Goal: Information Seeking & Learning: Check status

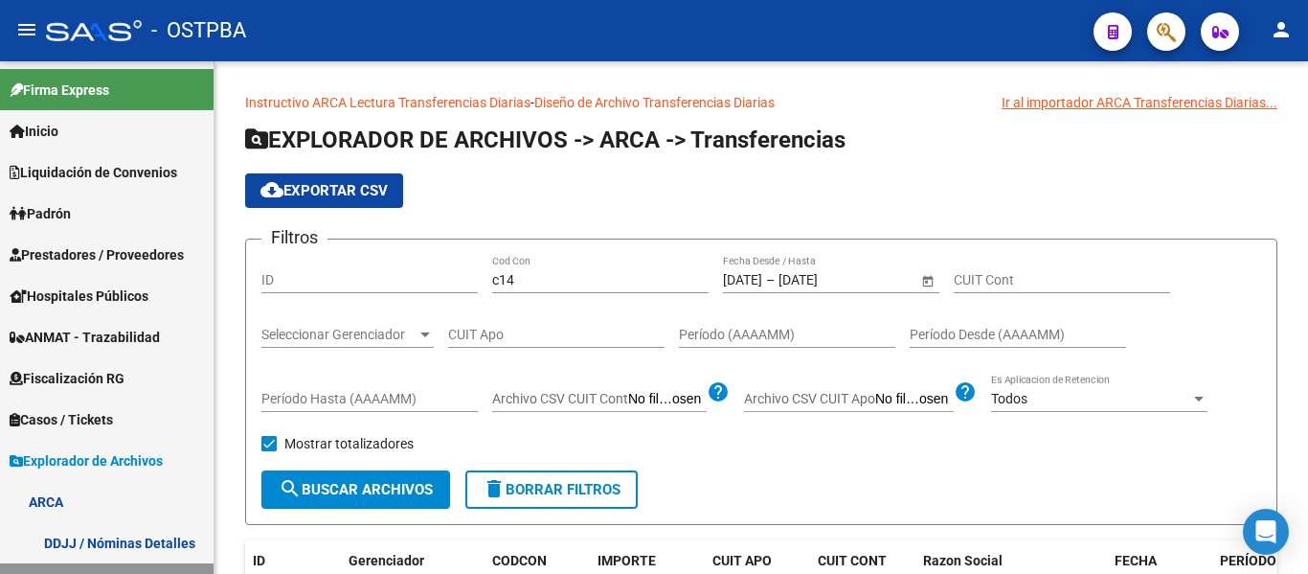
scroll to position [96, 0]
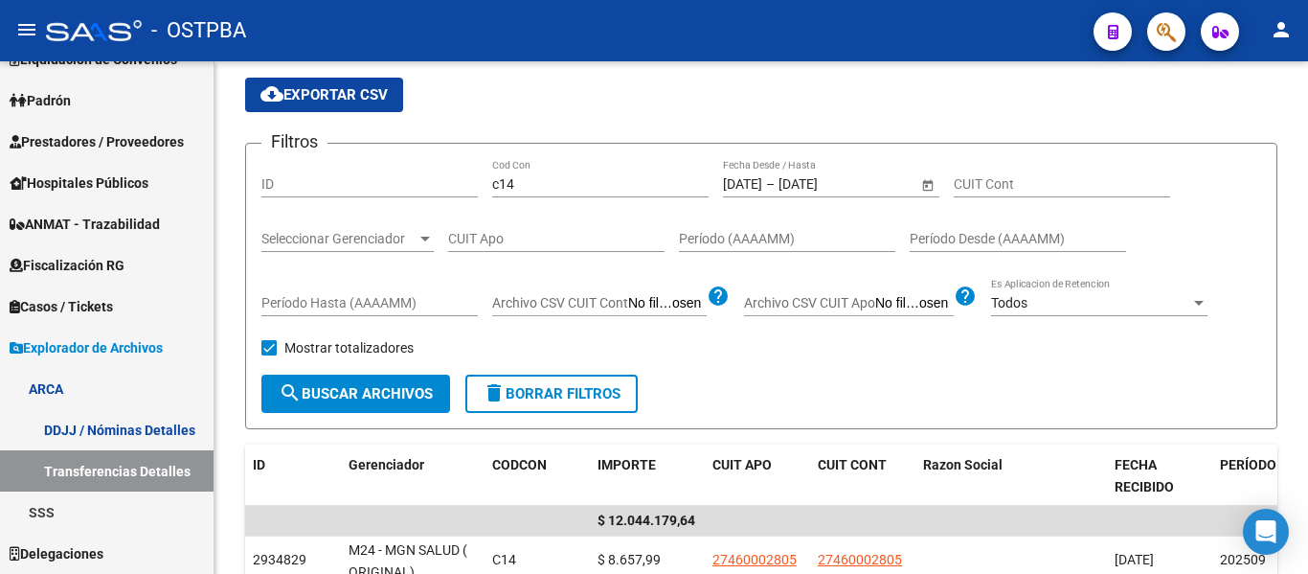
click at [1167, 19] on span "button" at bounding box center [1166, 31] width 19 height 39
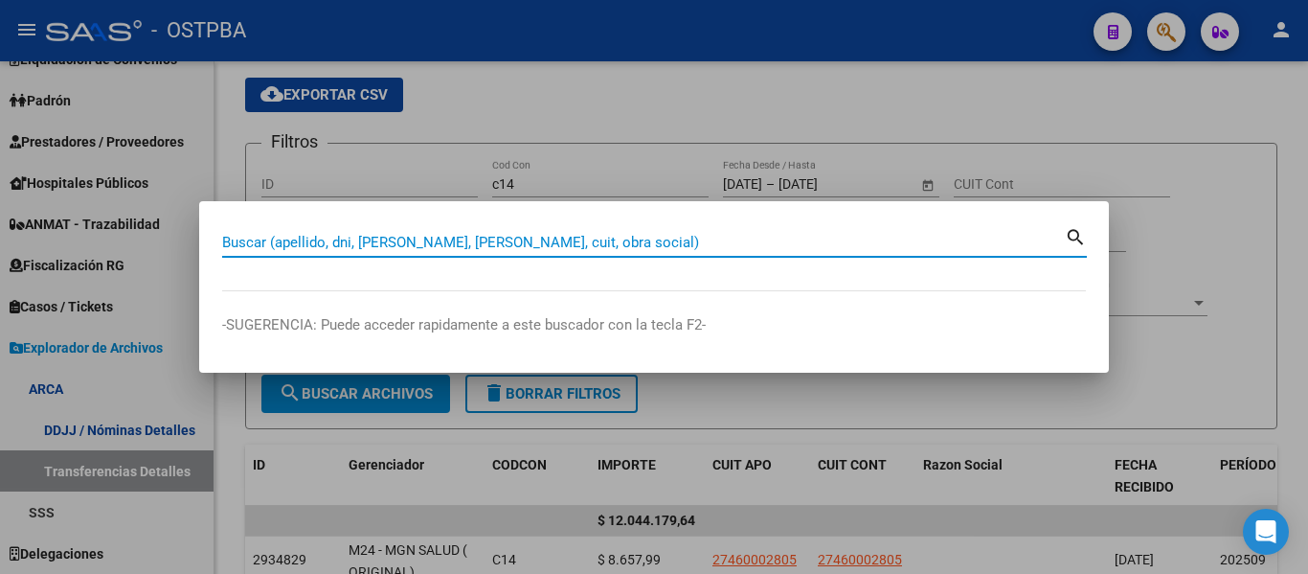
paste input "20287783109"
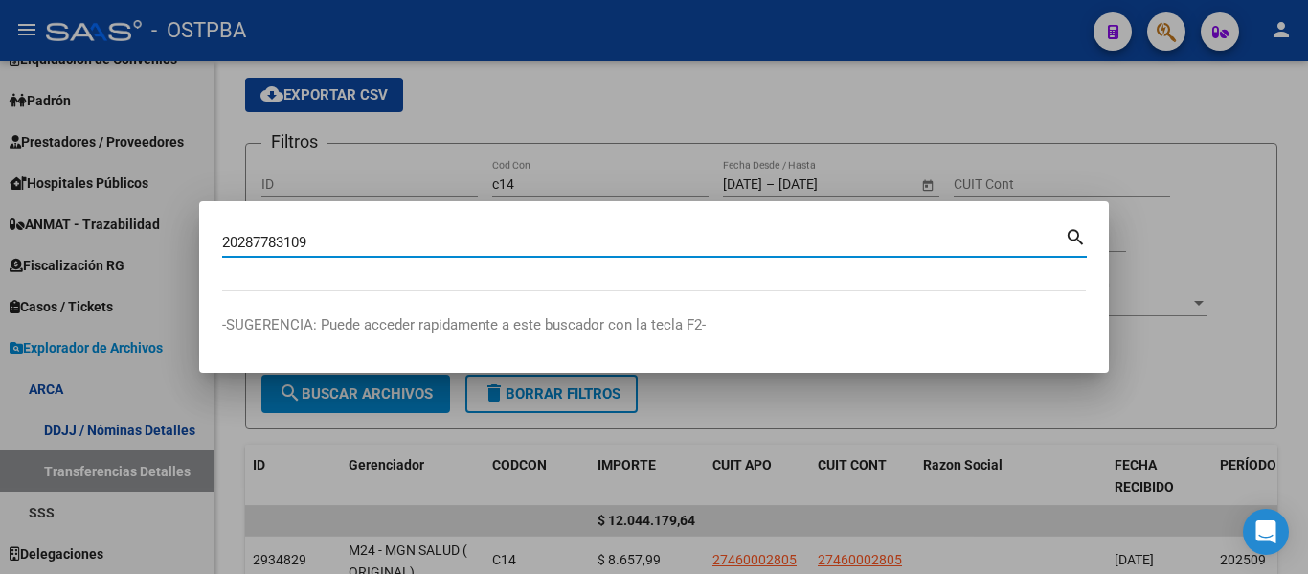
type input "20287783109"
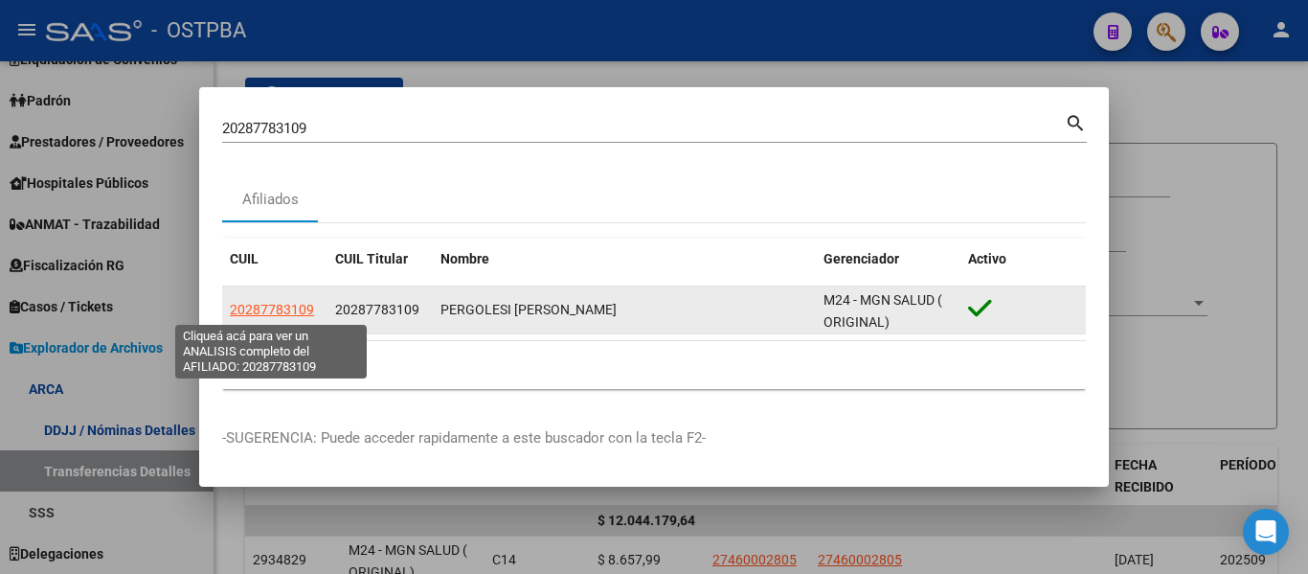
click at [286, 304] on span "20287783109" at bounding box center [272, 309] width 84 height 15
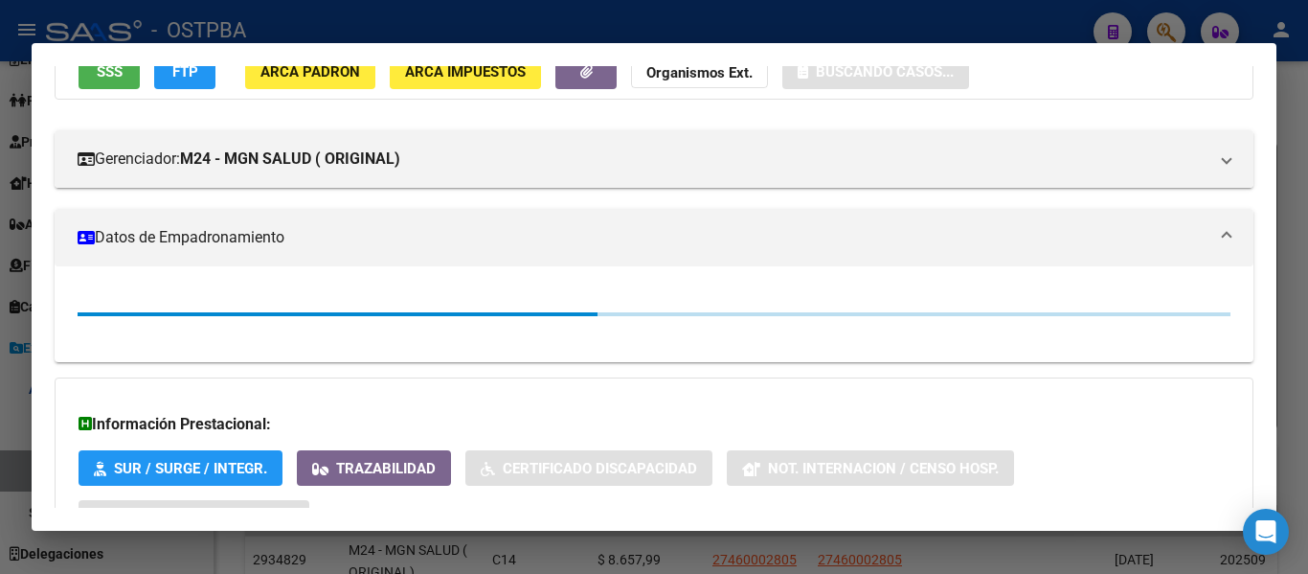
scroll to position [206, 0]
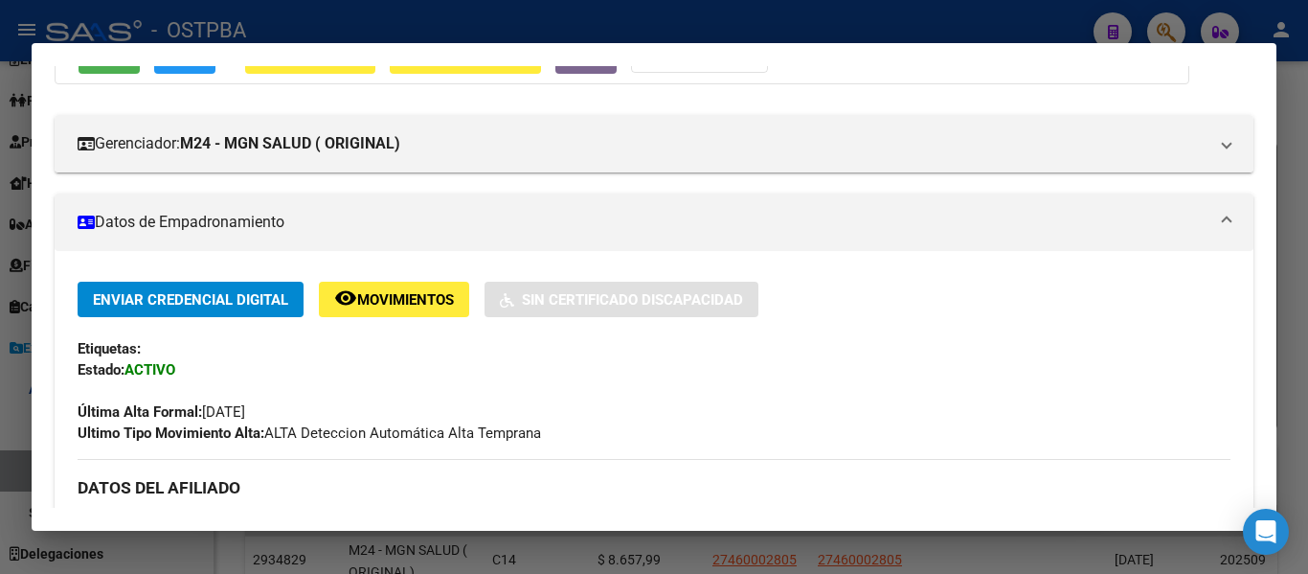
click at [1296, 314] on div at bounding box center [654, 287] width 1308 height 574
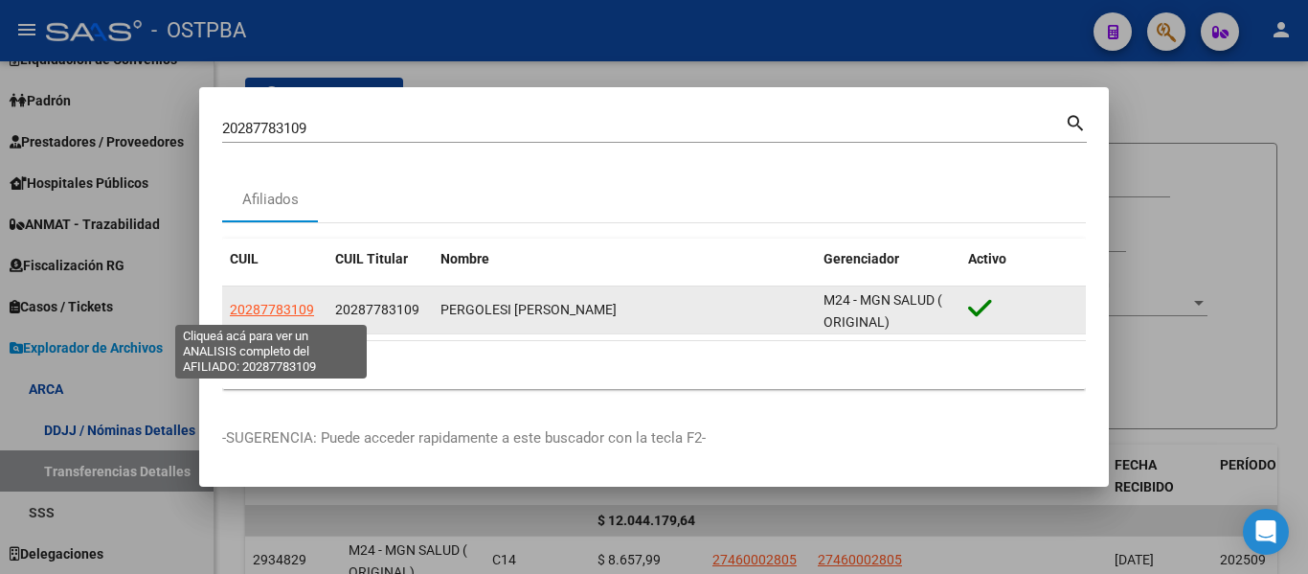
click at [274, 305] on span "20287783109" at bounding box center [272, 309] width 84 height 15
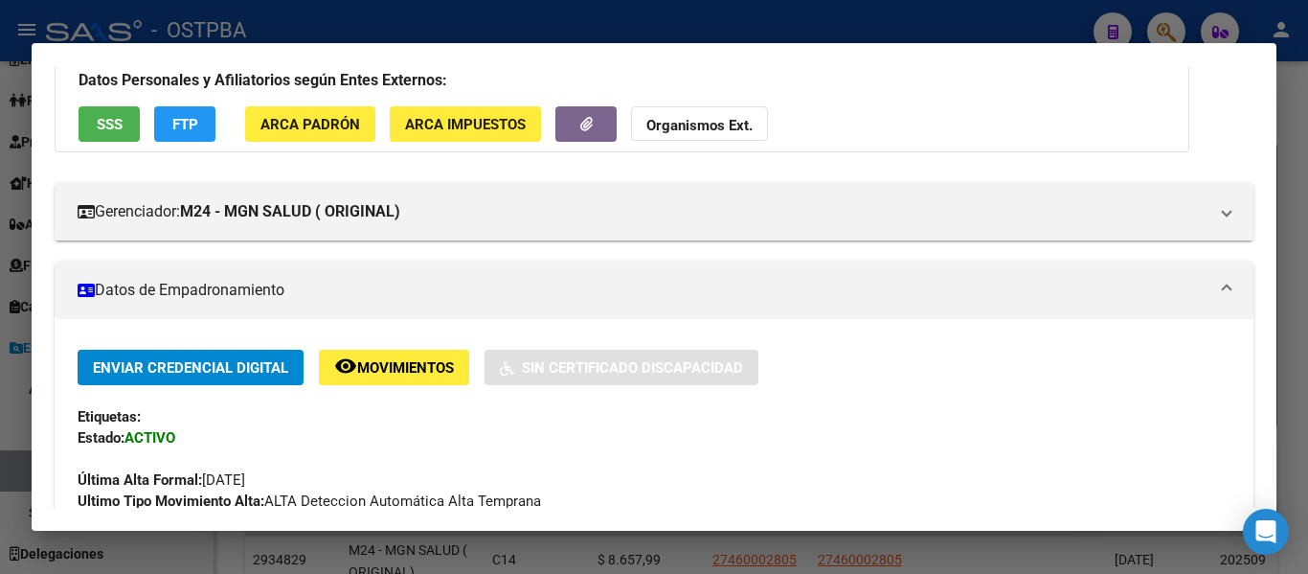
scroll to position [145, 0]
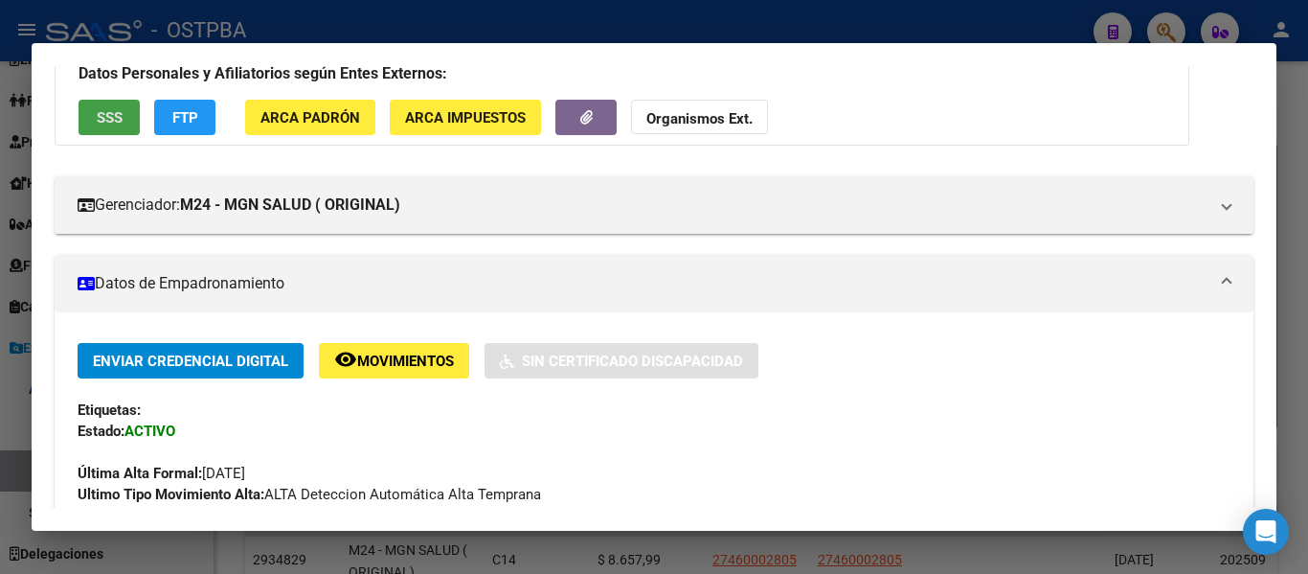
click at [120, 118] on span "SSS" at bounding box center [110, 117] width 26 height 17
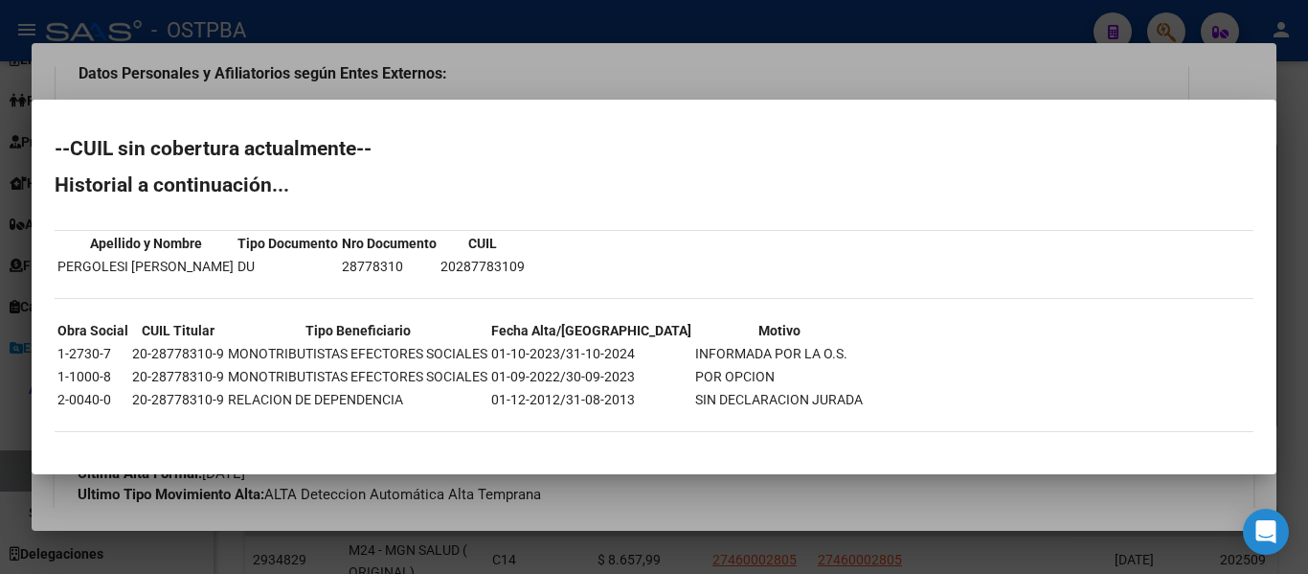
click at [277, 500] on div at bounding box center [654, 287] width 1308 height 574
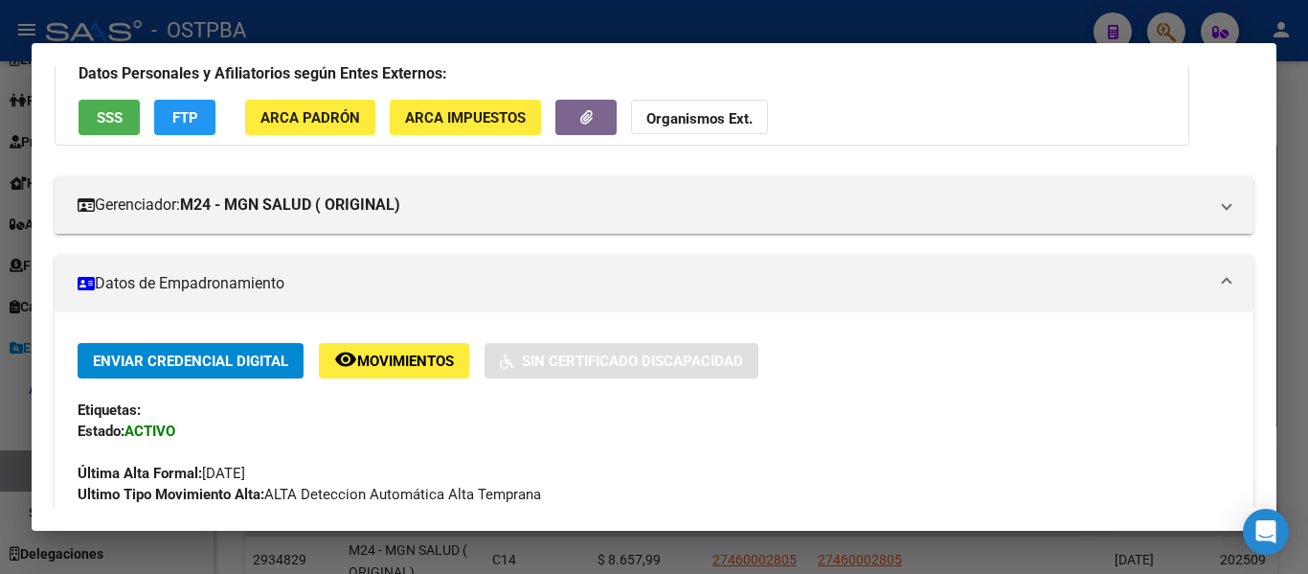
click at [192, 114] on span "FTP" at bounding box center [185, 117] width 26 height 17
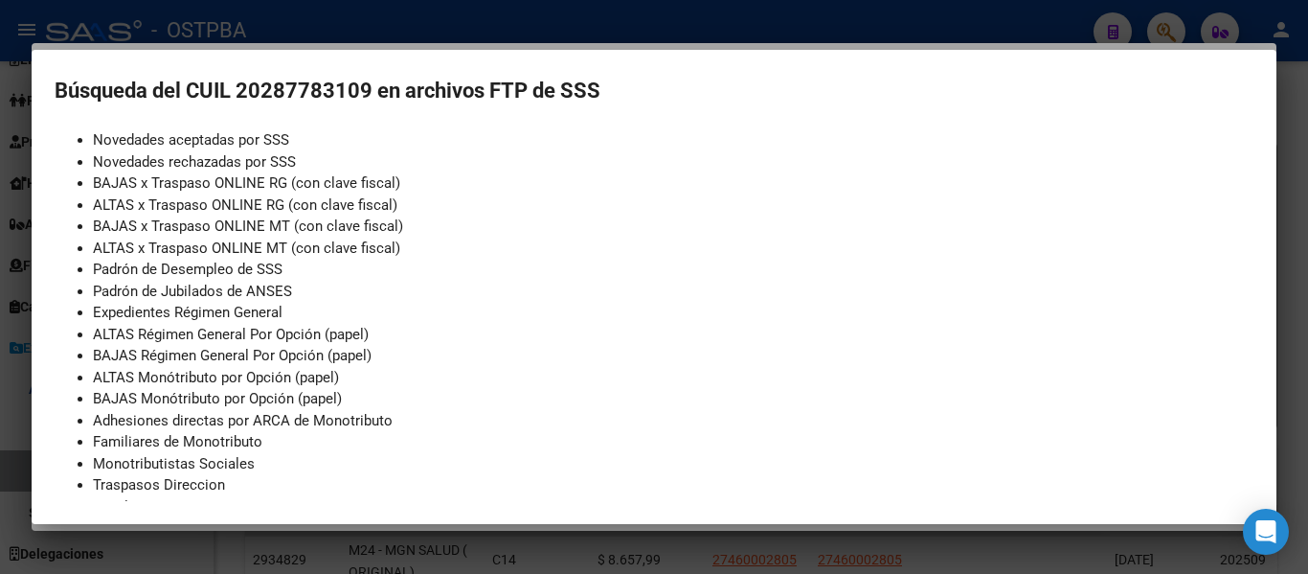
scroll to position [256, 0]
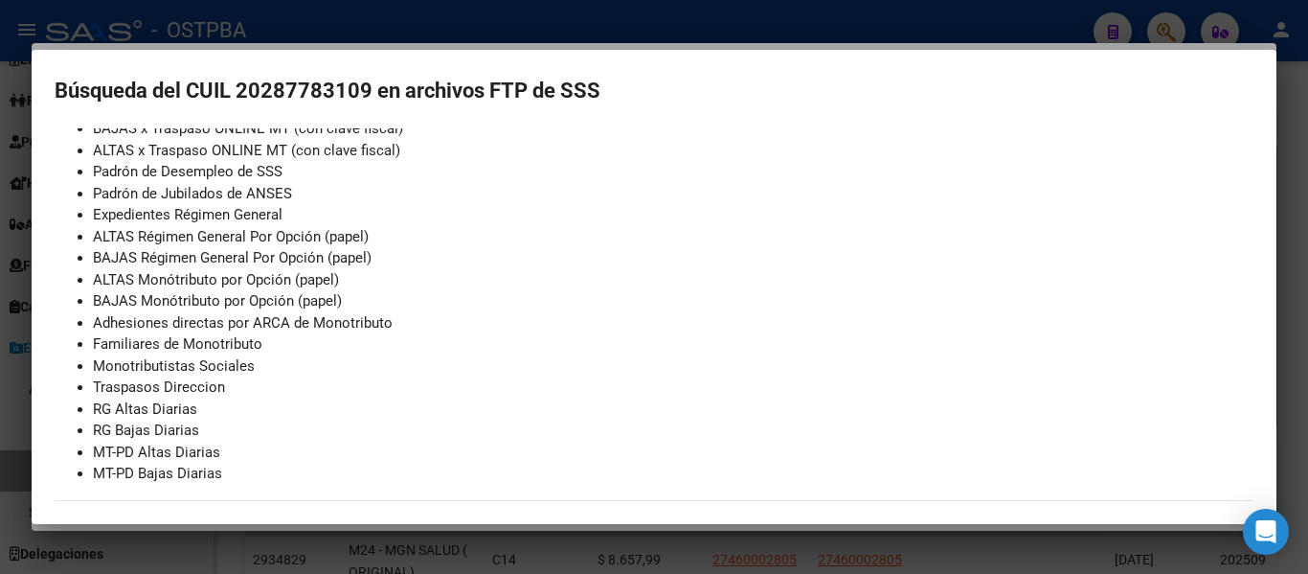
drag, startPoint x: 267, startPoint y: 272, endPoint x: 405, endPoint y: 567, distance: 325.7
click at [410, 573] on html "menu - OSTPBA person Firma Express Inicio Instructivos Contacto OS Liquidación …" at bounding box center [654, 287] width 1308 height 574
click at [372, 549] on div at bounding box center [654, 287] width 1308 height 574
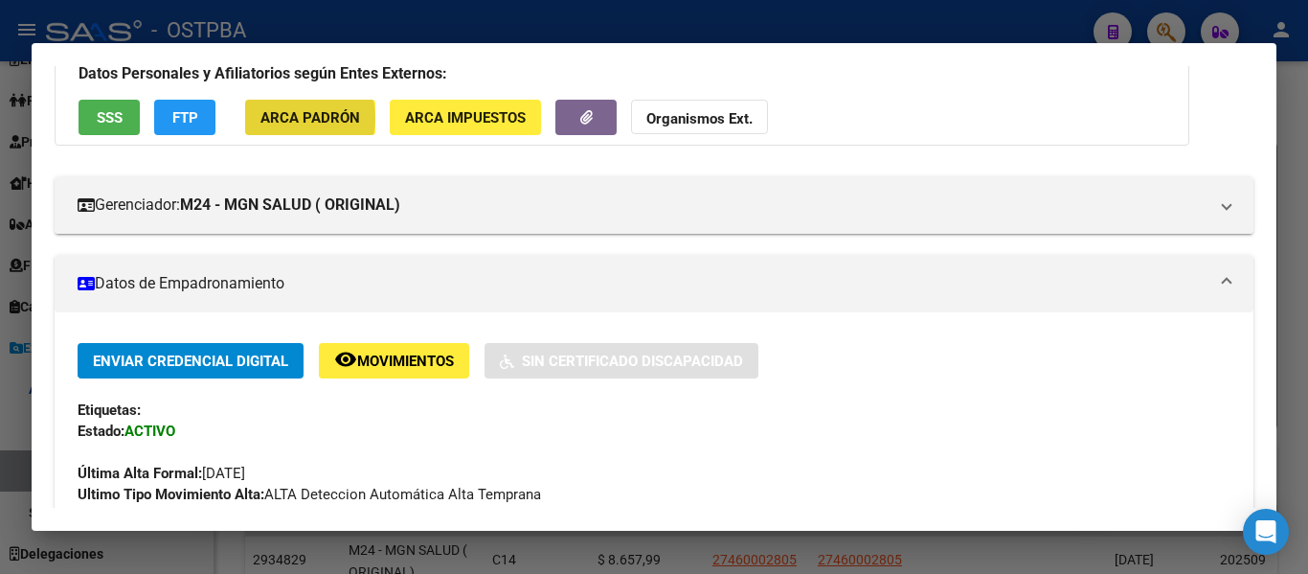
click at [297, 118] on span "ARCA Padrón" at bounding box center [311, 117] width 100 height 17
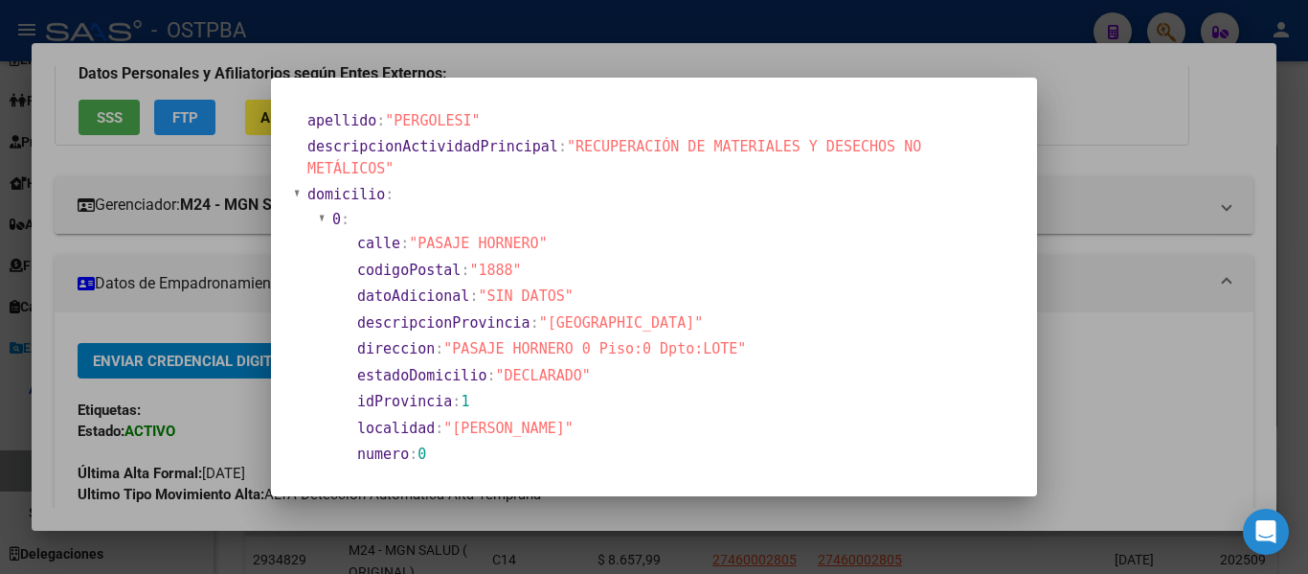
scroll to position [0, 0]
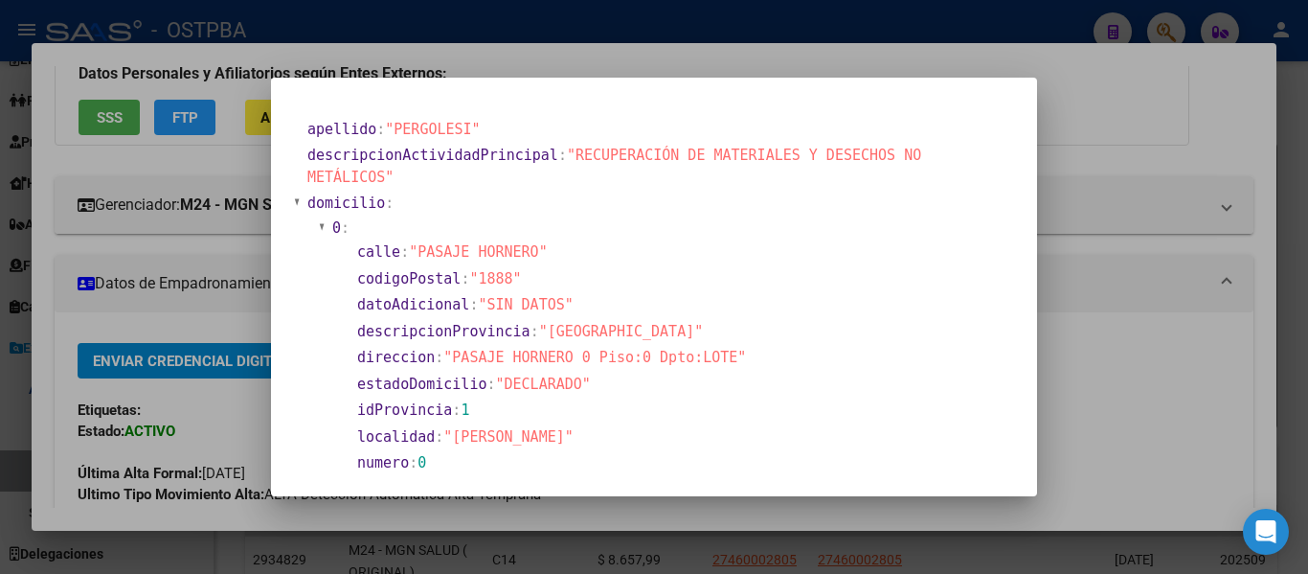
click at [1074, 154] on div at bounding box center [654, 287] width 1308 height 574
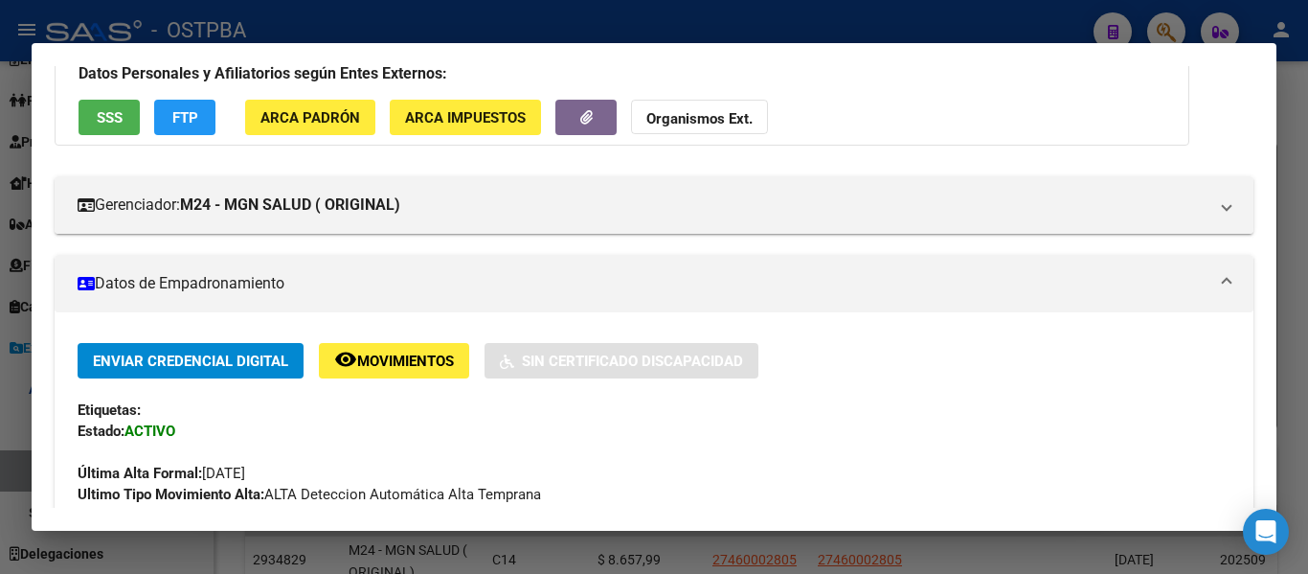
click at [492, 116] on span "ARCA Impuestos" at bounding box center [465, 117] width 121 height 17
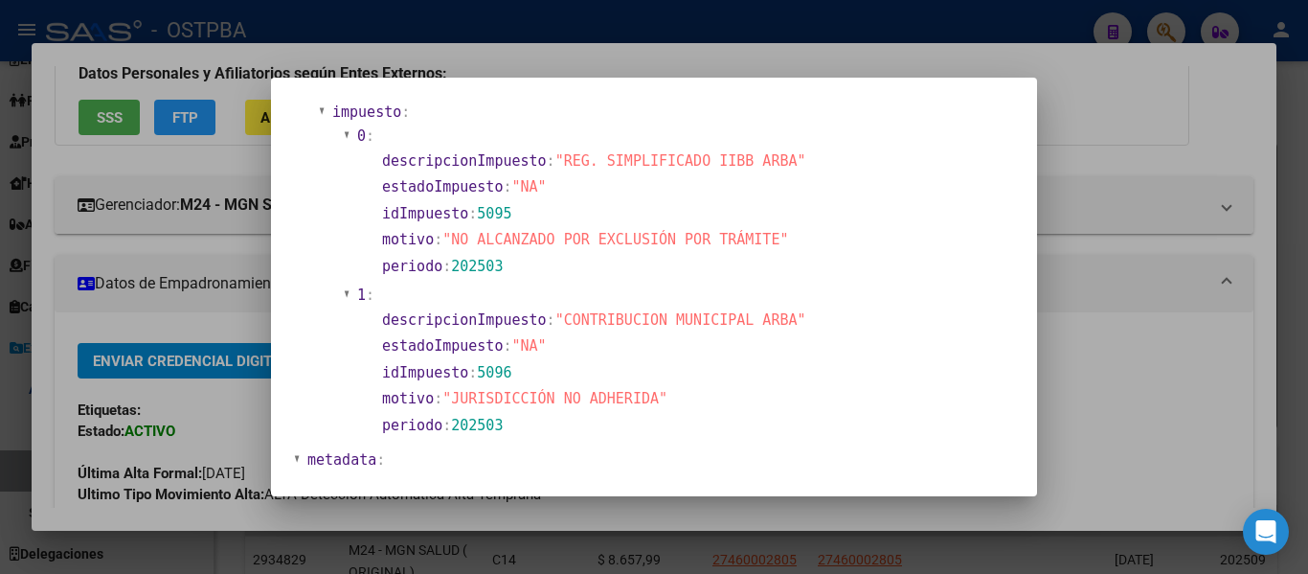
scroll to position [1503, 0]
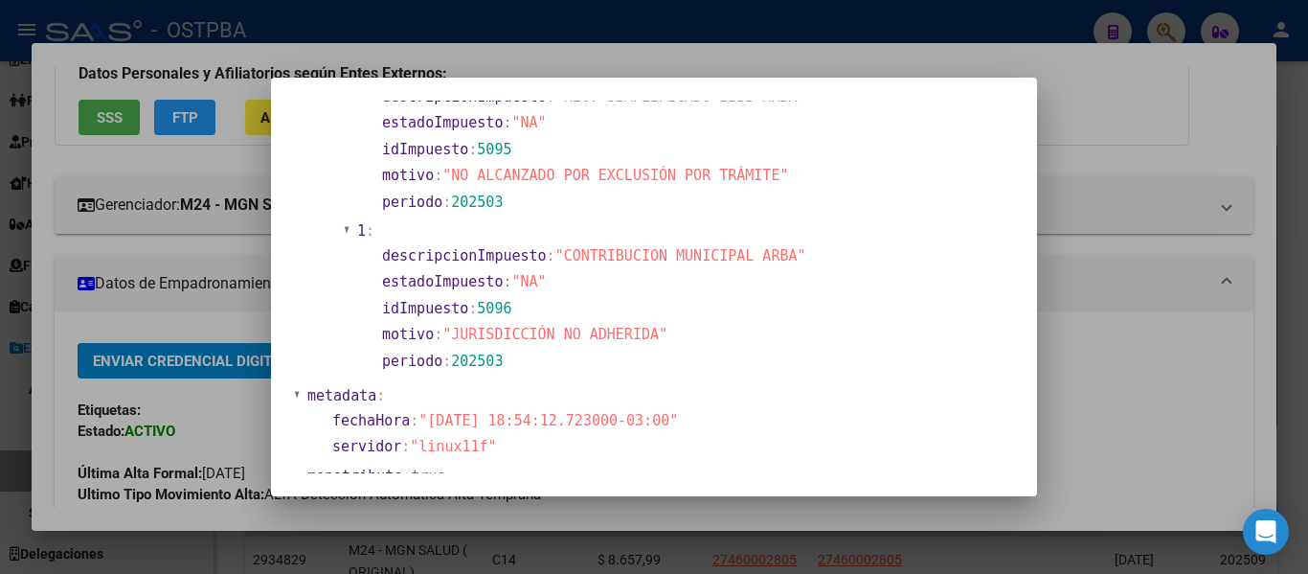
click at [1111, 415] on div at bounding box center [654, 287] width 1308 height 574
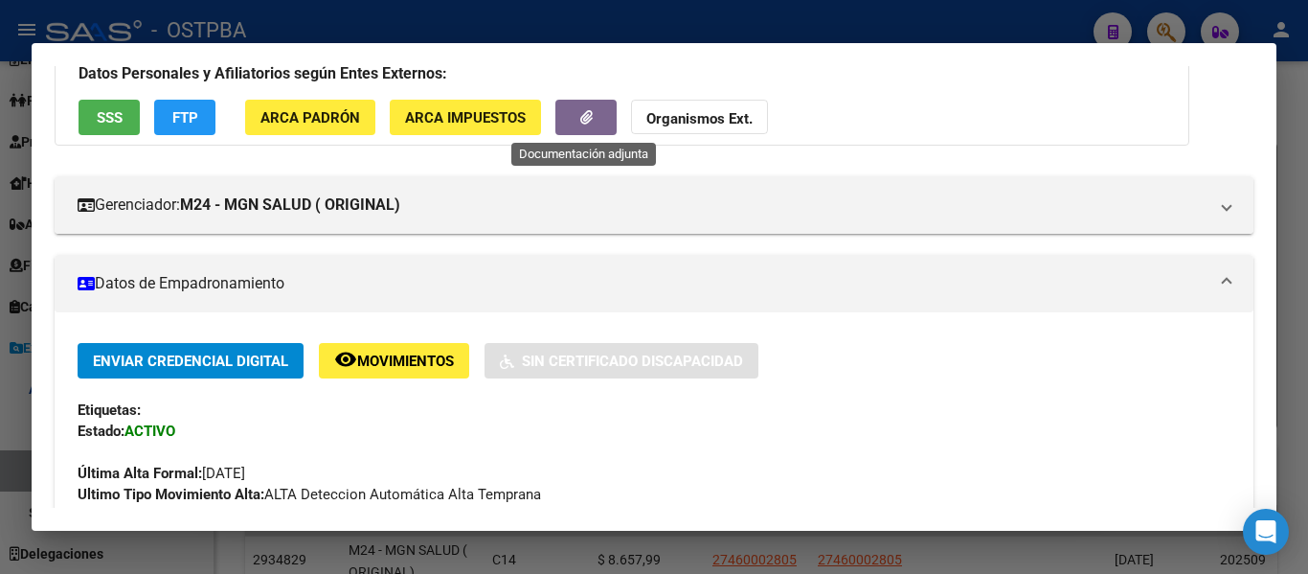
click at [569, 114] on button "button" at bounding box center [586, 117] width 61 height 35
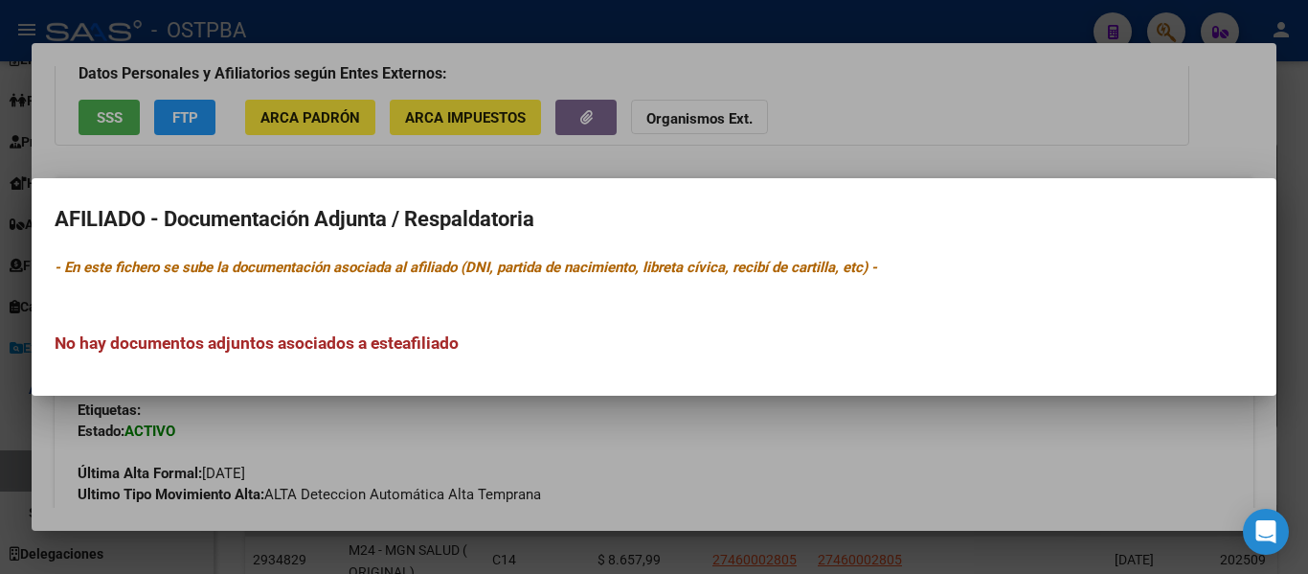
click at [750, 111] on div at bounding box center [654, 287] width 1308 height 574
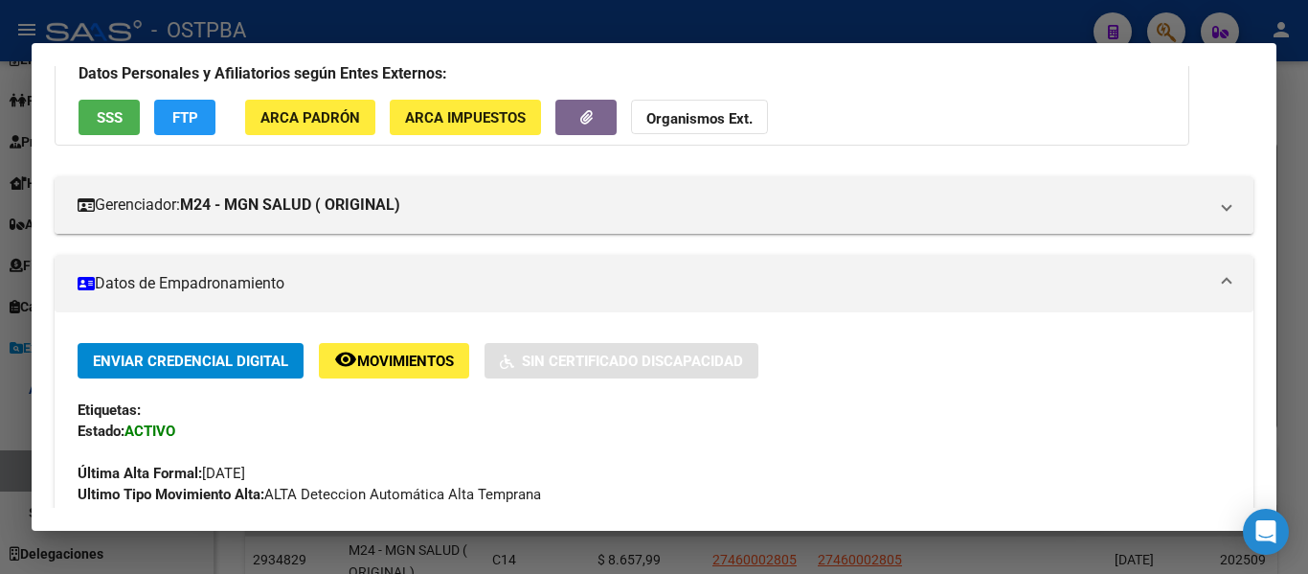
click at [721, 116] on strong "Organismos Ext." at bounding box center [700, 118] width 106 height 17
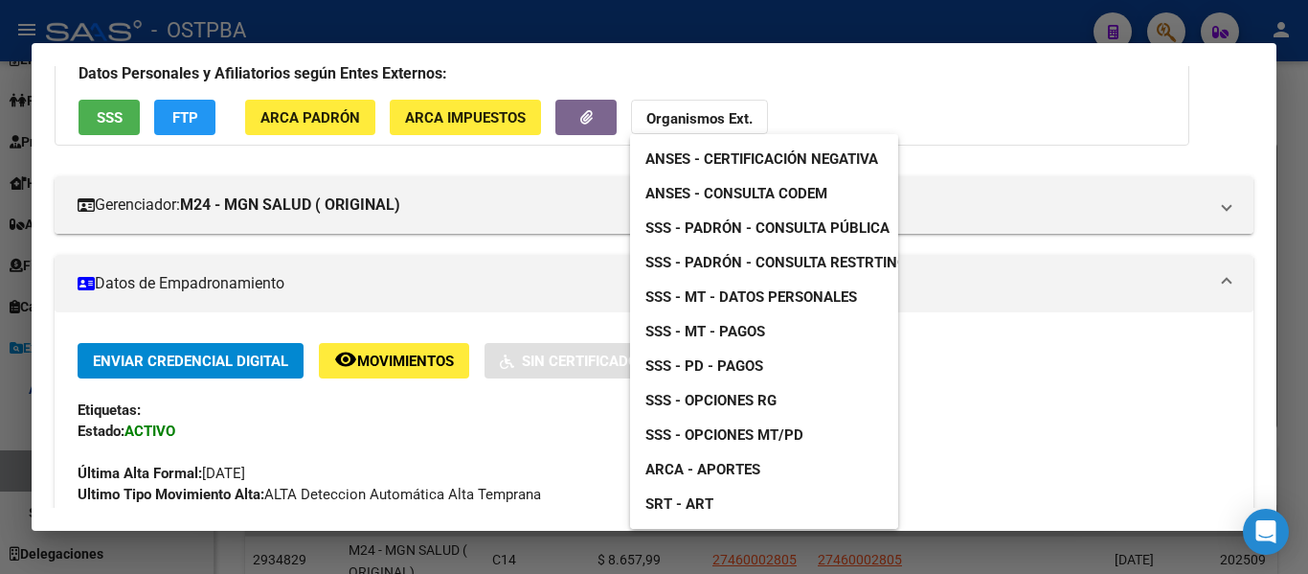
click at [694, 161] on span "ANSES - Certificación Negativa" at bounding box center [762, 158] width 233 height 17
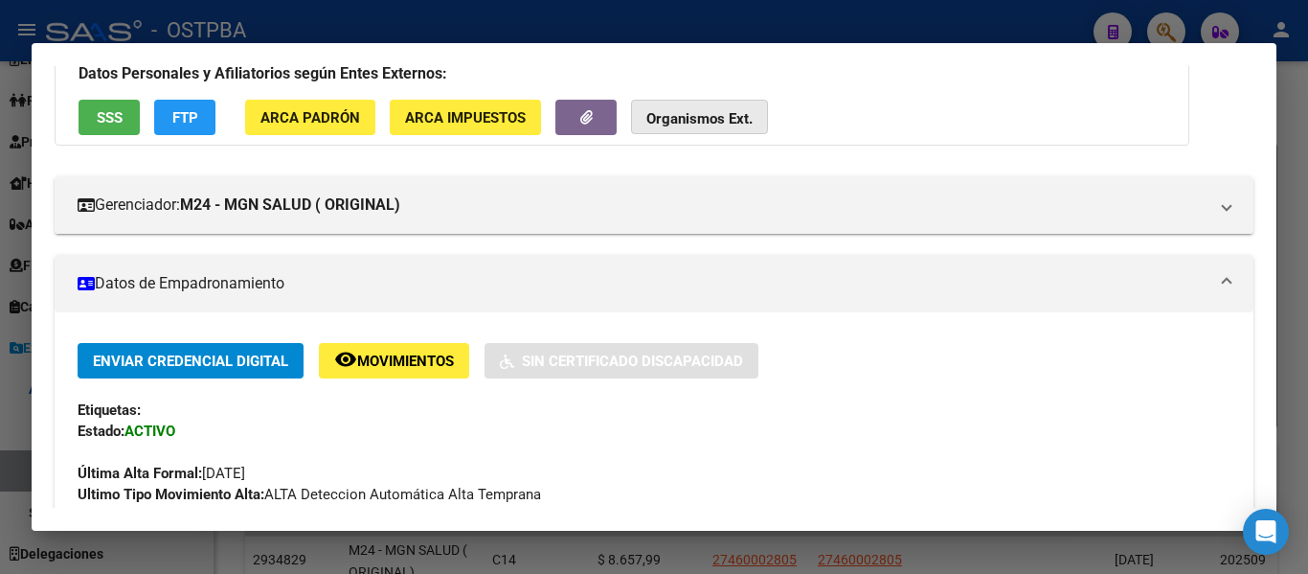
click at [741, 111] on strong "Organismos Ext." at bounding box center [700, 118] width 106 height 17
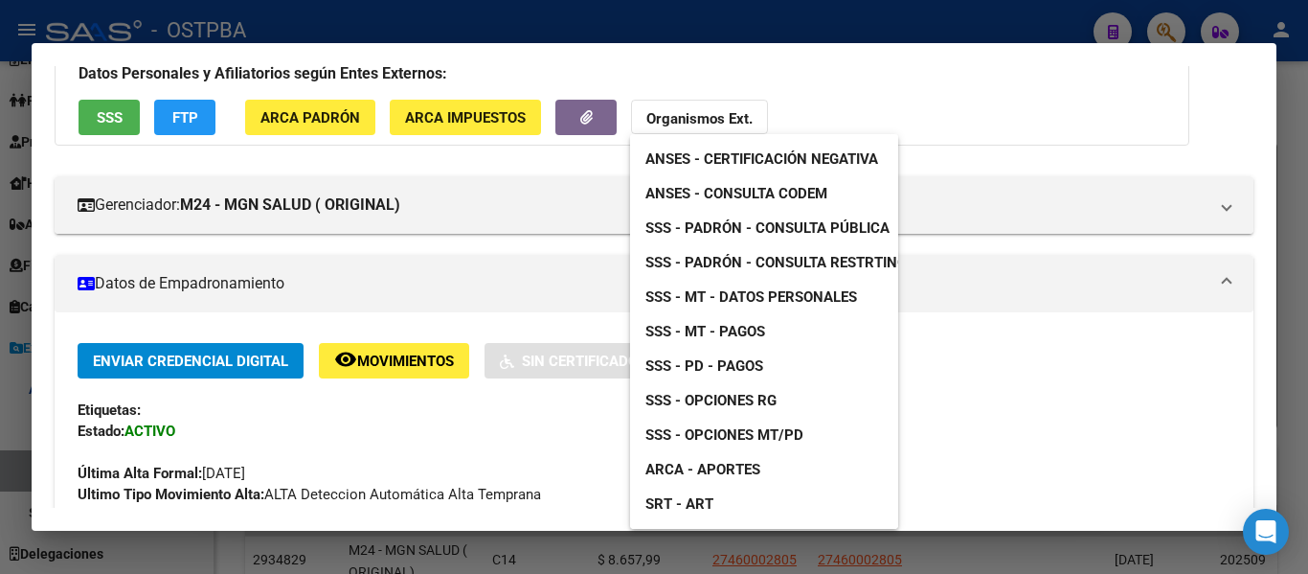
click at [817, 229] on span "SSS - Padrón - Consulta Pública" at bounding box center [768, 227] width 244 height 17
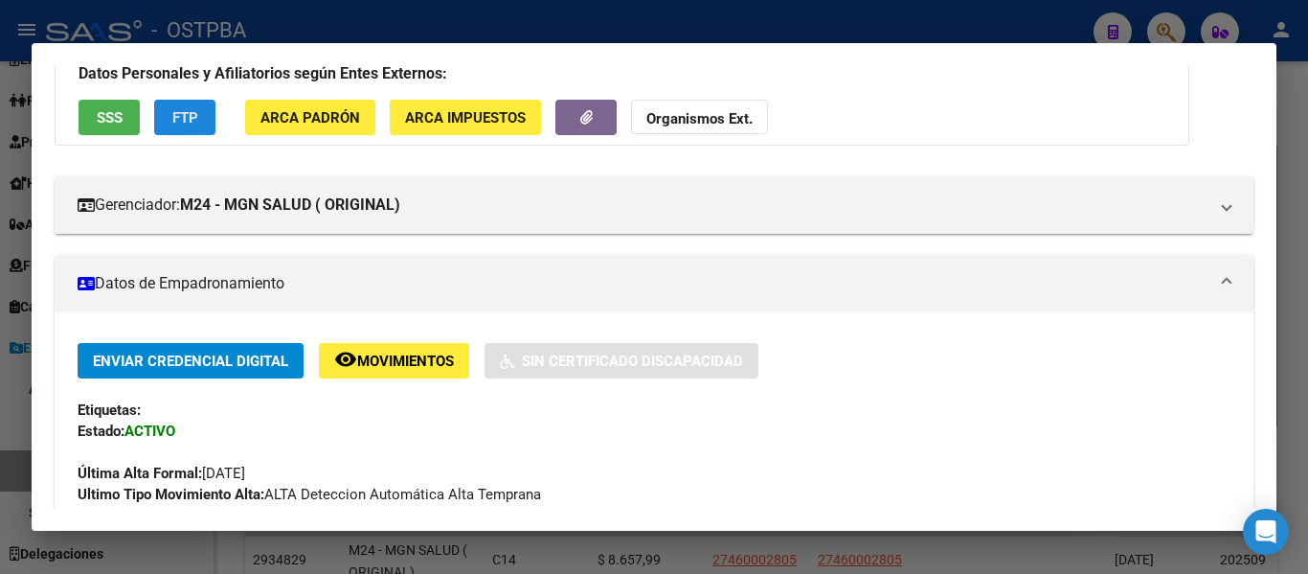
click at [201, 120] on button "FTP" at bounding box center [184, 117] width 61 height 35
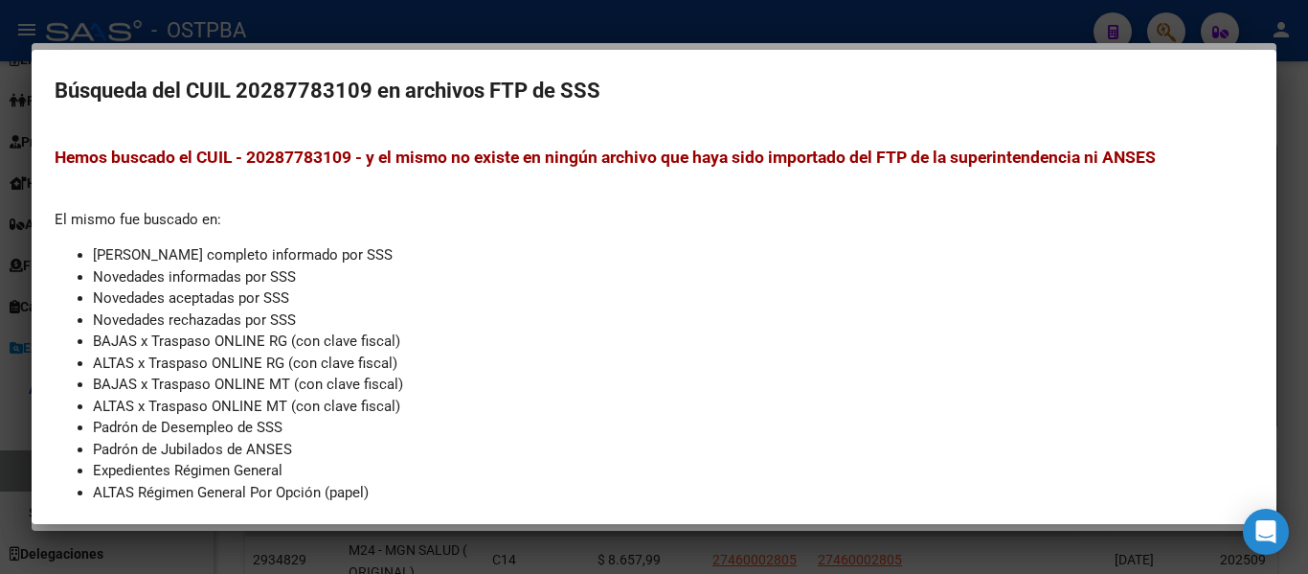
scroll to position [256, 0]
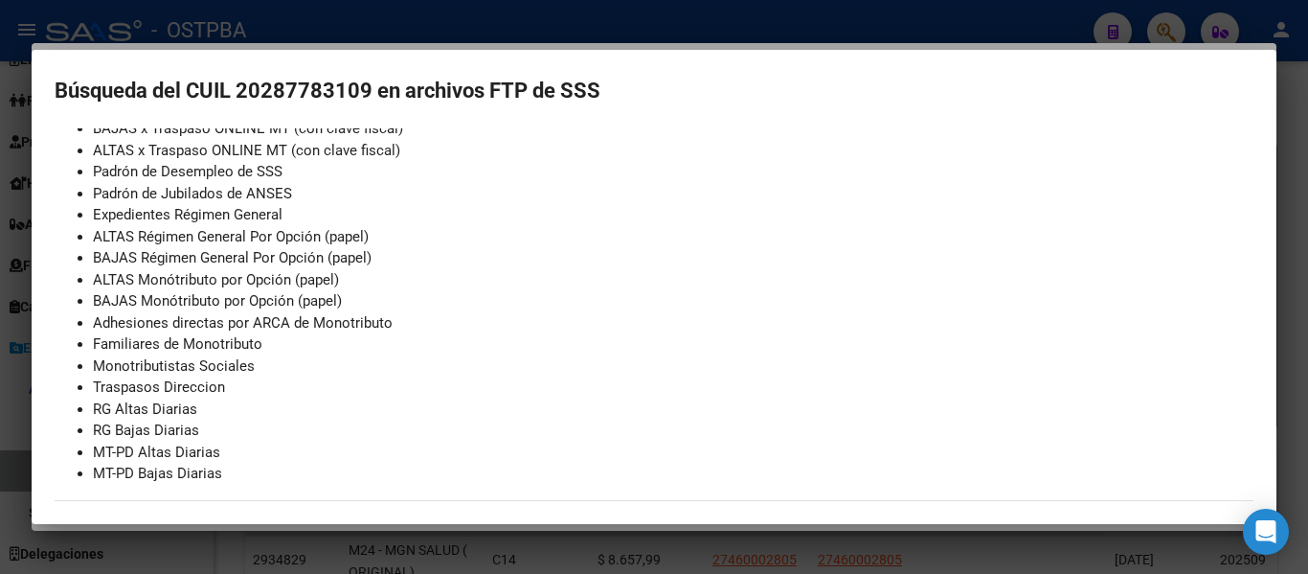
click at [314, 18] on div at bounding box center [654, 287] width 1308 height 574
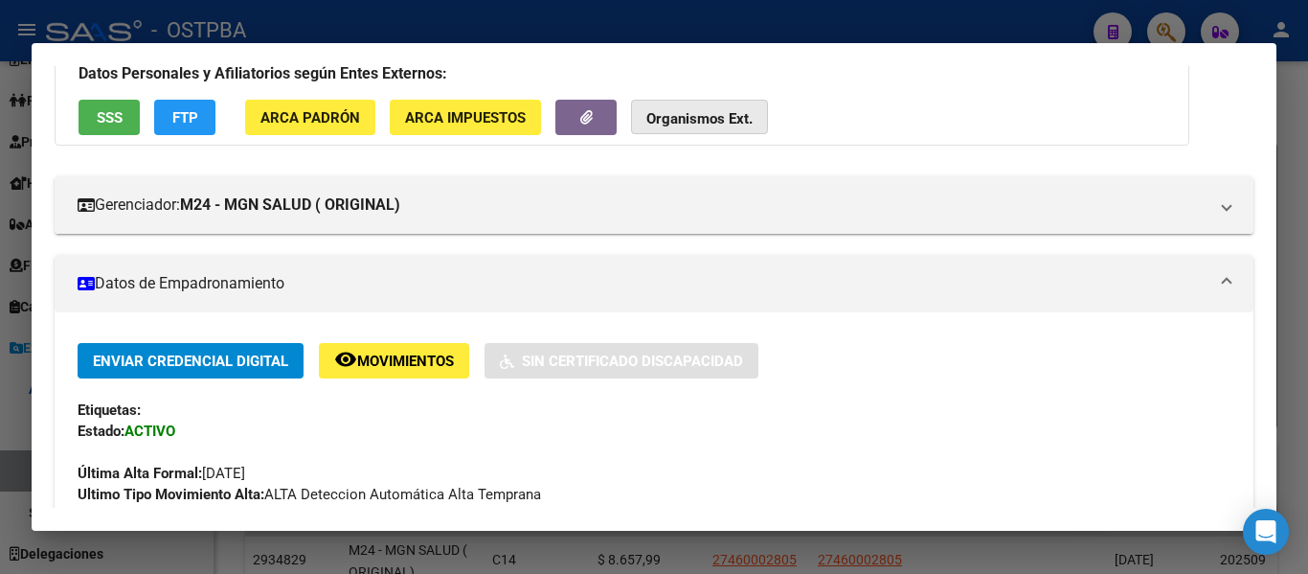
click at [726, 126] on strong "Organismos Ext." at bounding box center [700, 118] width 106 height 17
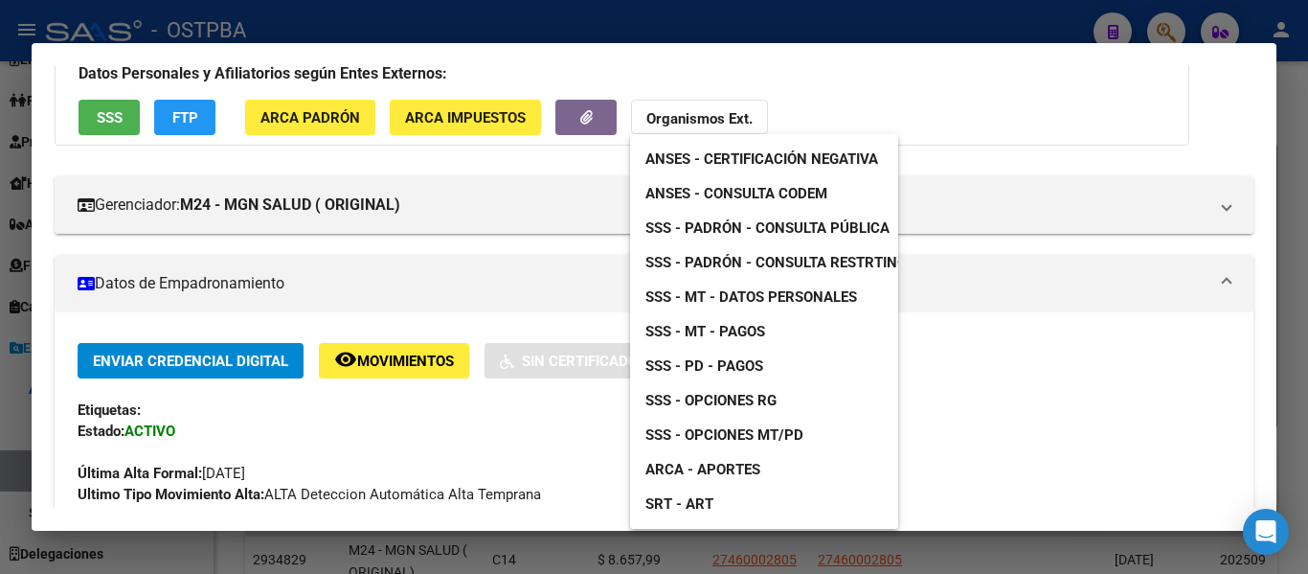
click at [1265, 228] on div at bounding box center [654, 287] width 1308 height 574
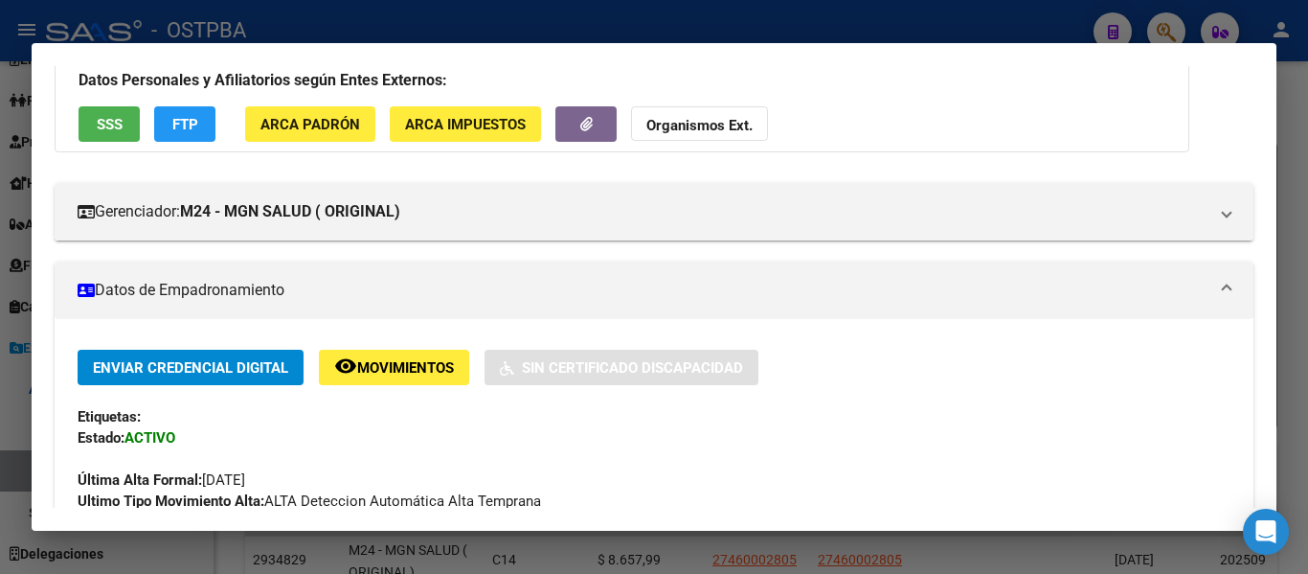
scroll to position [112, 0]
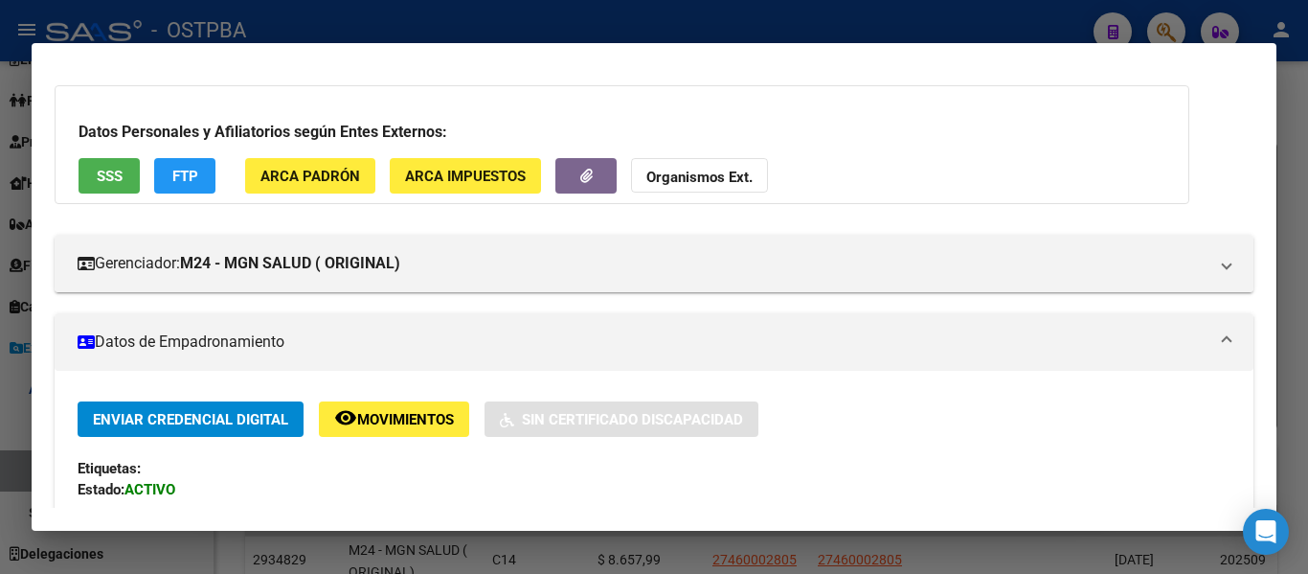
click at [681, 172] on strong "Organismos Ext." at bounding box center [700, 177] width 106 height 17
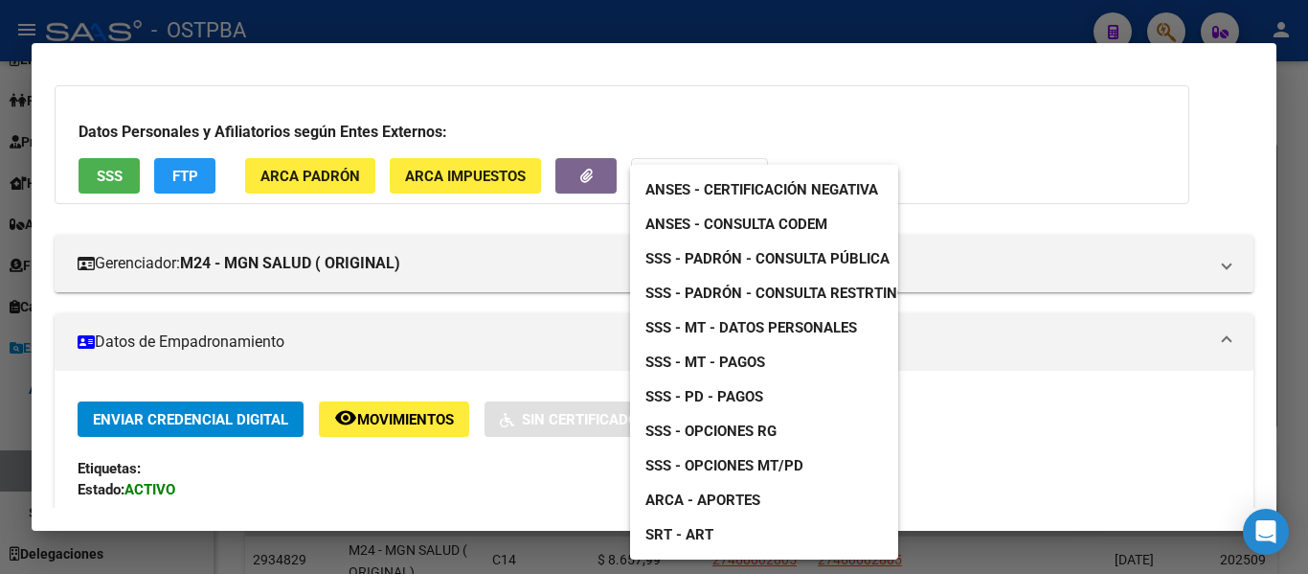
click at [656, 138] on div at bounding box center [654, 287] width 1308 height 574
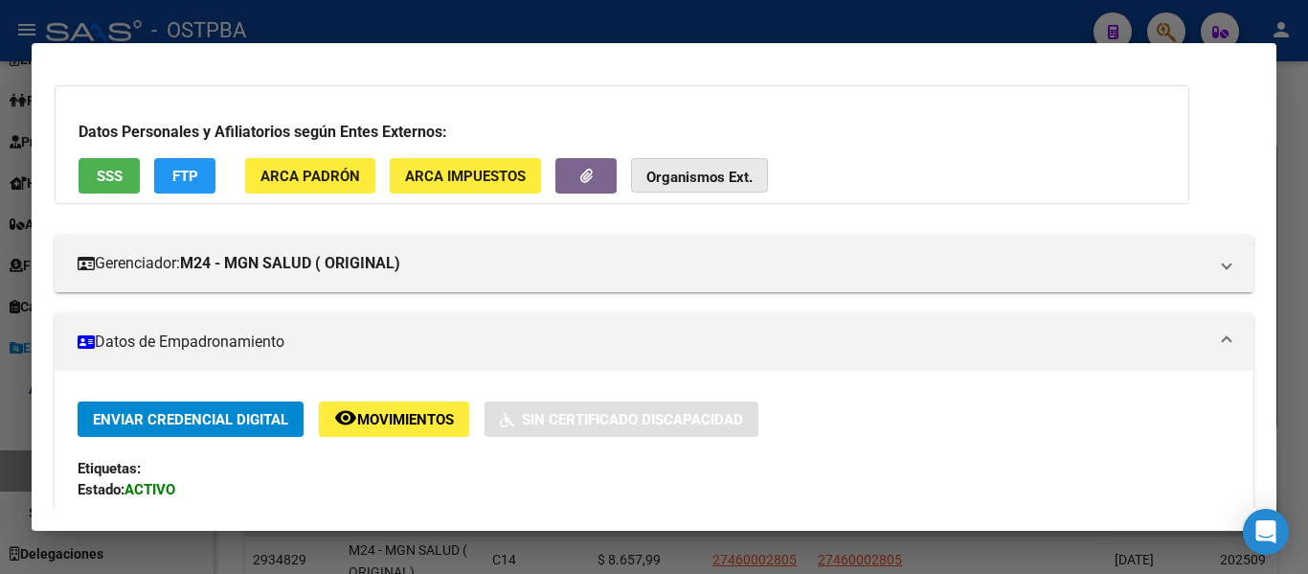
click at [731, 169] on strong "Organismos Ext." at bounding box center [700, 177] width 106 height 17
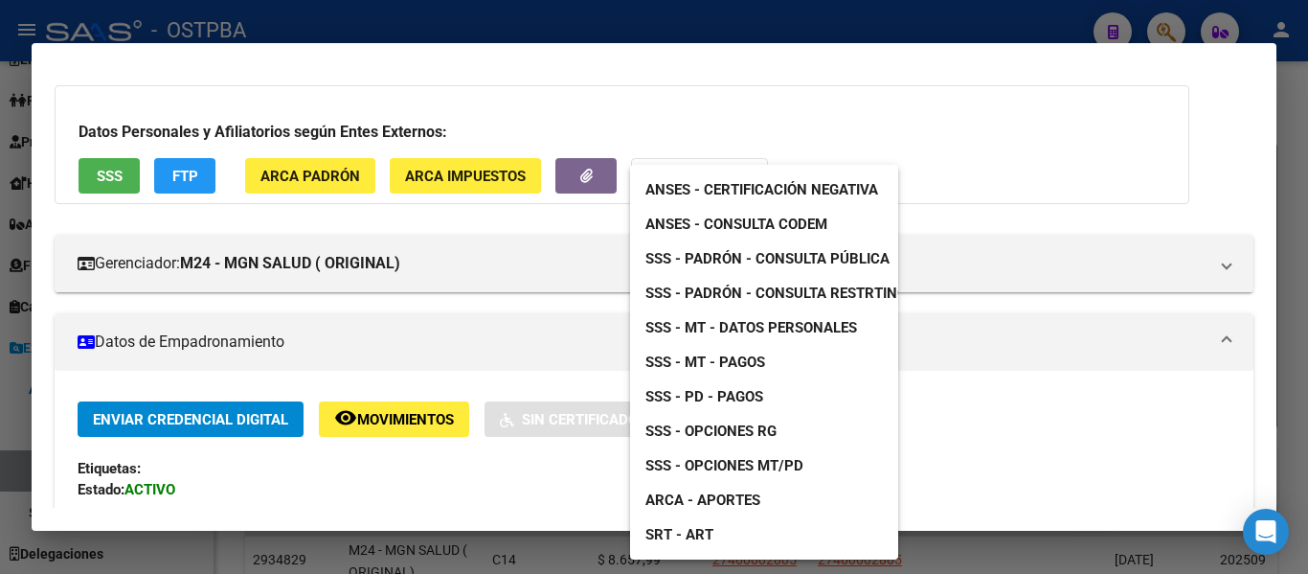
click at [773, 332] on span "SSS - MT - Datos Personales" at bounding box center [752, 327] width 212 height 17
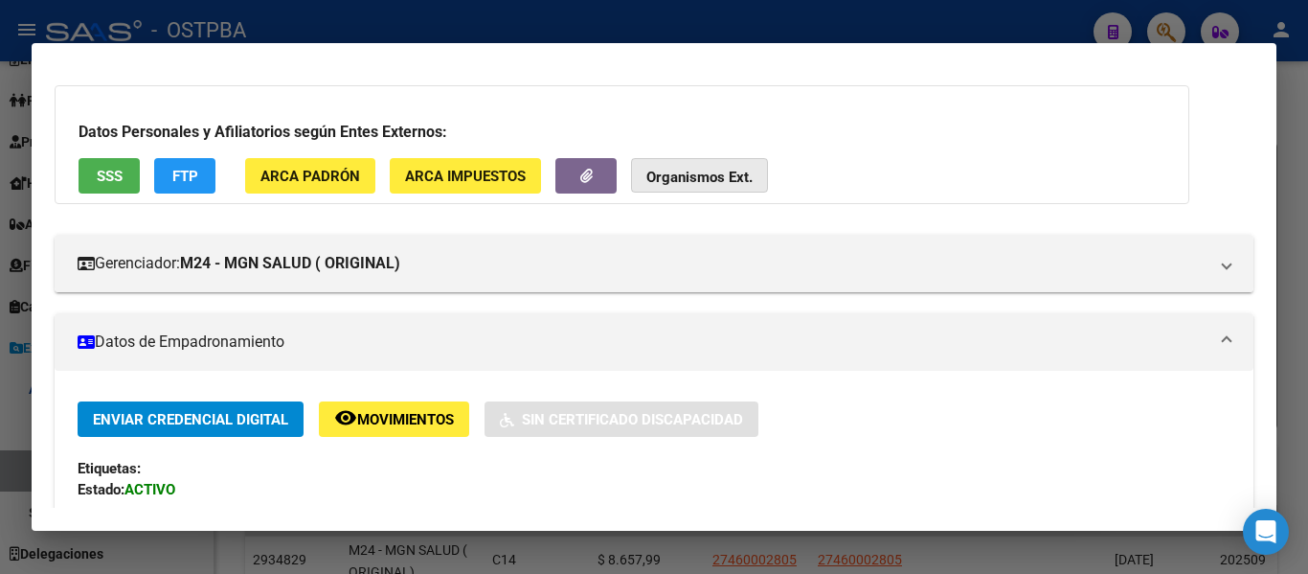
click at [756, 185] on button "Organismos Ext." at bounding box center [699, 175] width 137 height 35
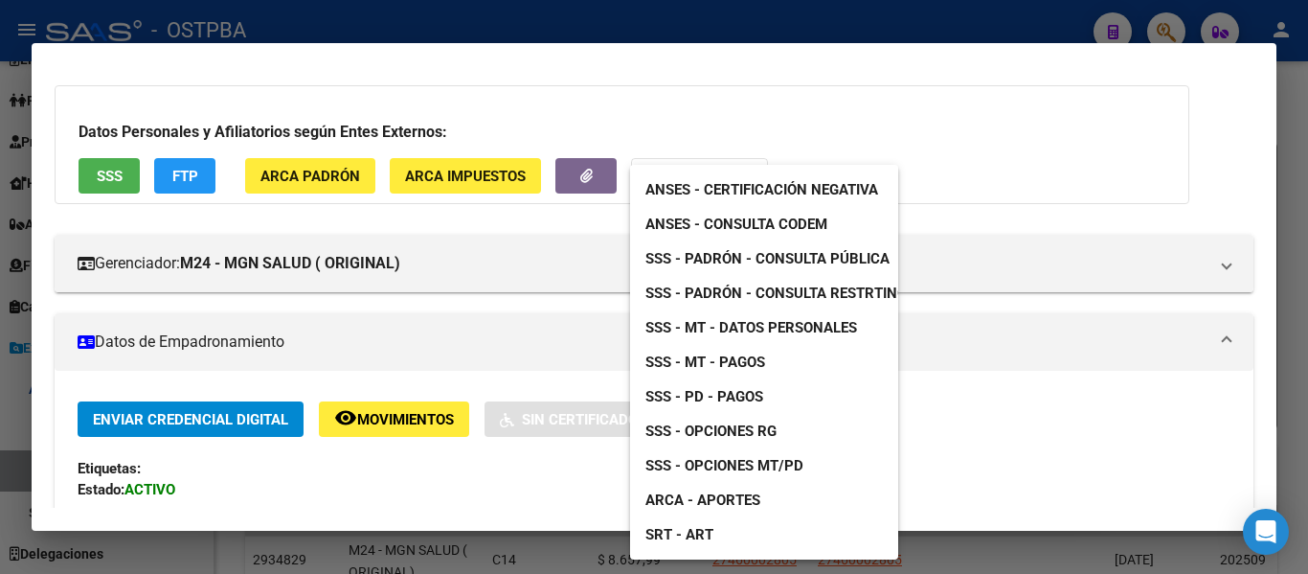
click at [1142, 314] on div at bounding box center [654, 287] width 1308 height 574
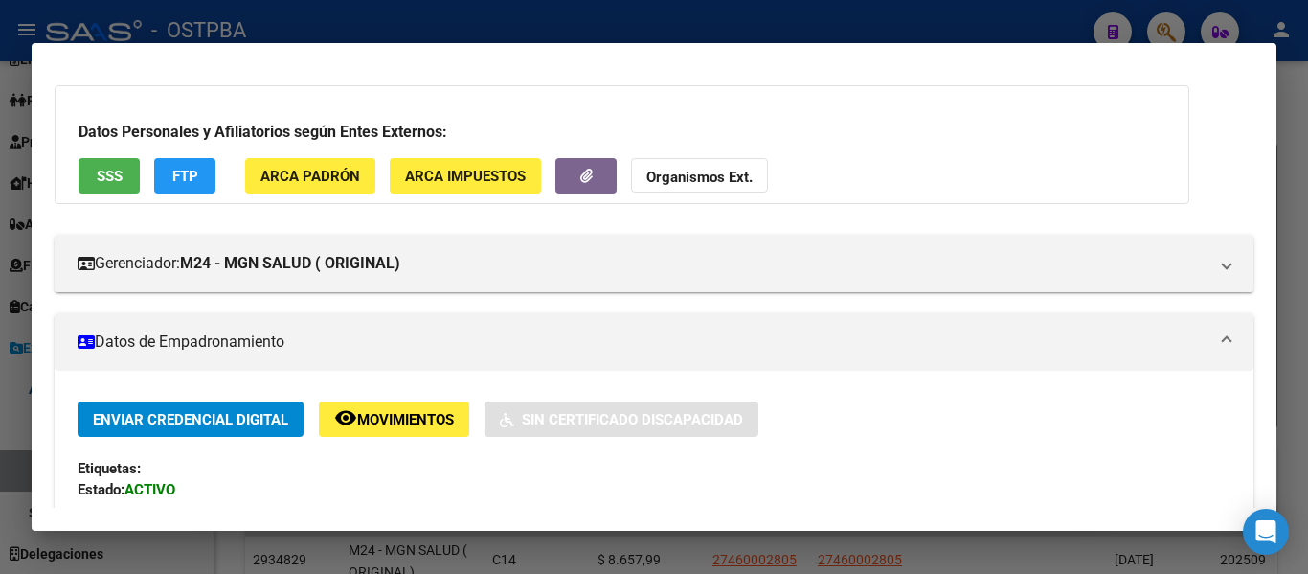
drag, startPoint x: 1262, startPoint y: 157, endPoint x: 1274, endPoint y: 83, distance: 74.8
click at [1274, 83] on mat-dialog-content "Análisis Afiliado - CUIL: 20287783109 DATOS ARCA: PERGOLESI SERGIO DANTE (21/03…" at bounding box center [654, 287] width 1245 height 442
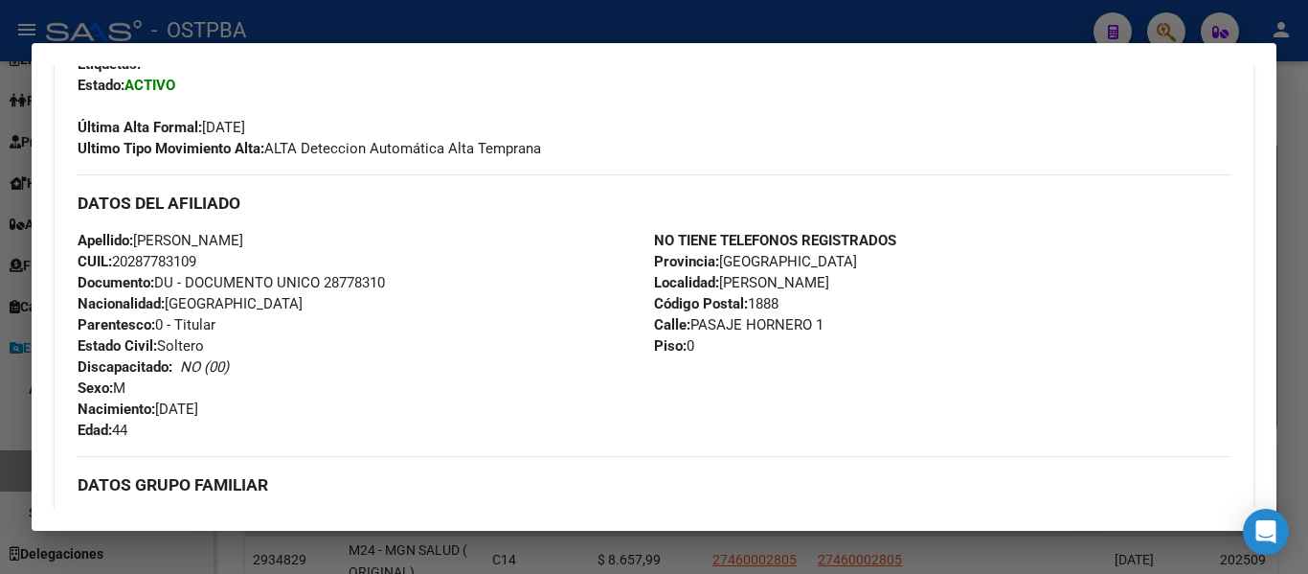
scroll to position [0, 0]
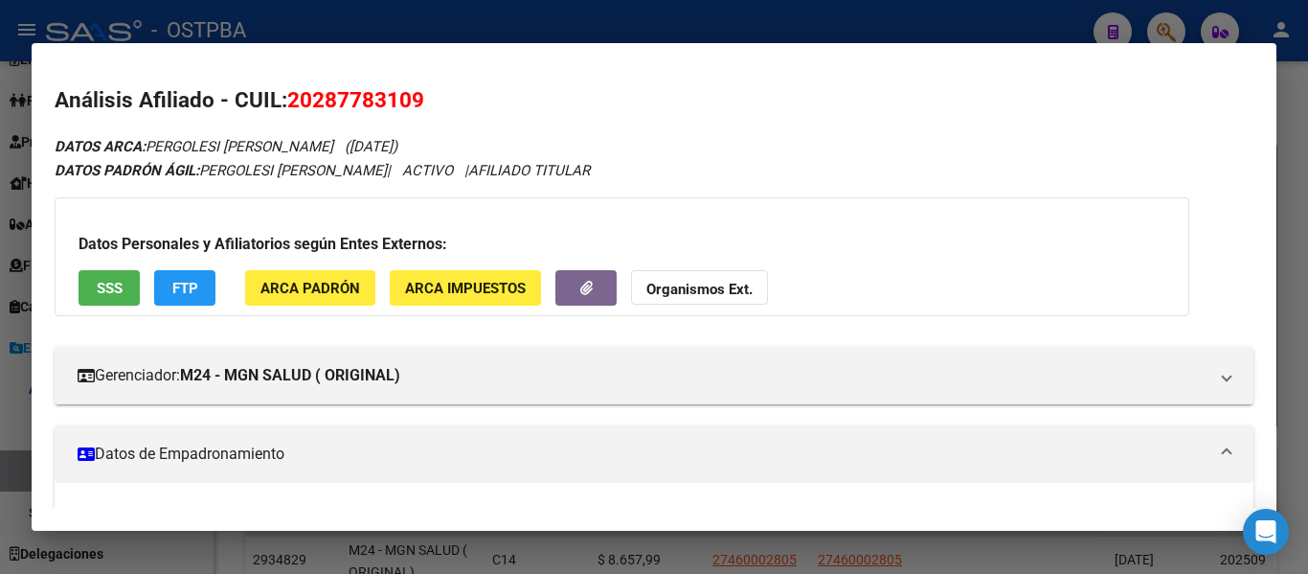
click at [1298, 181] on div at bounding box center [654, 287] width 1308 height 574
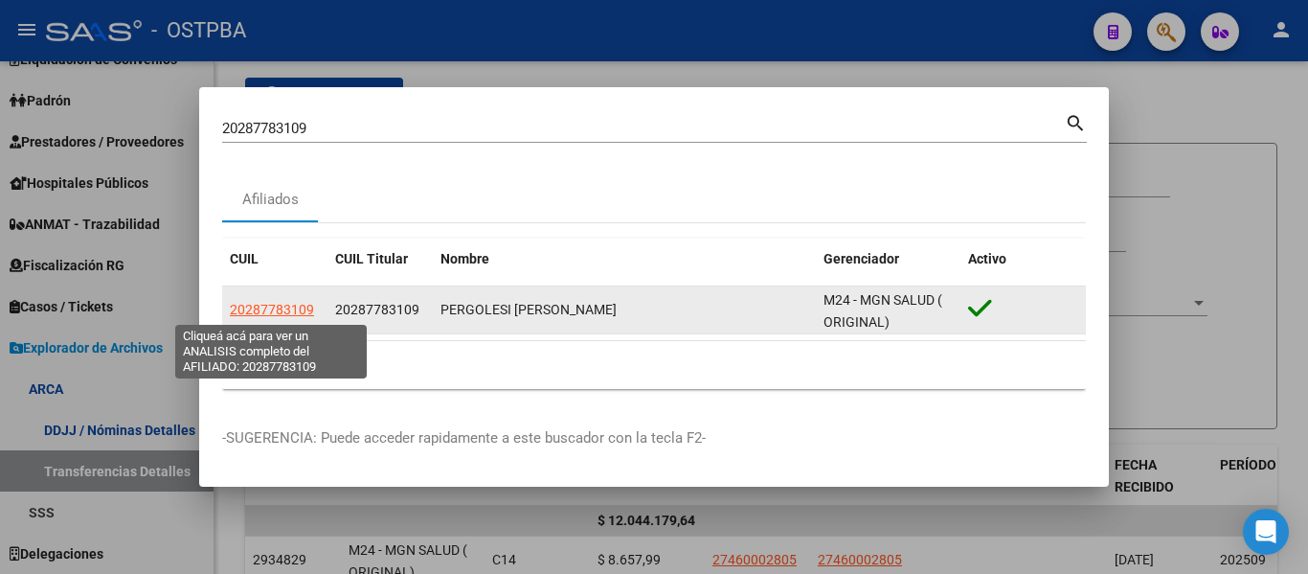
click at [264, 315] on span "20287783109" at bounding box center [272, 309] width 84 height 15
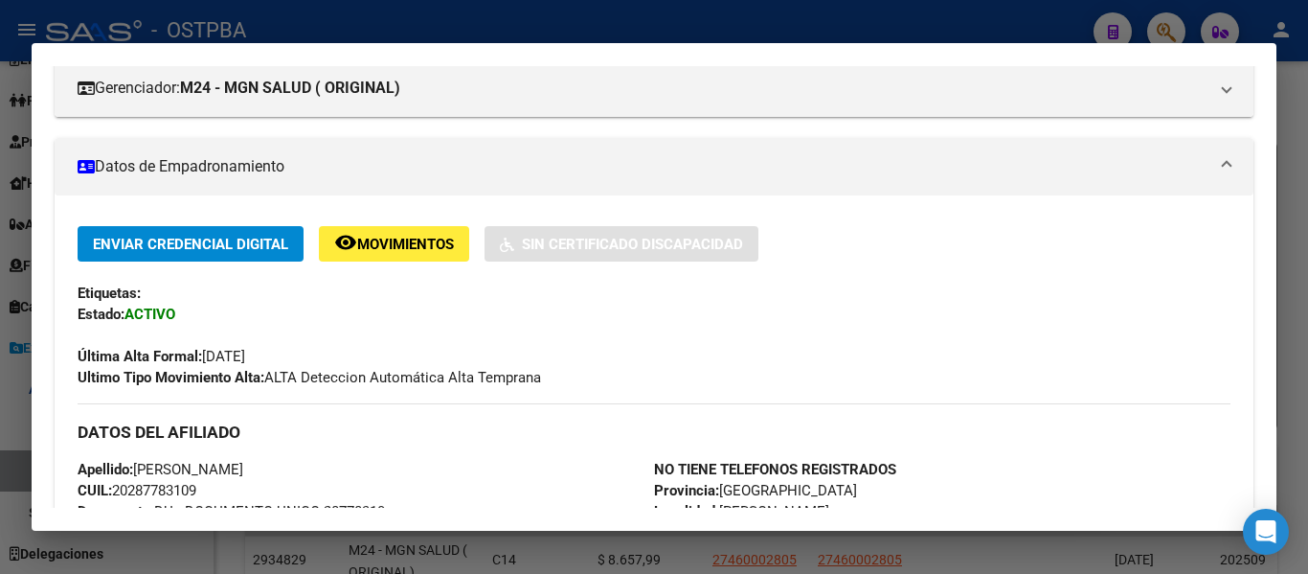
scroll to position [279, 0]
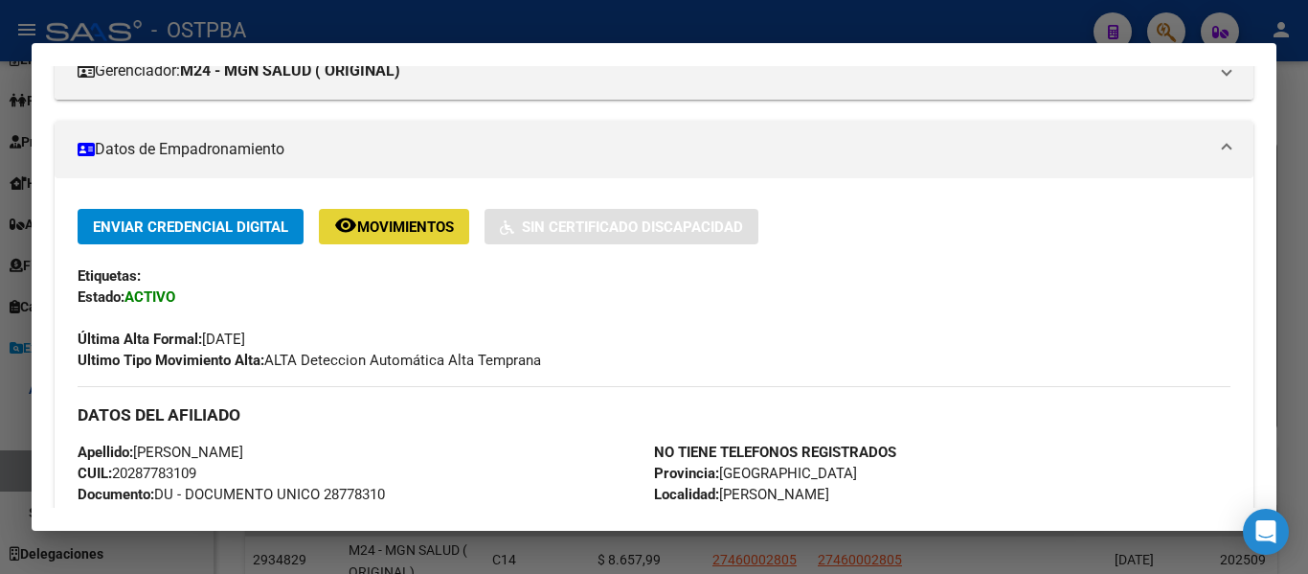
click at [427, 231] on span "Movimientos" at bounding box center [405, 226] width 97 height 17
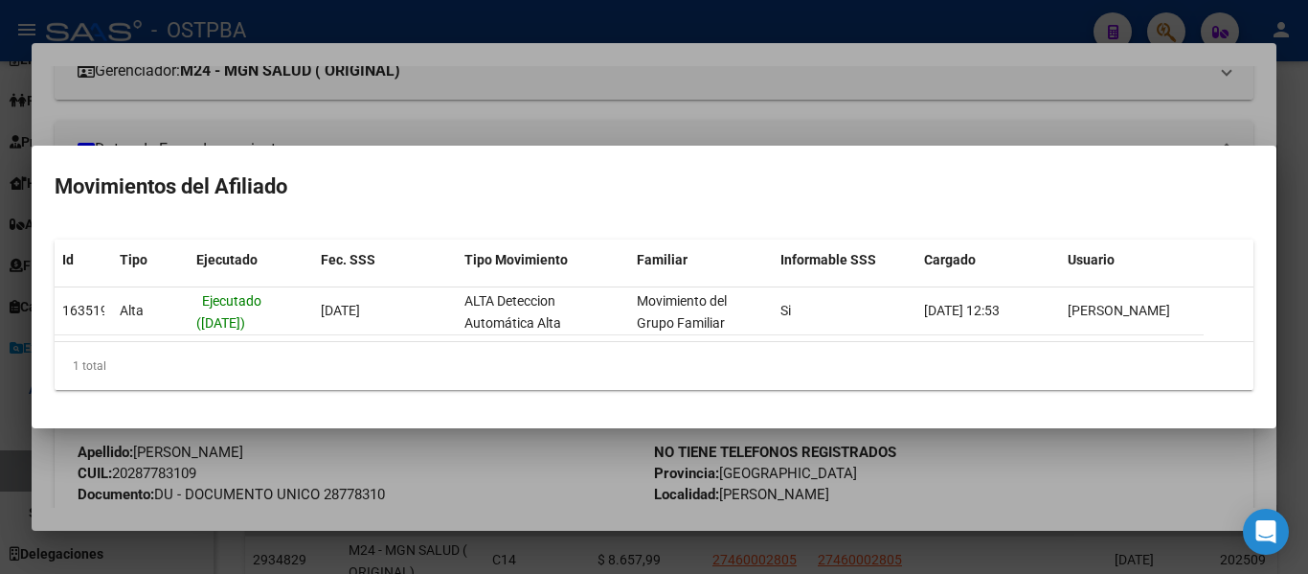
click at [542, 457] on div at bounding box center [654, 287] width 1308 height 574
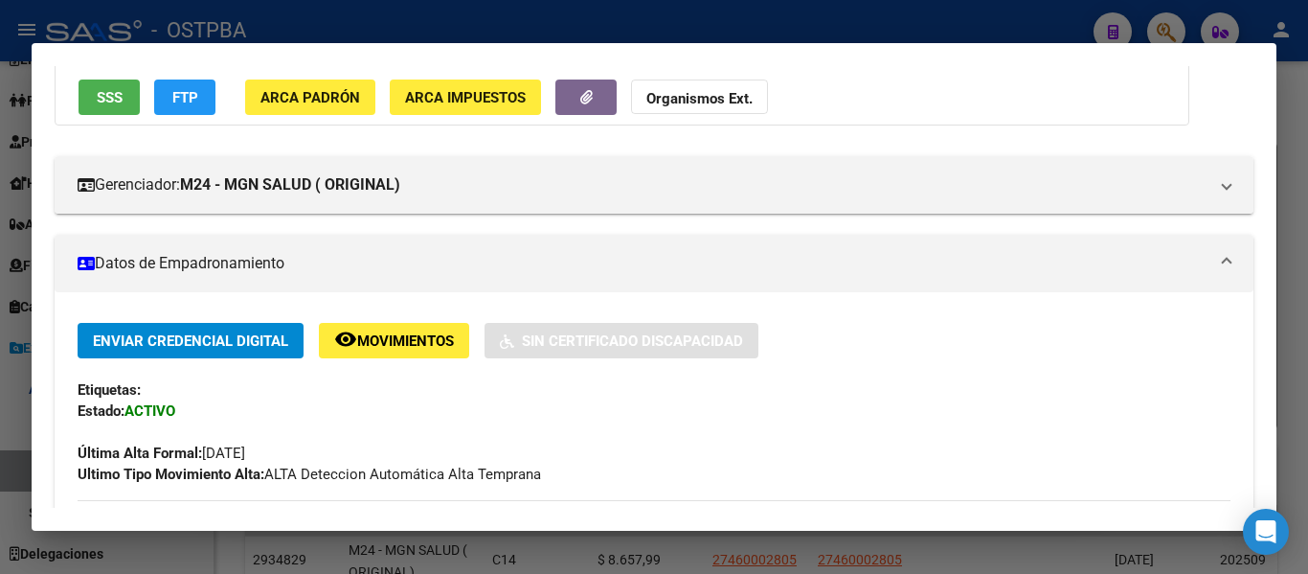
scroll to position [158, 0]
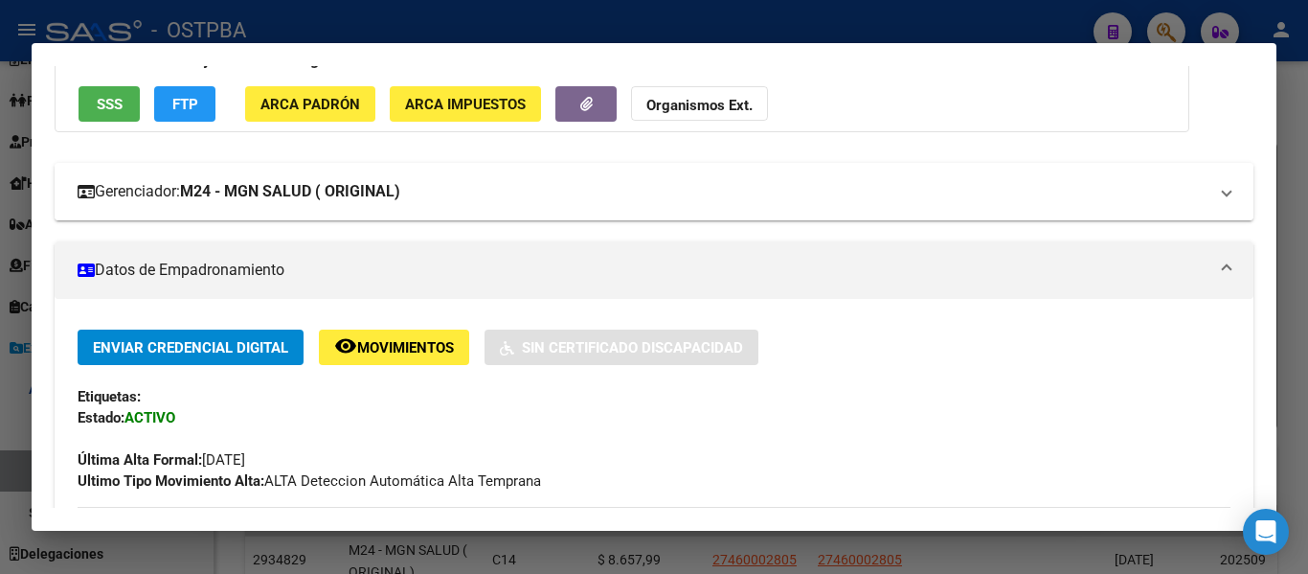
click at [1185, 200] on mat-panel-title "Gerenciador: M24 - MGN SALUD ( ORIGINAL)" at bounding box center [643, 191] width 1130 height 23
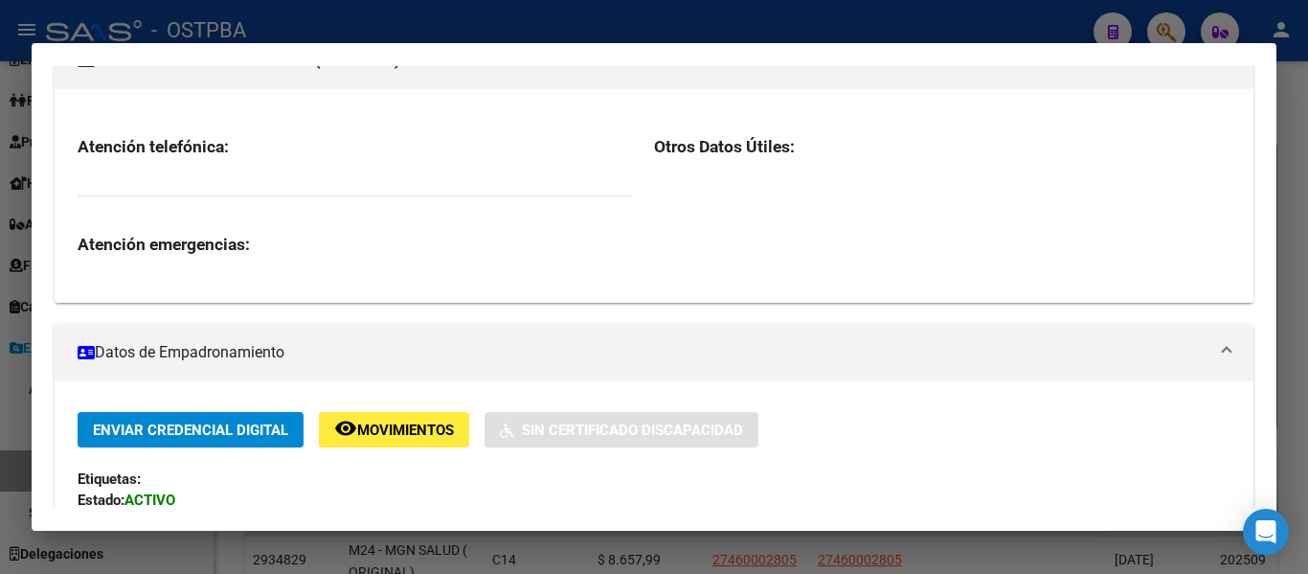
scroll to position [0, 0]
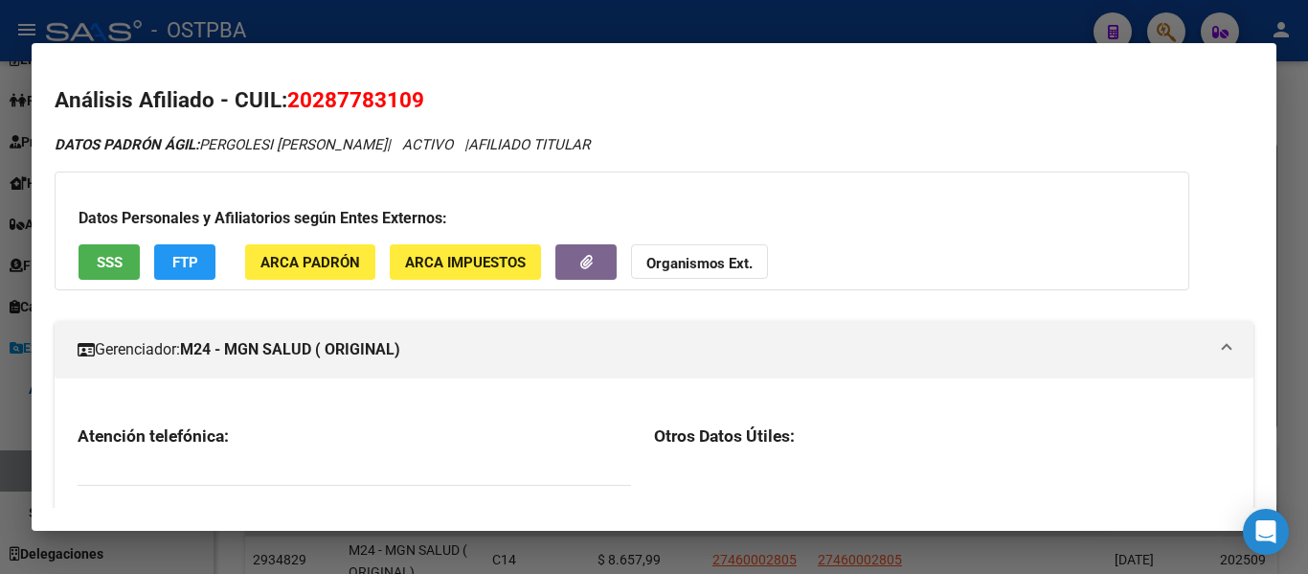
click at [695, 274] on button "Organismos Ext." at bounding box center [699, 261] width 137 height 35
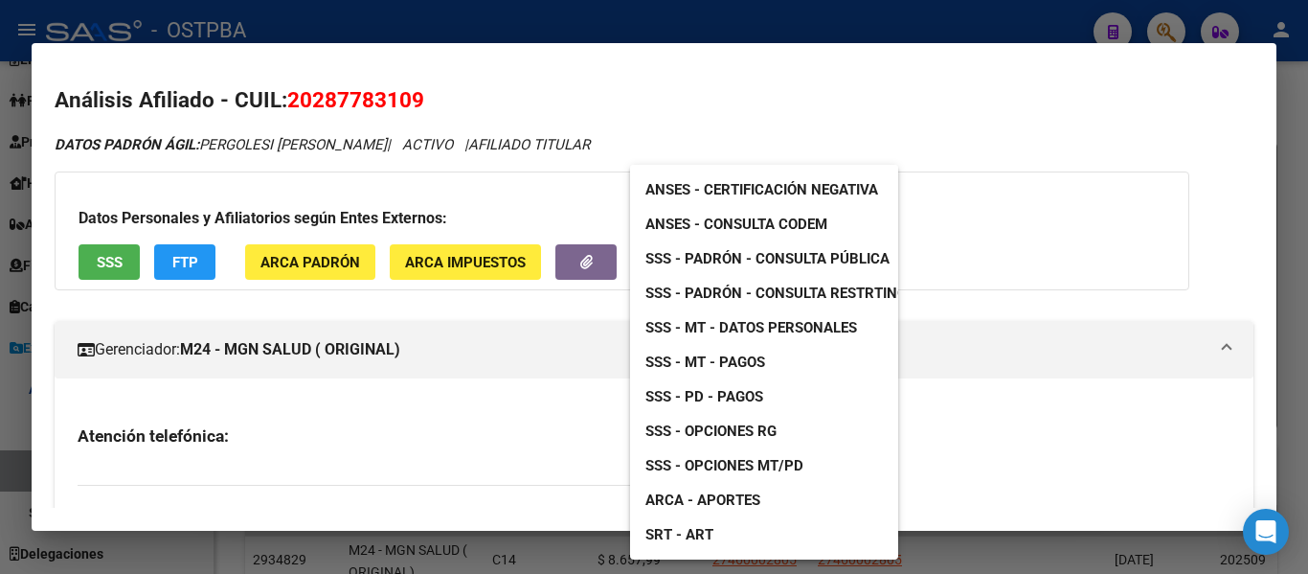
click at [695, 538] on span "SRT - ART" at bounding box center [680, 534] width 68 height 17
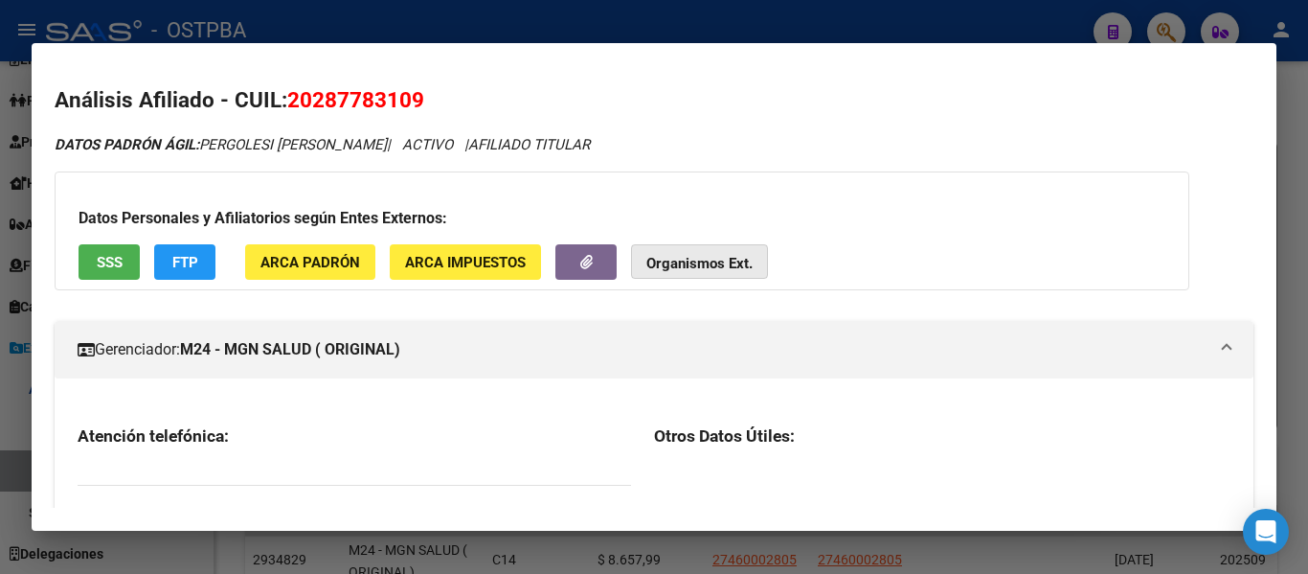
click at [728, 262] on strong "Organismos Ext." at bounding box center [700, 263] width 106 height 17
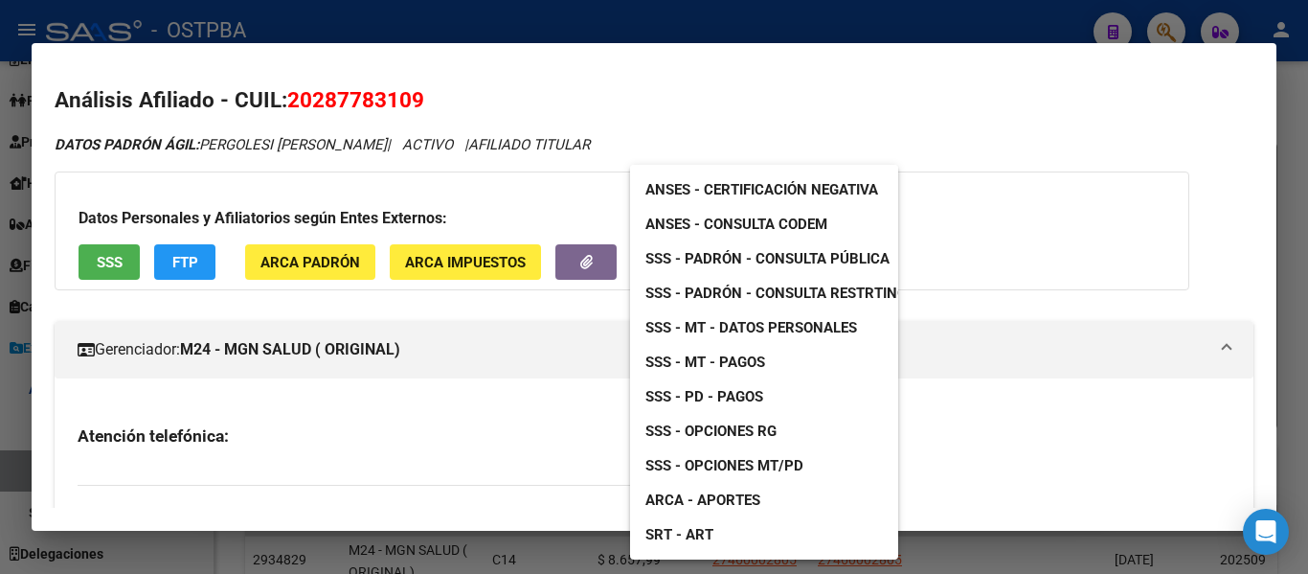
click at [781, 329] on span "SSS - MT - Datos Personales" at bounding box center [752, 327] width 212 height 17
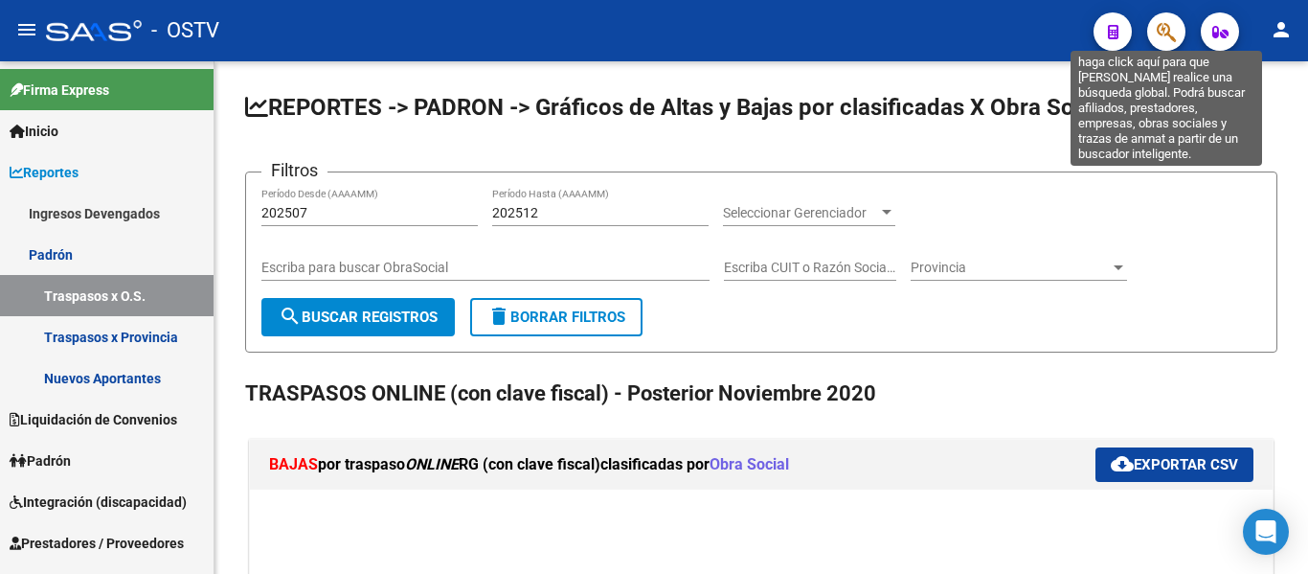
click at [1176, 24] on icon "button" at bounding box center [1166, 32] width 19 height 22
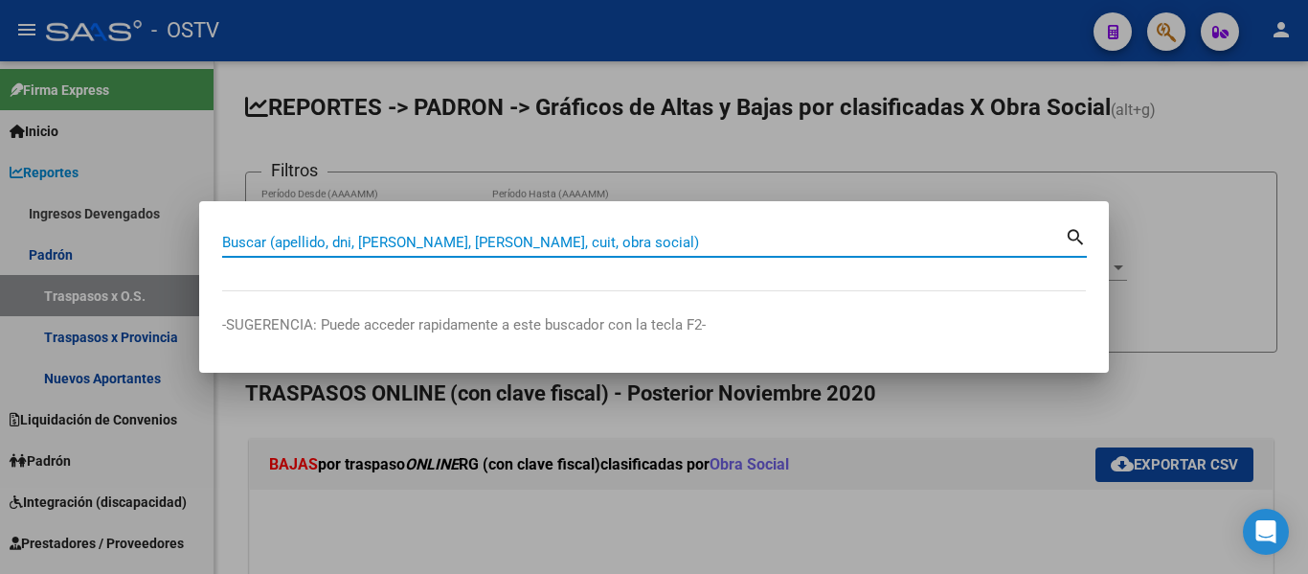
paste input "27353740550"
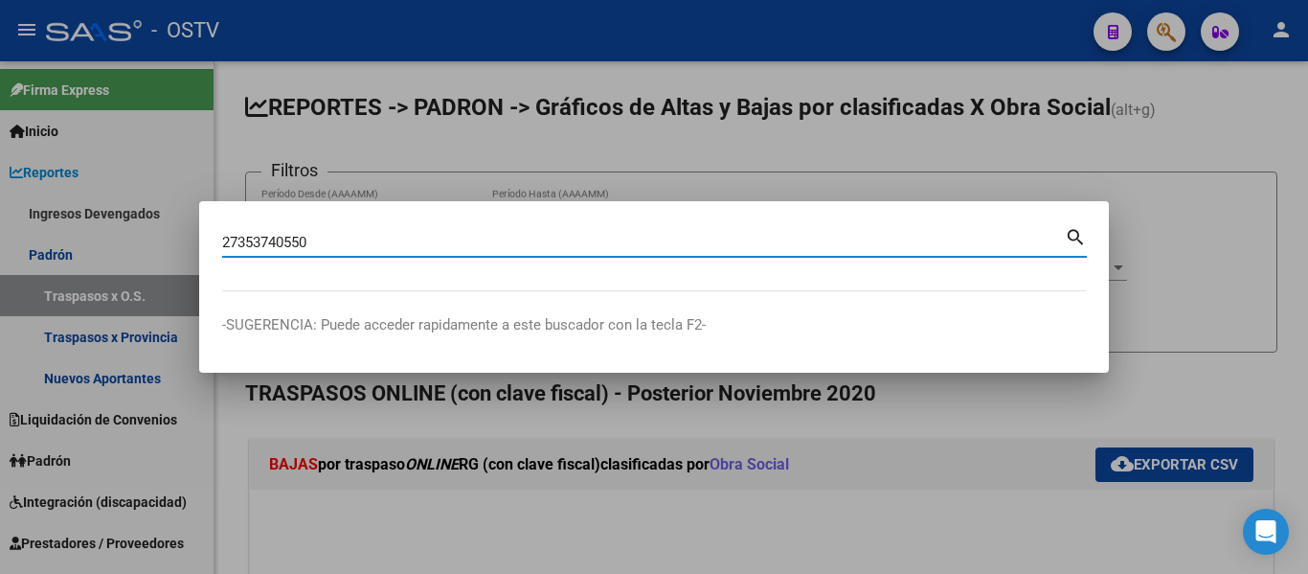
type input "27353740550"
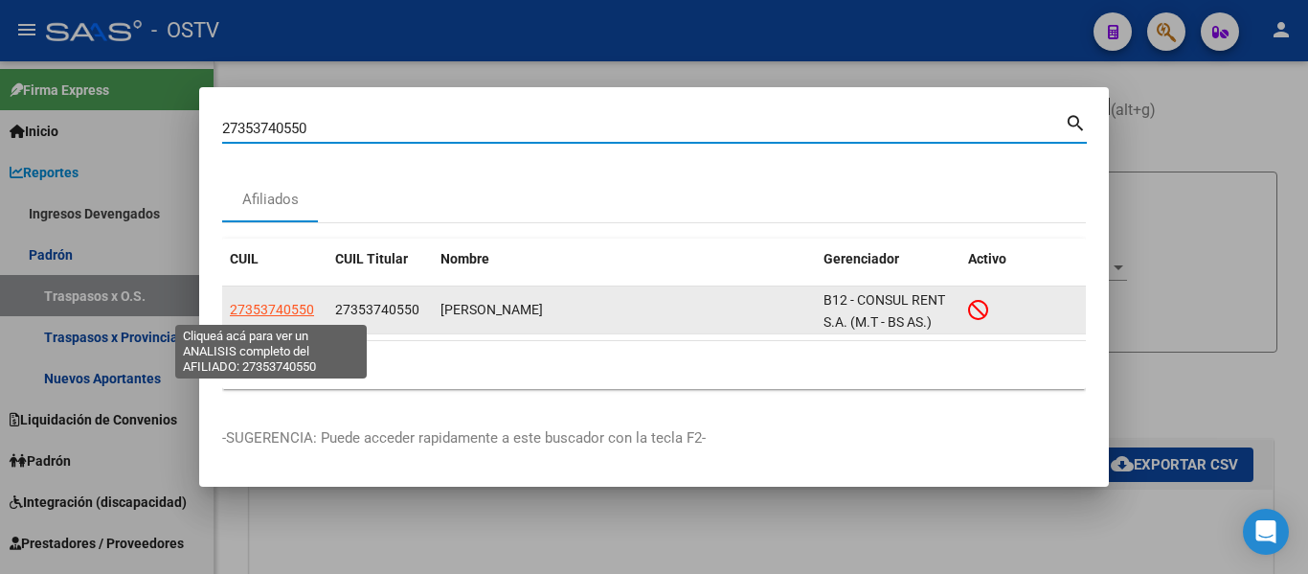
click at [262, 312] on span "27353740550" at bounding box center [272, 309] width 84 height 15
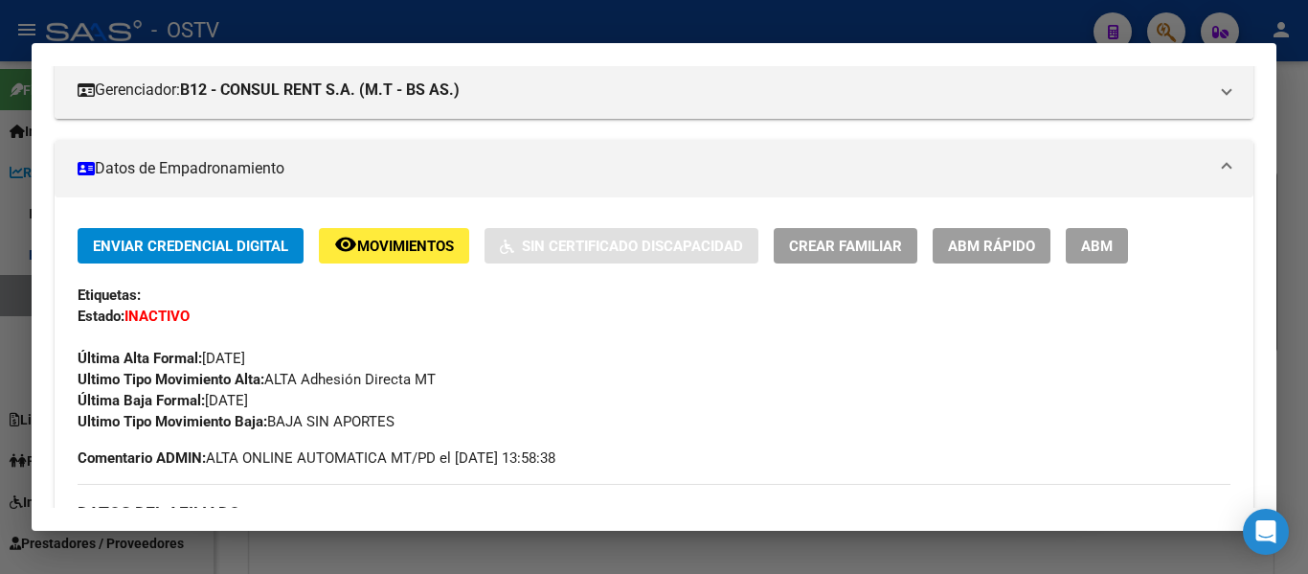
scroll to position [370, 0]
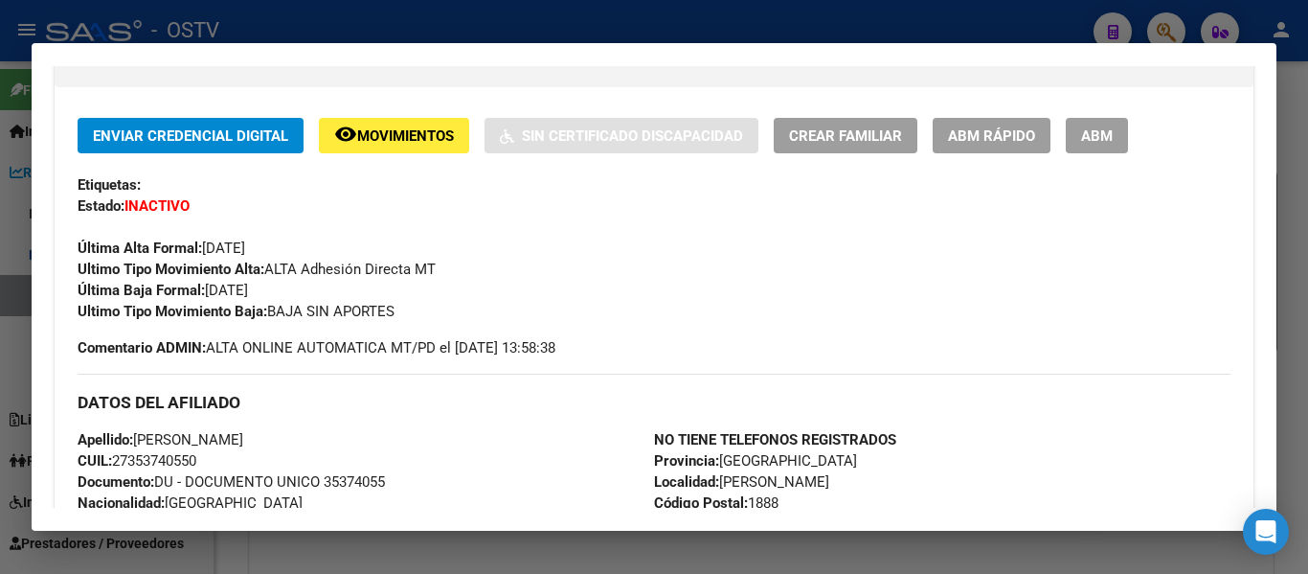
click at [748, 27] on div at bounding box center [654, 287] width 1308 height 574
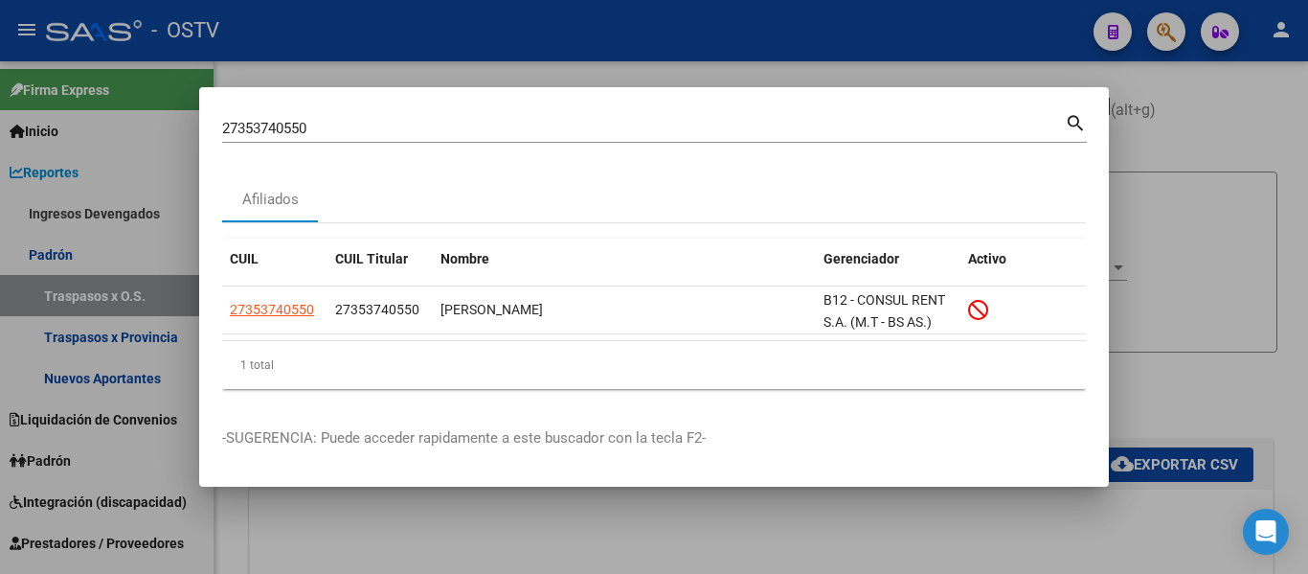
click at [1080, 129] on mat-icon "search" at bounding box center [1076, 121] width 22 height 23
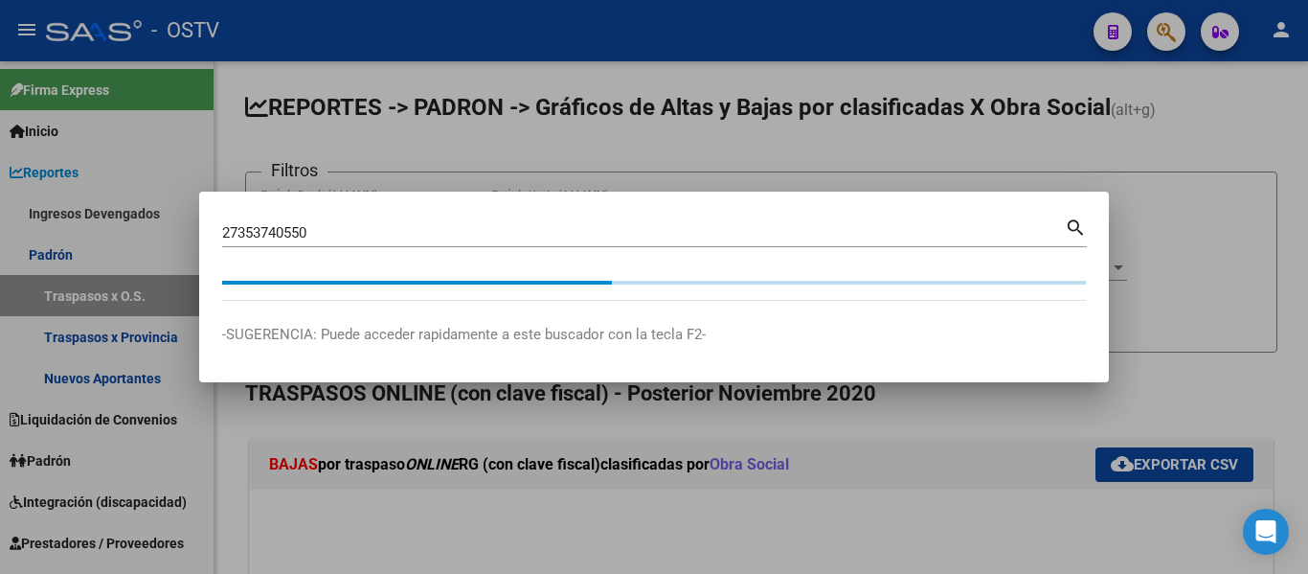
click at [463, 220] on div "27353740550 Buscar (apellido, dni, cuil, nro traspaso, cuit, obra social)" at bounding box center [643, 232] width 843 height 29
click at [88, 279] on div at bounding box center [654, 287] width 1308 height 574
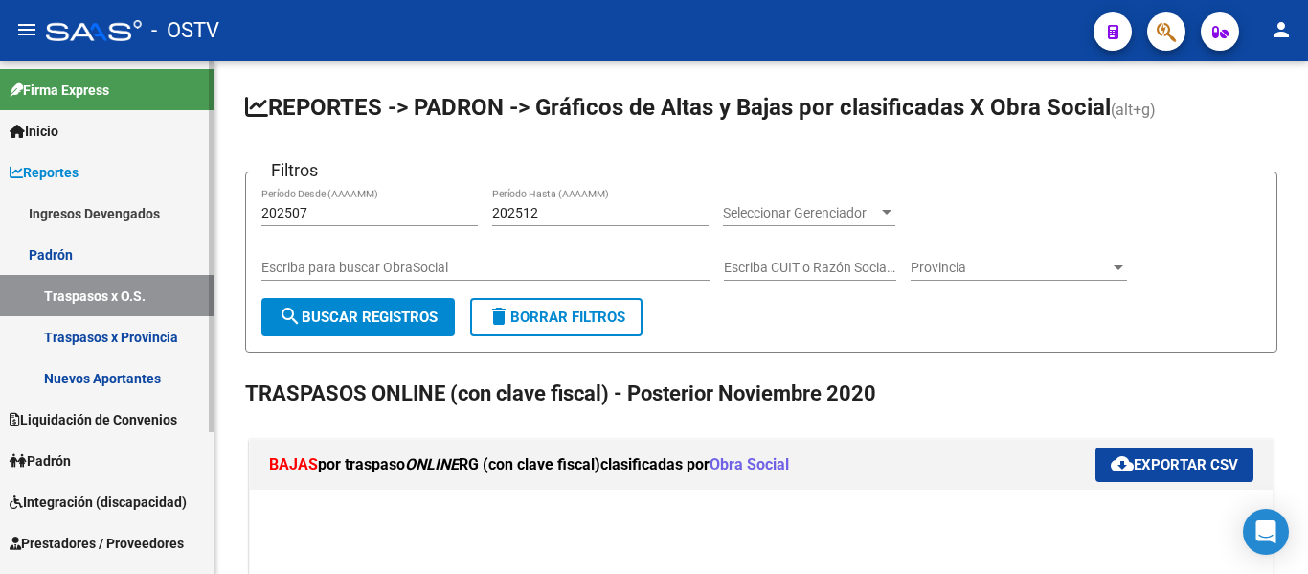
click at [43, 261] on link "Padrón" at bounding box center [107, 254] width 214 height 41
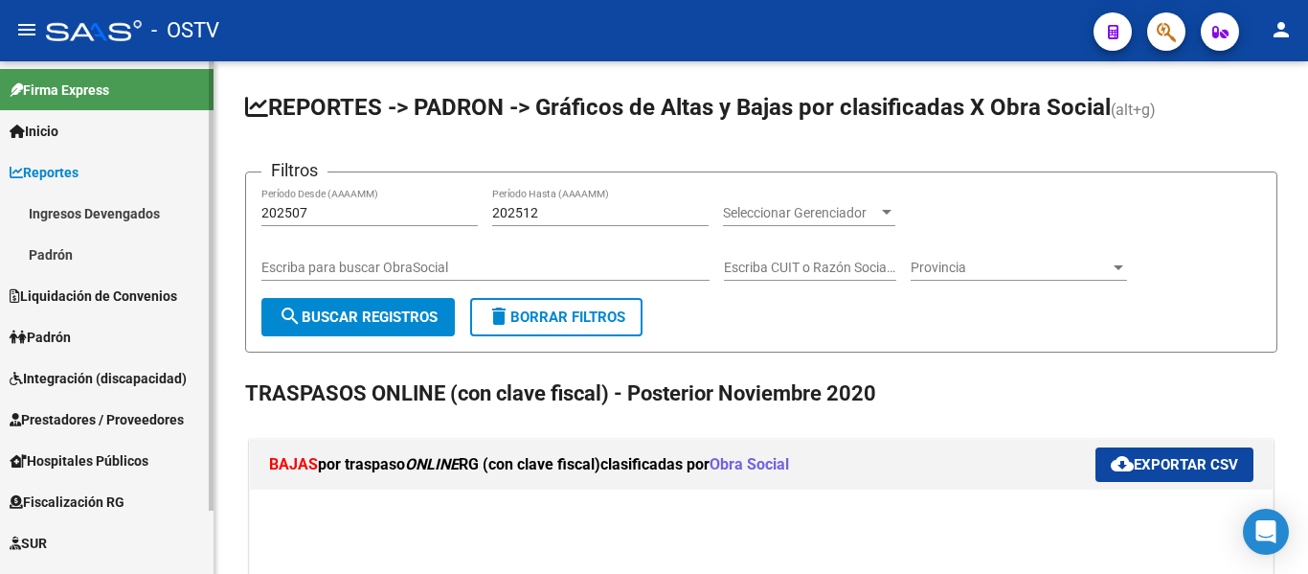
click at [66, 333] on span "Padrón" at bounding box center [40, 337] width 61 height 21
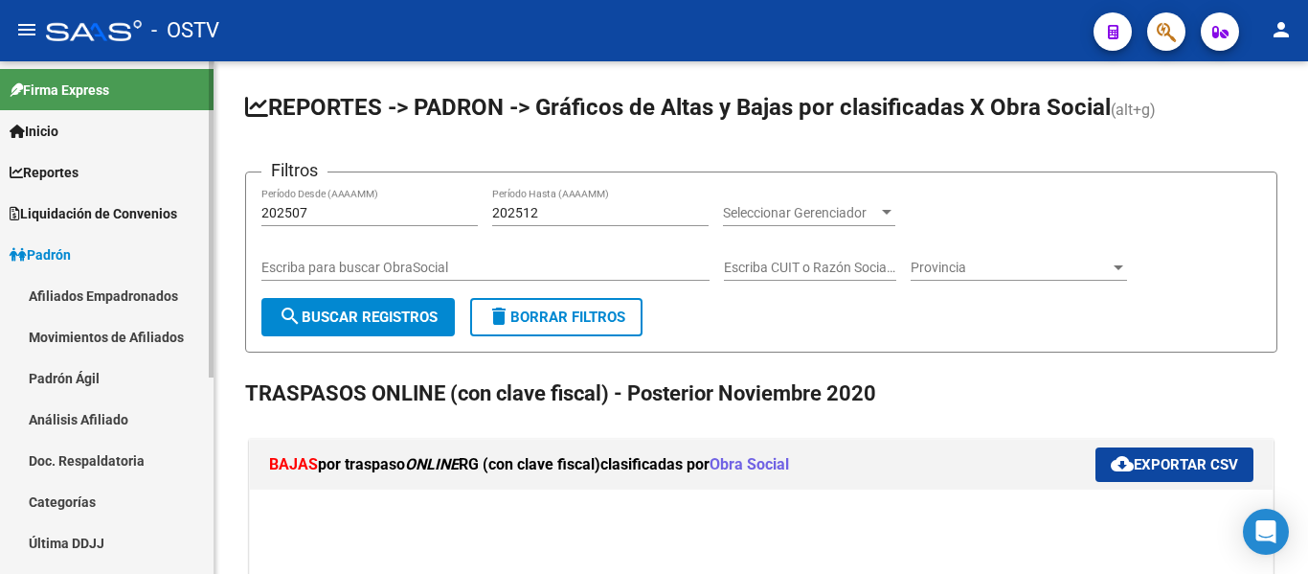
click at [124, 300] on link "Afiliados Empadronados" at bounding box center [107, 295] width 214 height 41
click at [111, 268] on link "Padrón" at bounding box center [107, 254] width 214 height 41
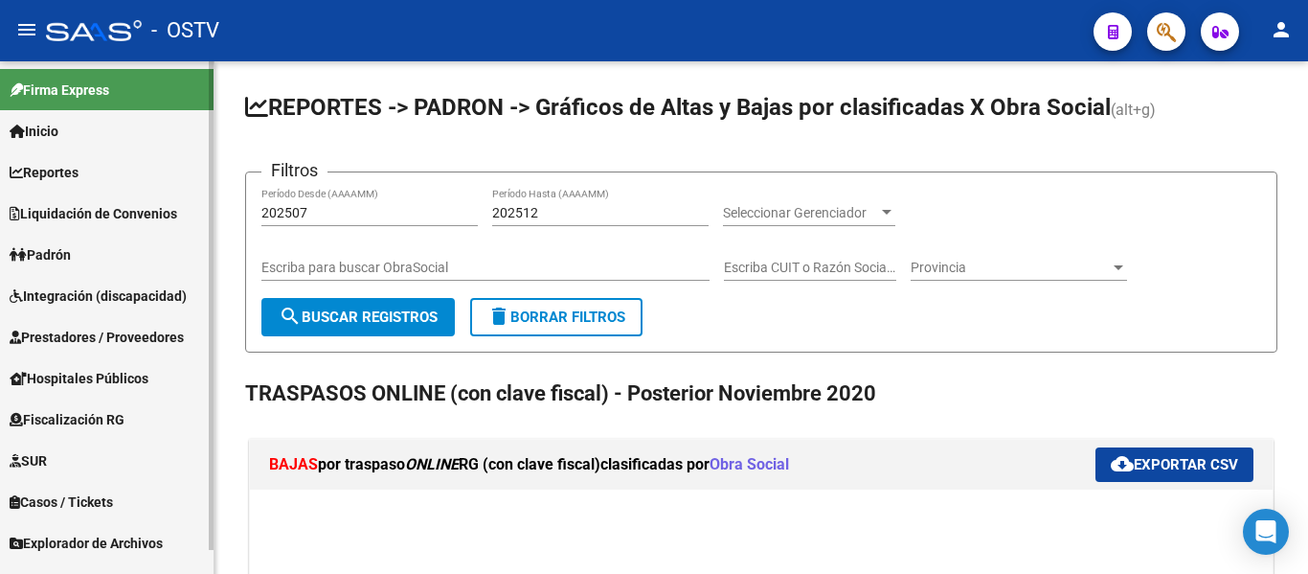
click at [91, 293] on mat-nav-list "Firma Express Inicio Instructivos Contacto OS Reportes Ingresos Devengados Deta…" at bounding box center [107, 312] width 214 height 502
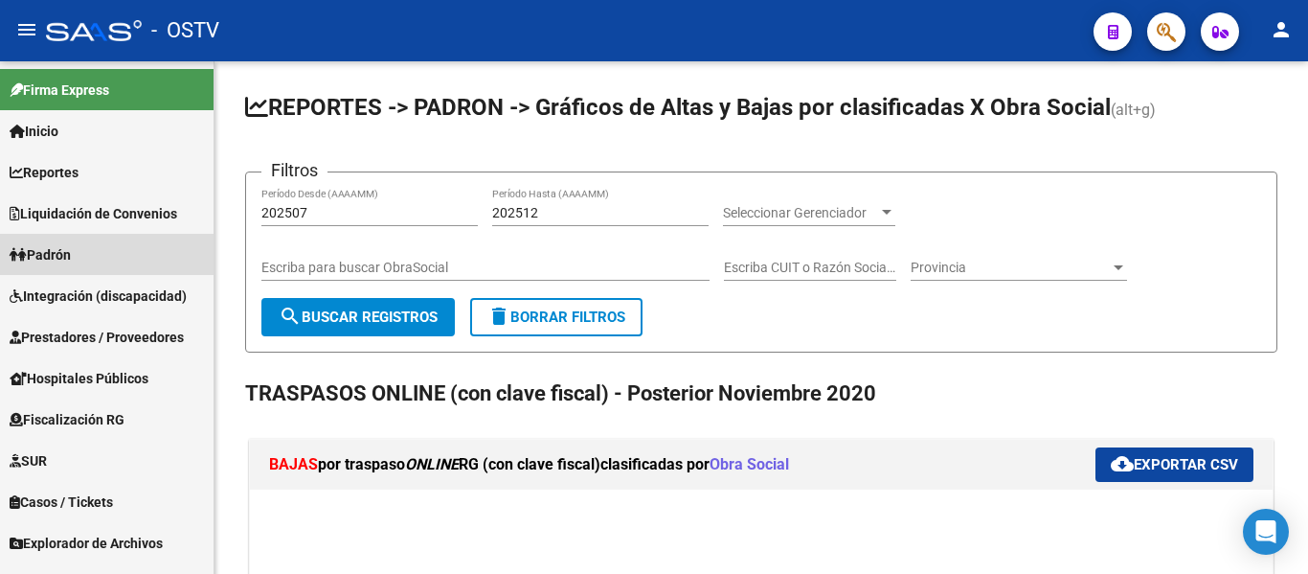
click at [58, 263] on span "Padrón" at bounding box center [40, 254] width 61 height 21
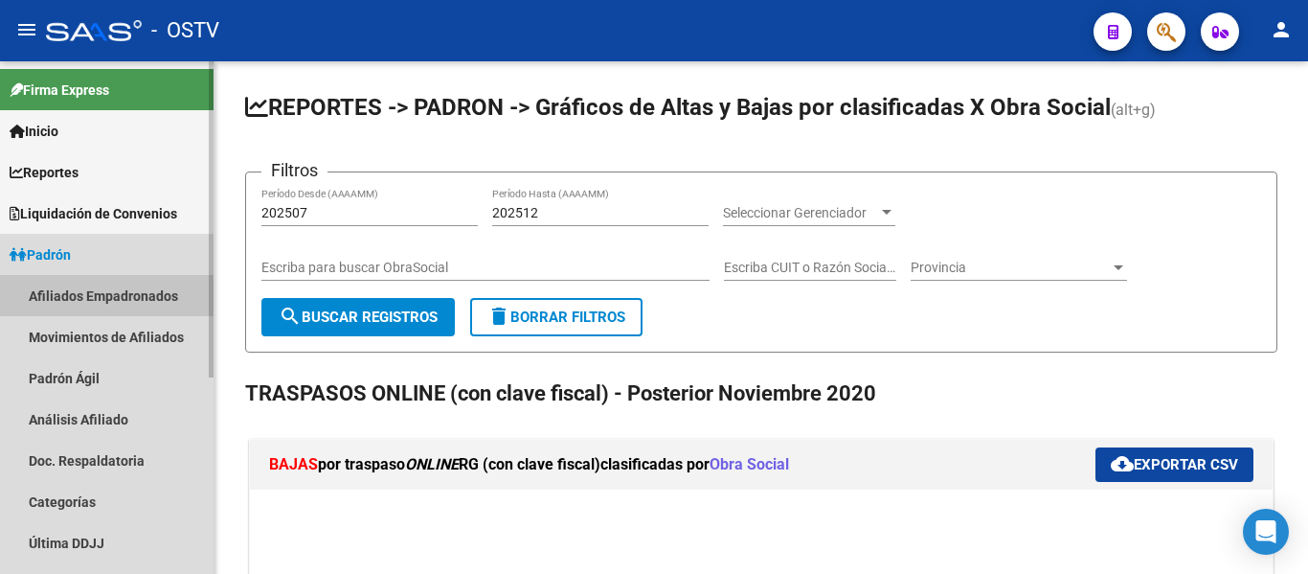
click at [52, 297] on link "Afiliados Empadronados" at bounding box center [107, 295] width 214 height 41
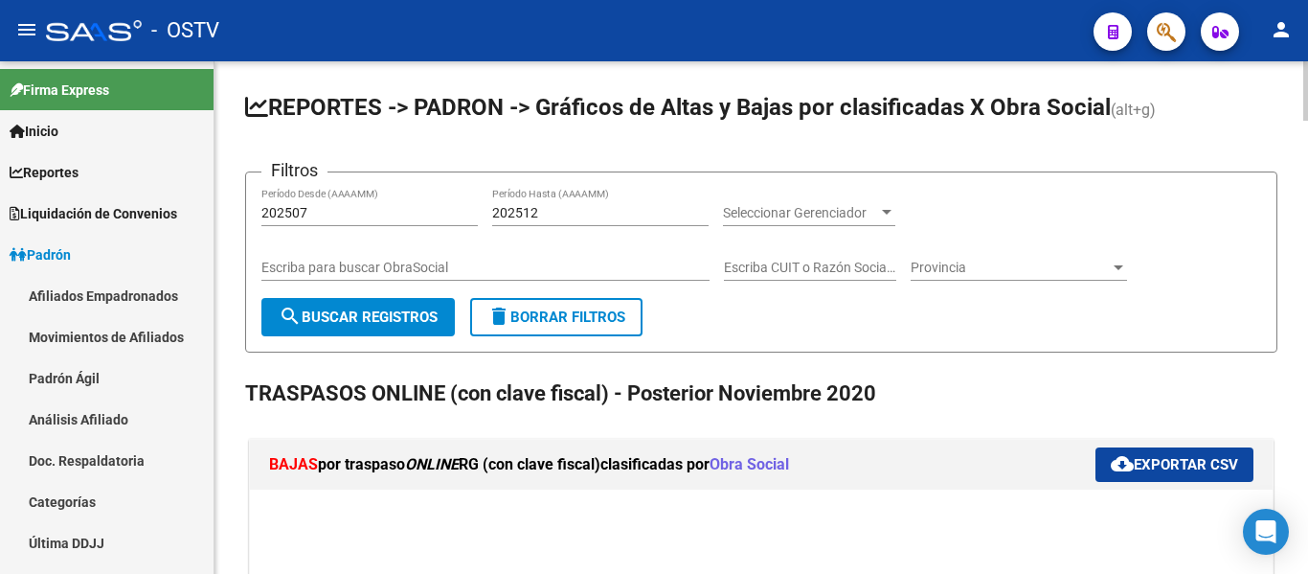
click at [436, 262] on input "Escriba para buscar ObraSocial" at bounding box center [486, 268] width 448 height 16
click at [831, 268] on input "Escriba CUIT o Razón Social para buscar" at bounding box center [810, 268] width 172 height 16
paste input "27175421454 27188750279 27190222093 27190237570 27190385669 27190448385 2719061…"
type input "27175421454 27188750279 27190222093 27190237570 27190385669 27190448385 2719061…"
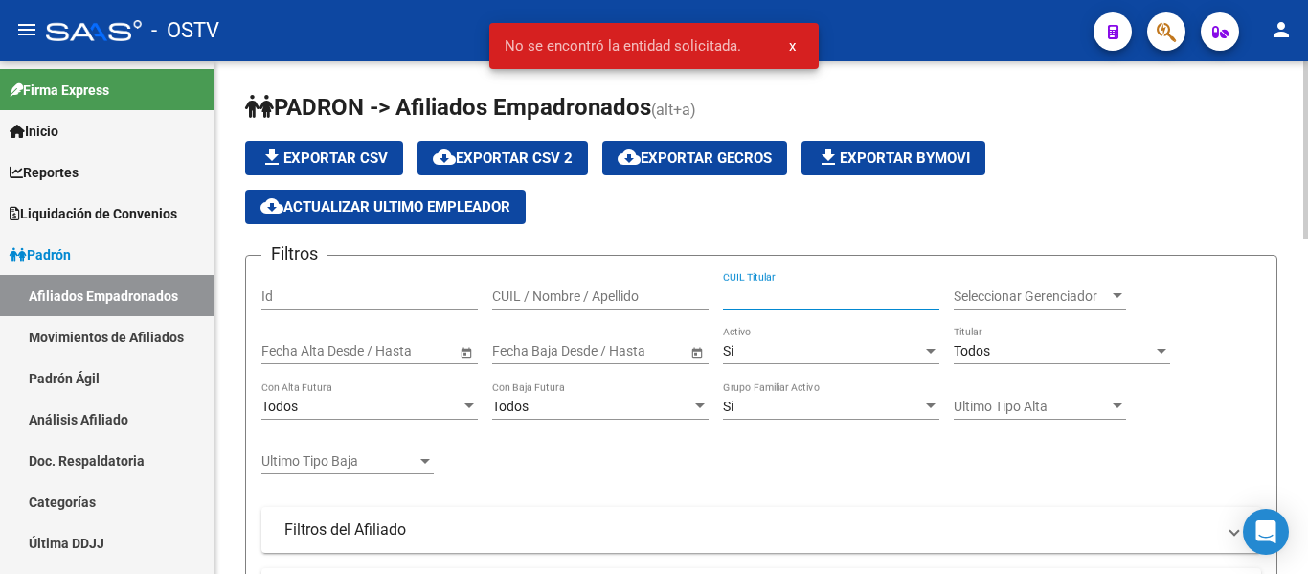
click at [730, 301] on input "CUIL Titular" at bounding box center [831, 296] width 216 height 16
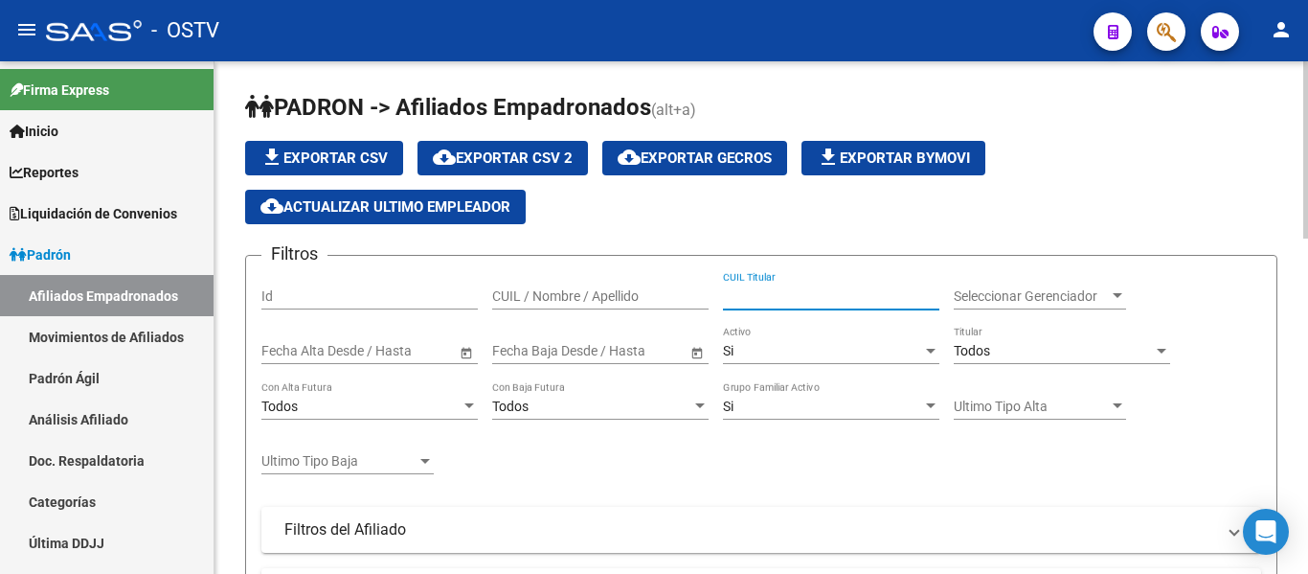
paste input "27175421454 27188750279 27190222093 27190237570 27190385669 27190448385 2719061…"
type input "27175421454 27188750279 27190222093 27190237570 27190385669 27190448385 2719061…"
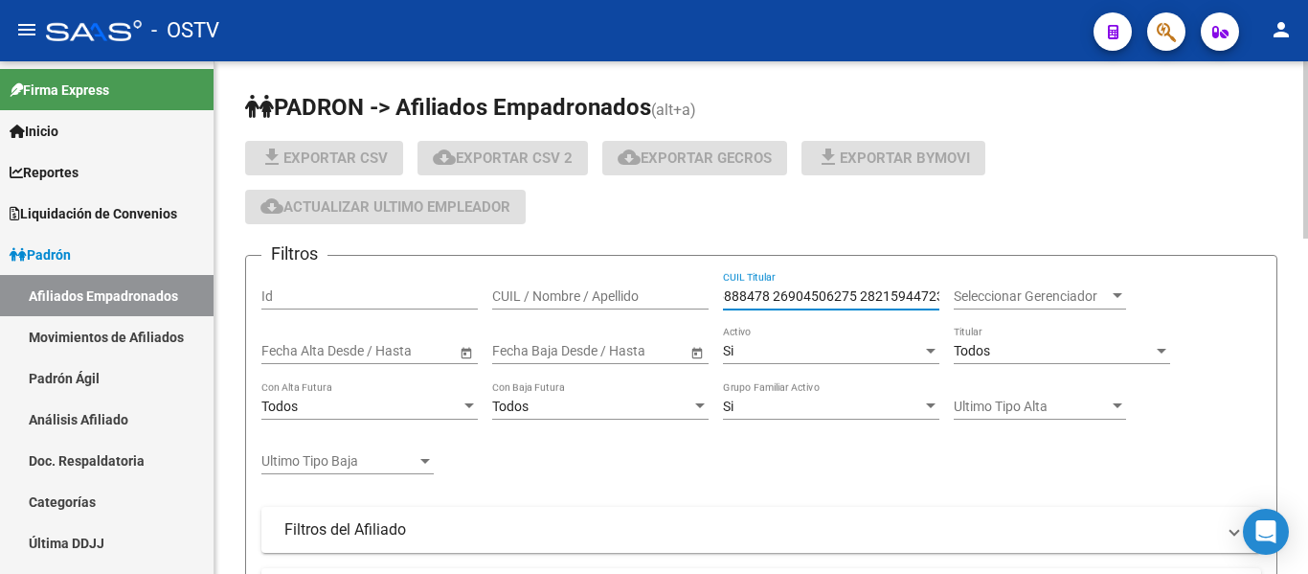
click at [850, 300] on input "CUIL Titular" at bounding box center [831, 296] width 216 height 16
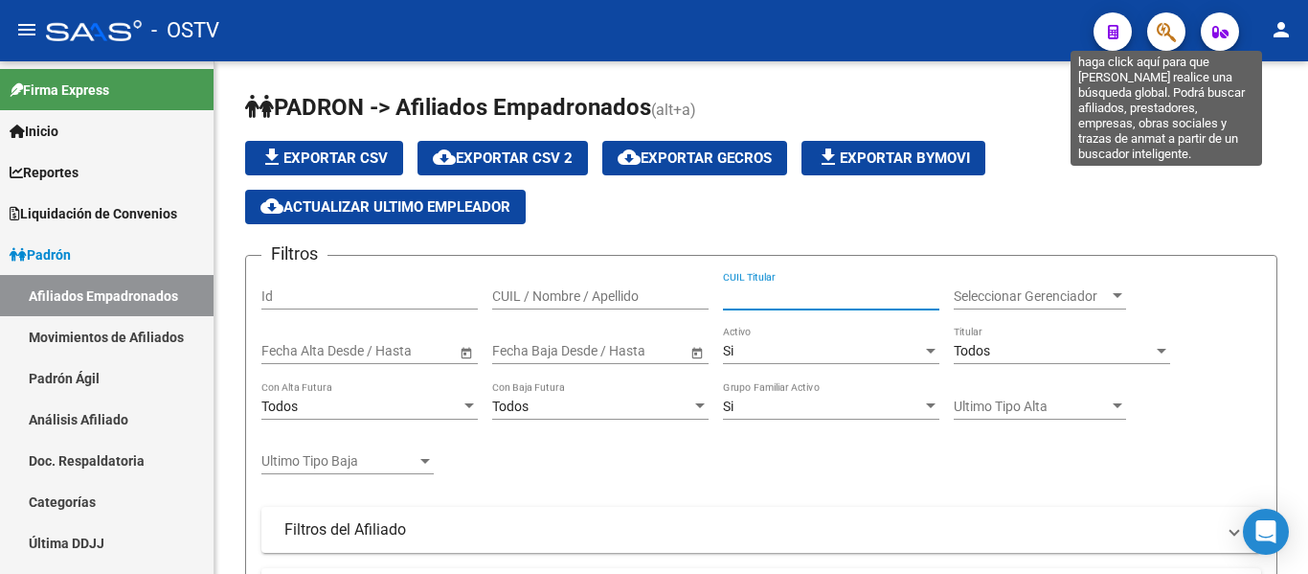
click at [1161, 29] on icon "button" at bounding box center [1166, 32] width 19 height 22
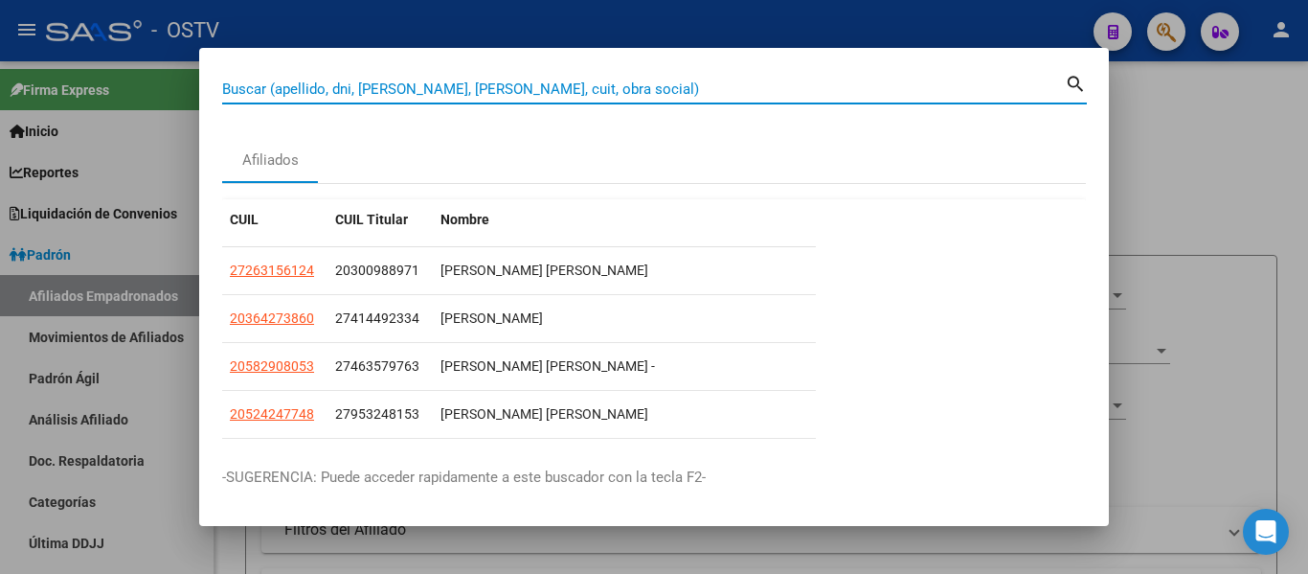
paste input "27316985179"
type input "27316985179"
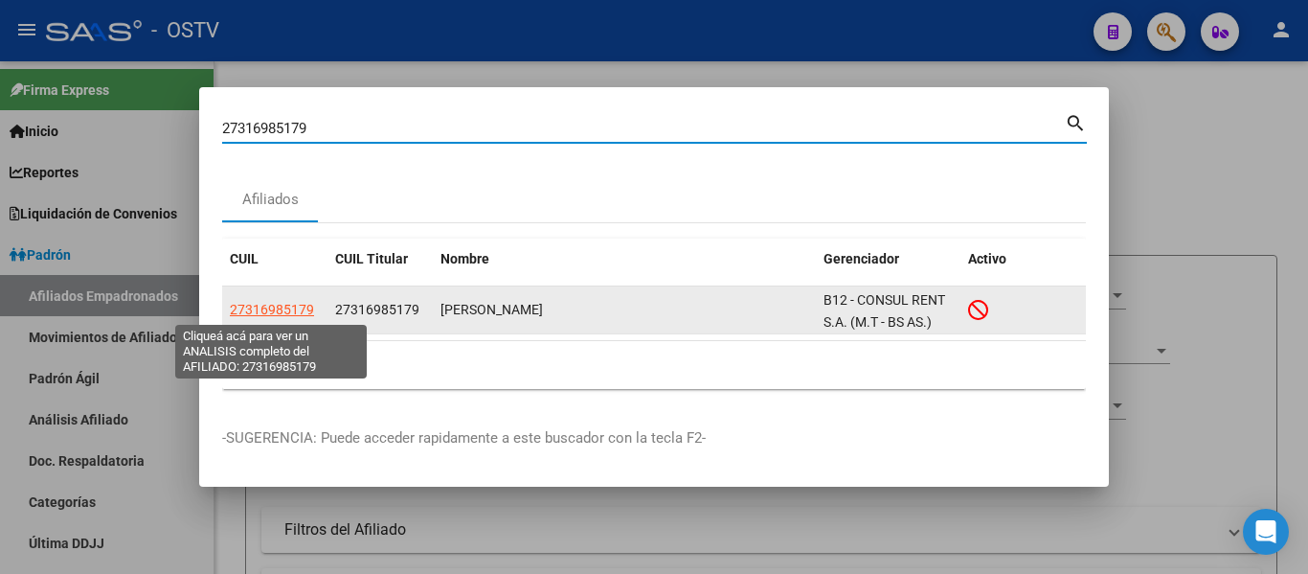
click at [281, 311] on span "27316985179" at bounding box center [272, 309] width 84 height 15
type textarea "27316985179"
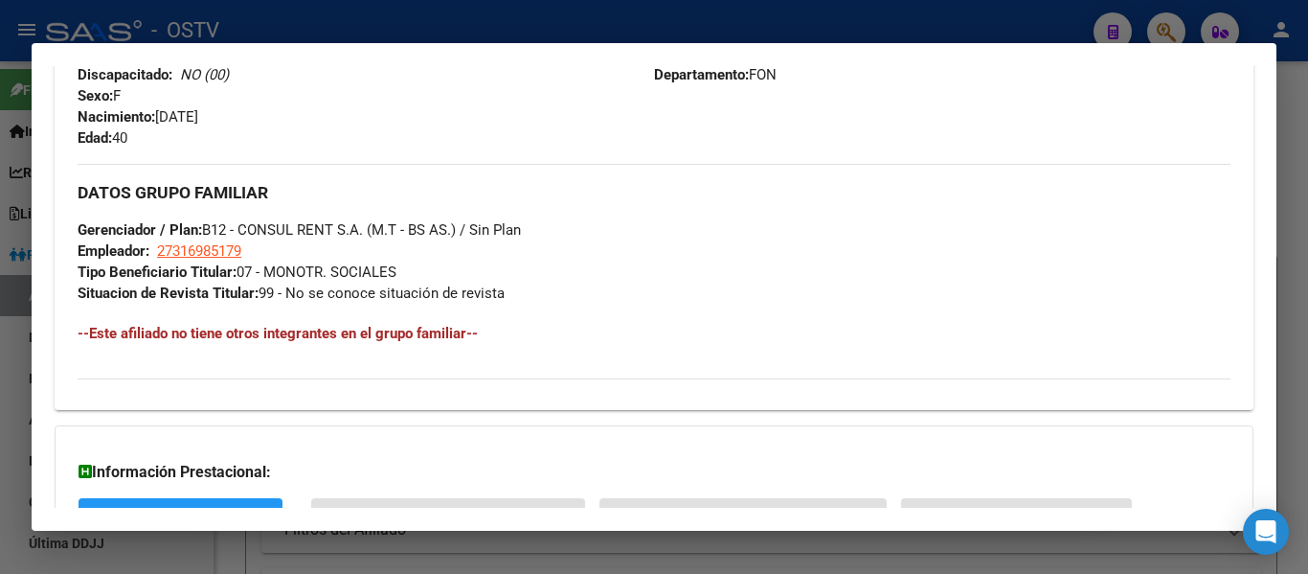
scroll to position [864, 0]
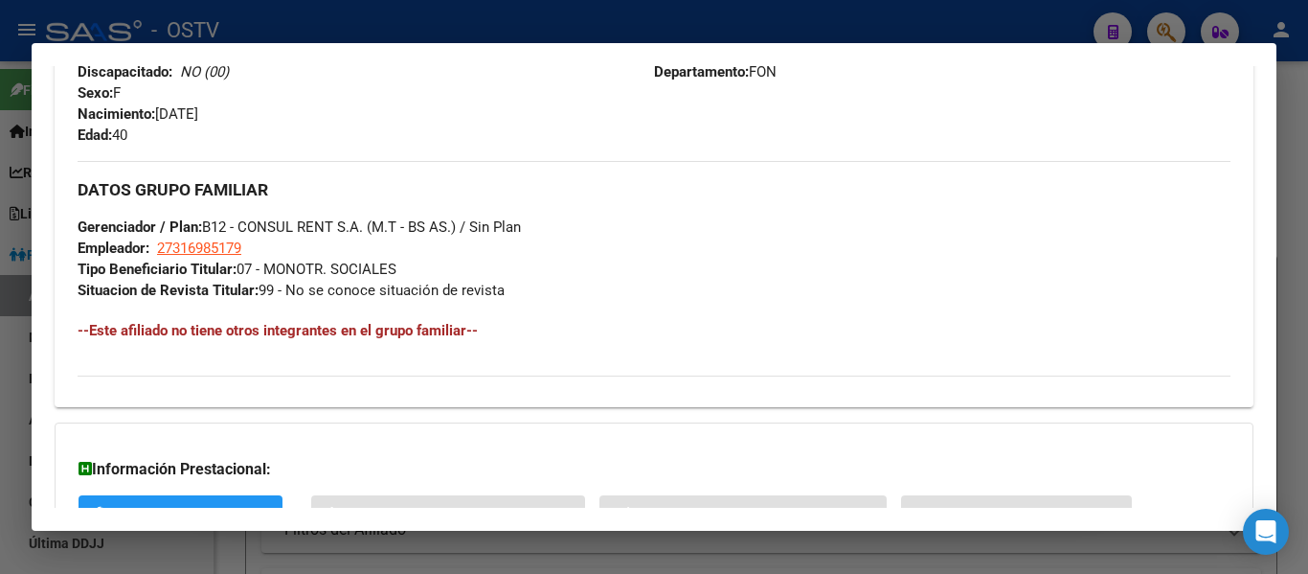
click at [0, 440] on div at bounding box center [654, 287] width 1308 height 574
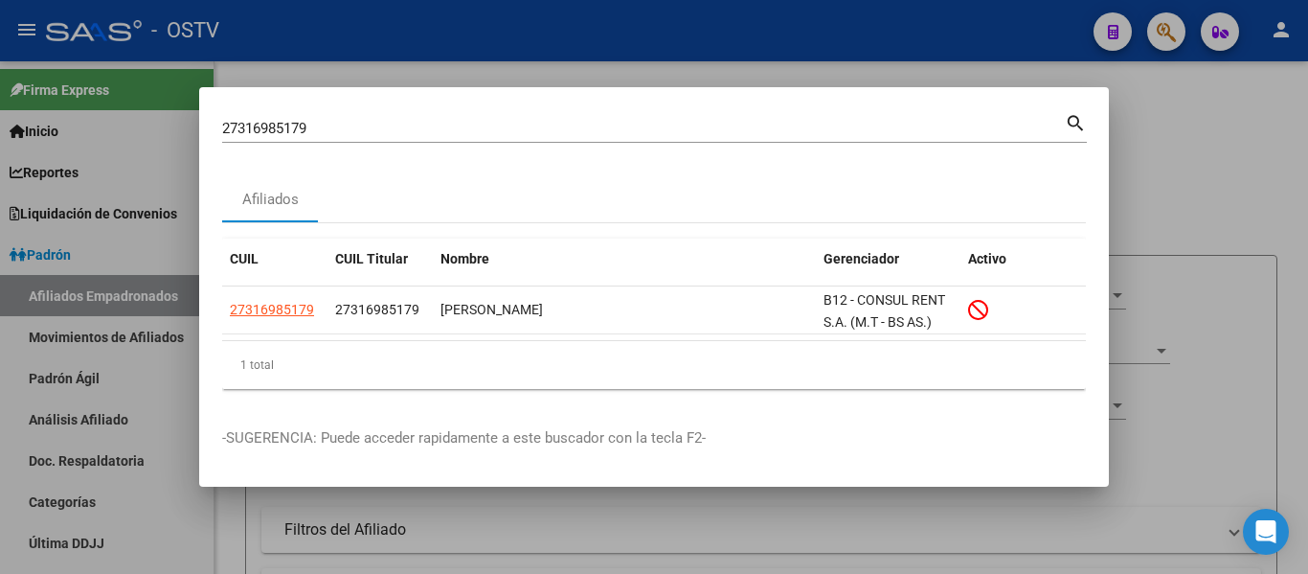
click at [1079, 129] on mat-icon "search" at bounding box center [1076, 121] width 22 height 23
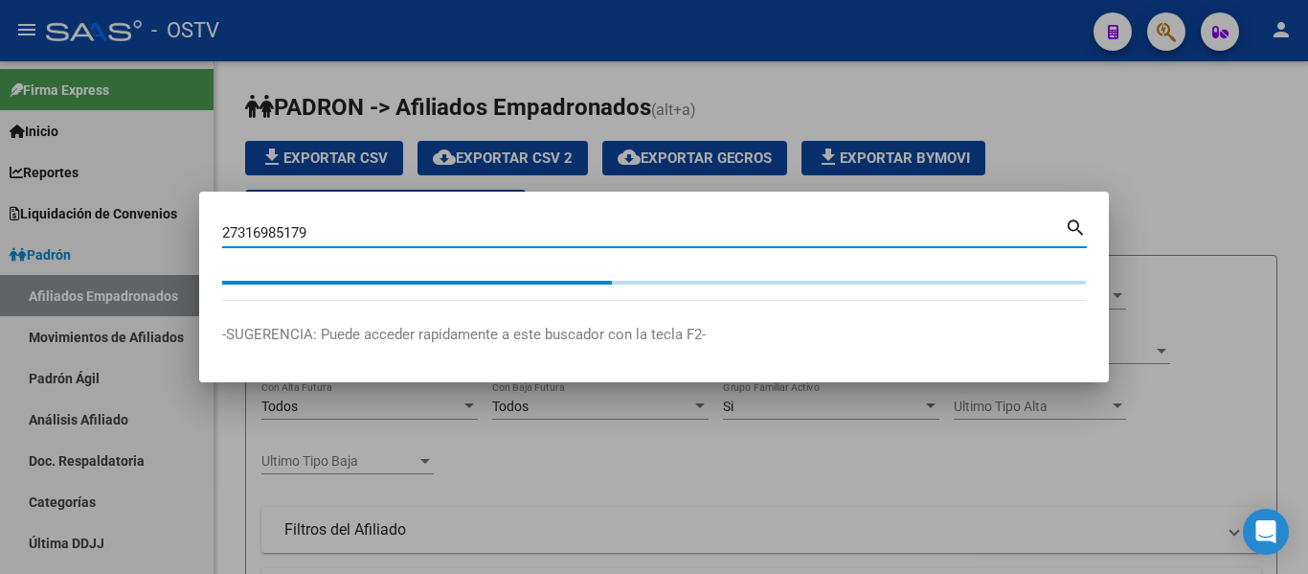
click at [280, 225] on input "27316985179" at bounding box center [643, 232] width 843 height 17
paste input "82853"
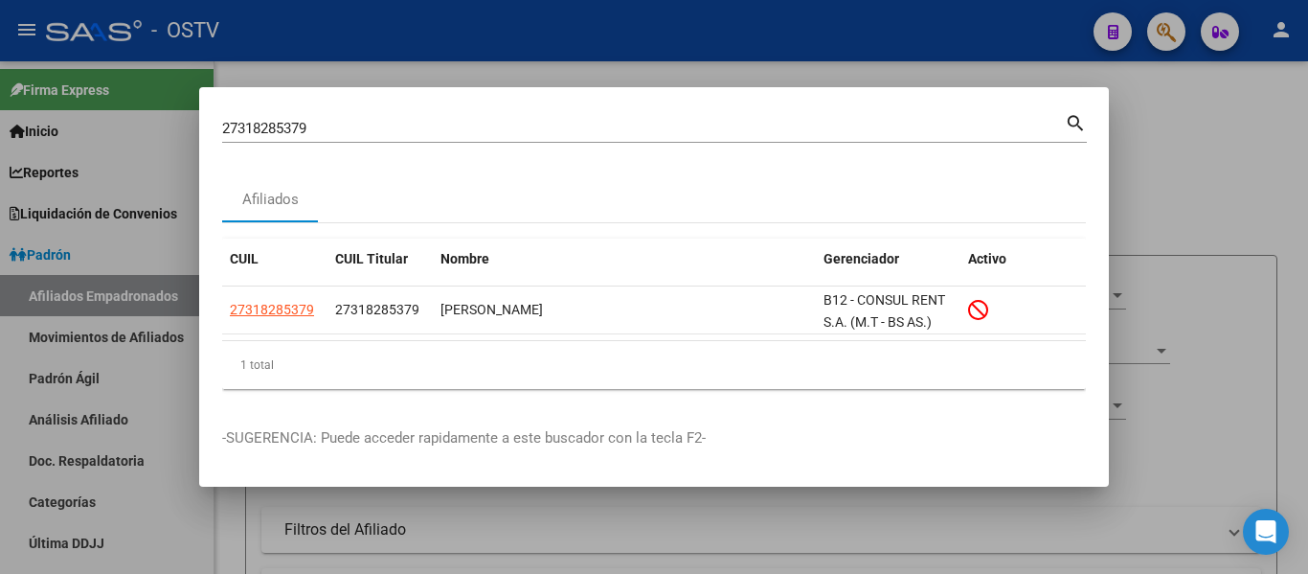
click at [815, 114] on div "27318285379 Buscar (apellido, dni, cuil, nro traspaso, cuit, obra social)" at bounding box center [643, 128] width 843 height 29
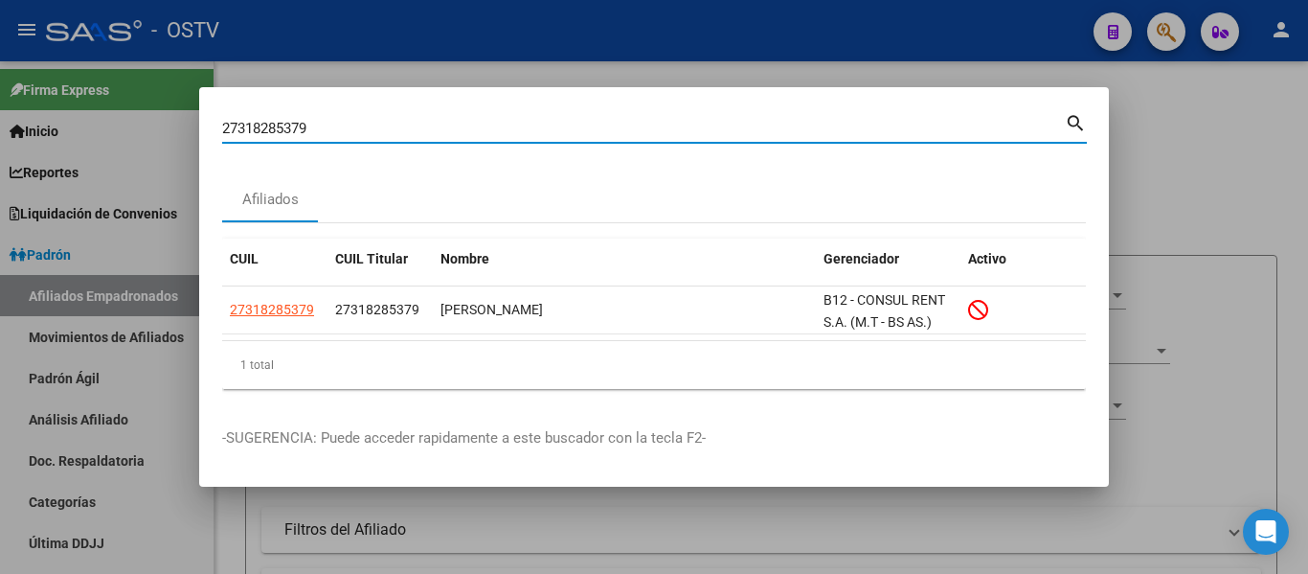
click at [782, 125] on input "27318285379" at bounding box center [643, 128] width 843 height 17
paste input "028778310"
type input "20287783109"
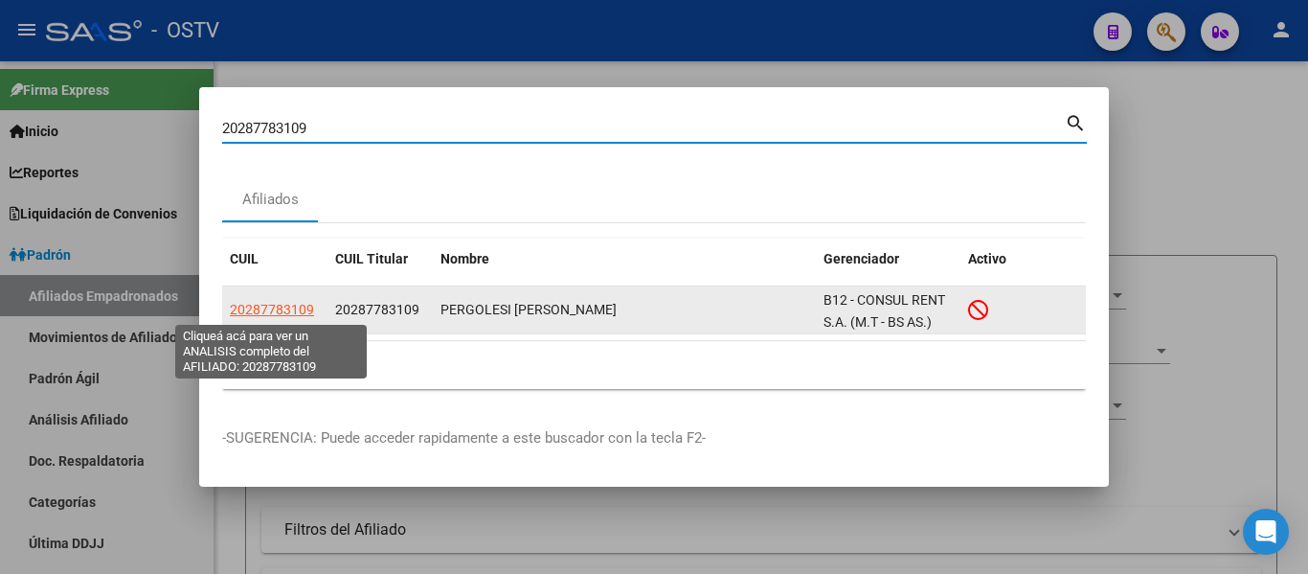
click at [269, 313] on span "20287783109" at bounding box center [272, 309] width 84 height 15
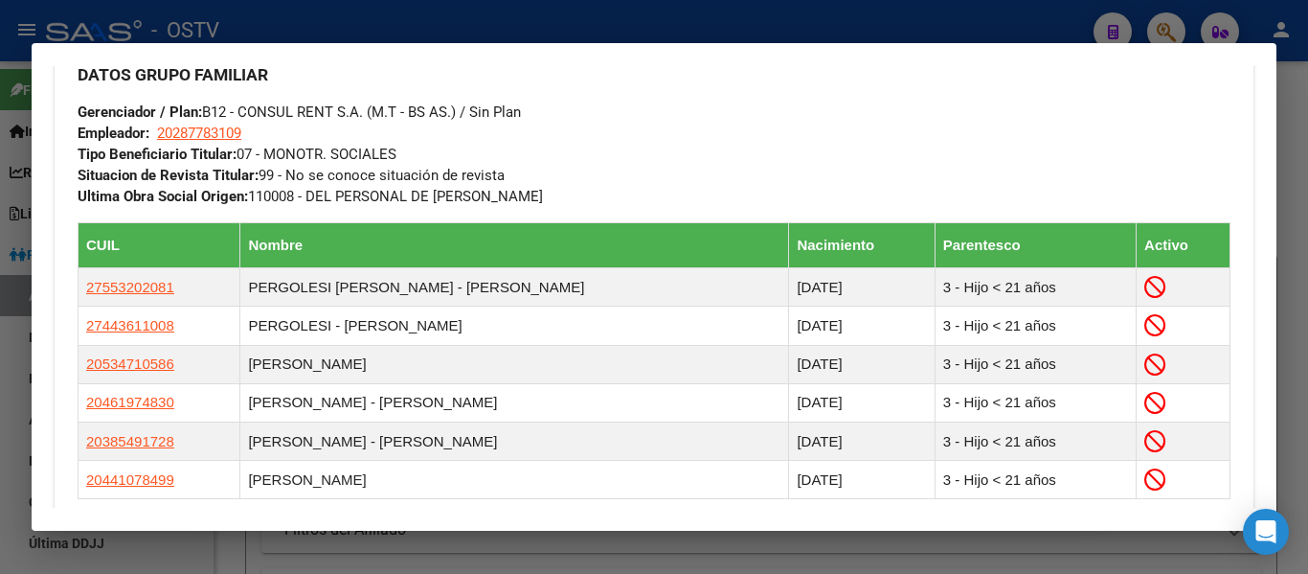
scroll to position [1096, 0]
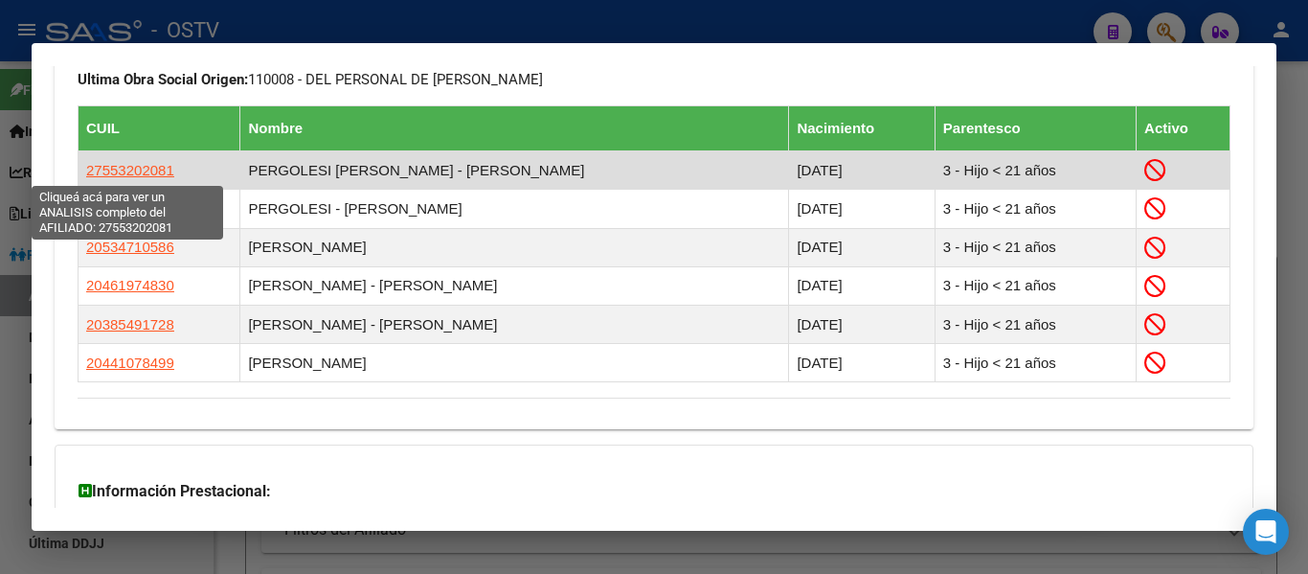
click at [146, 168] on span "27553202081" at bounding box center [130, 170] width 88 height 16
type textarea "27553202081"
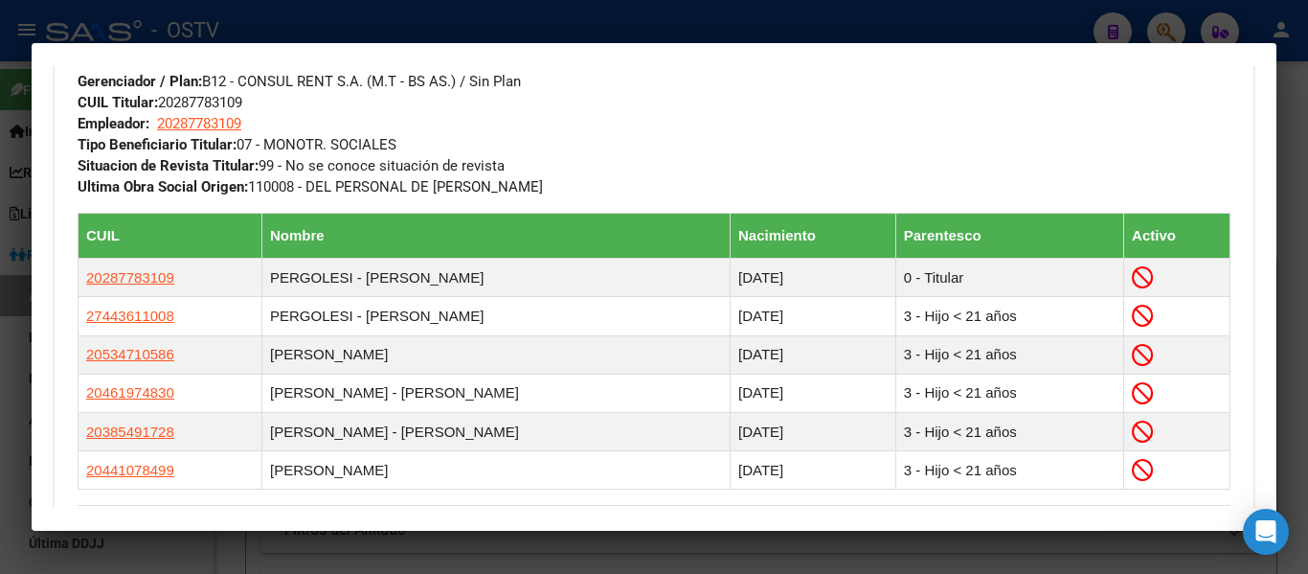
scroll to position [1089, 0]
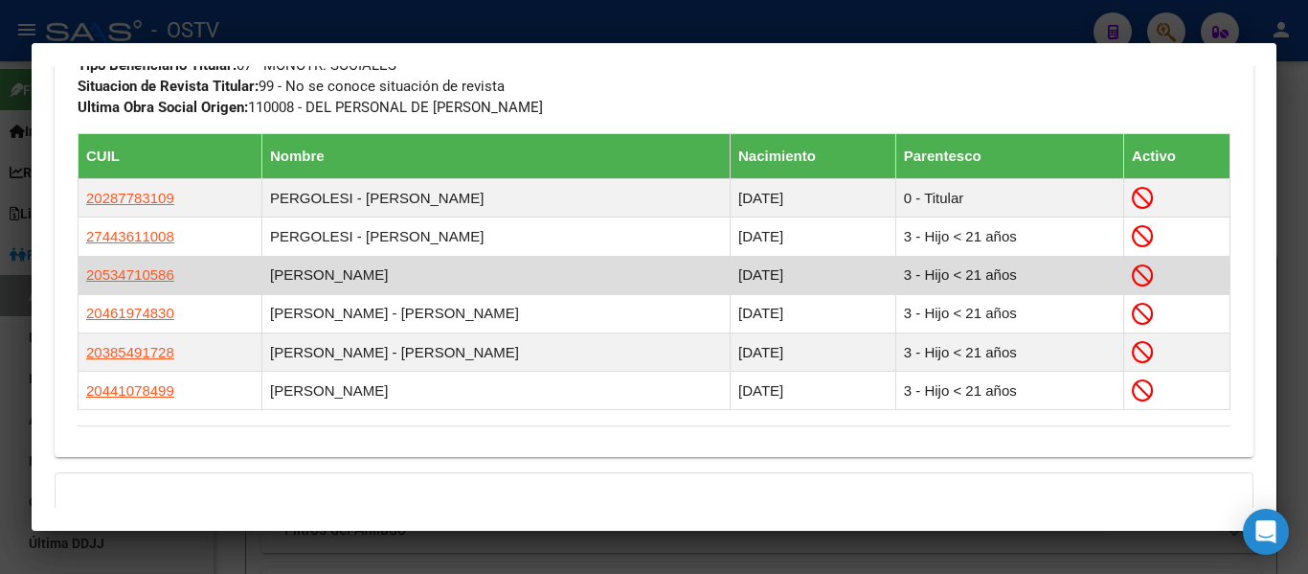
drag, startPoint x: 203, startPoint y: 281, endPoint x: 80, endPoint y: 279, distance: 122.6
click at [80, 279] on td "20534710586" at bounding box center [171, 275] width 184 height 38
copy span "20534710586"
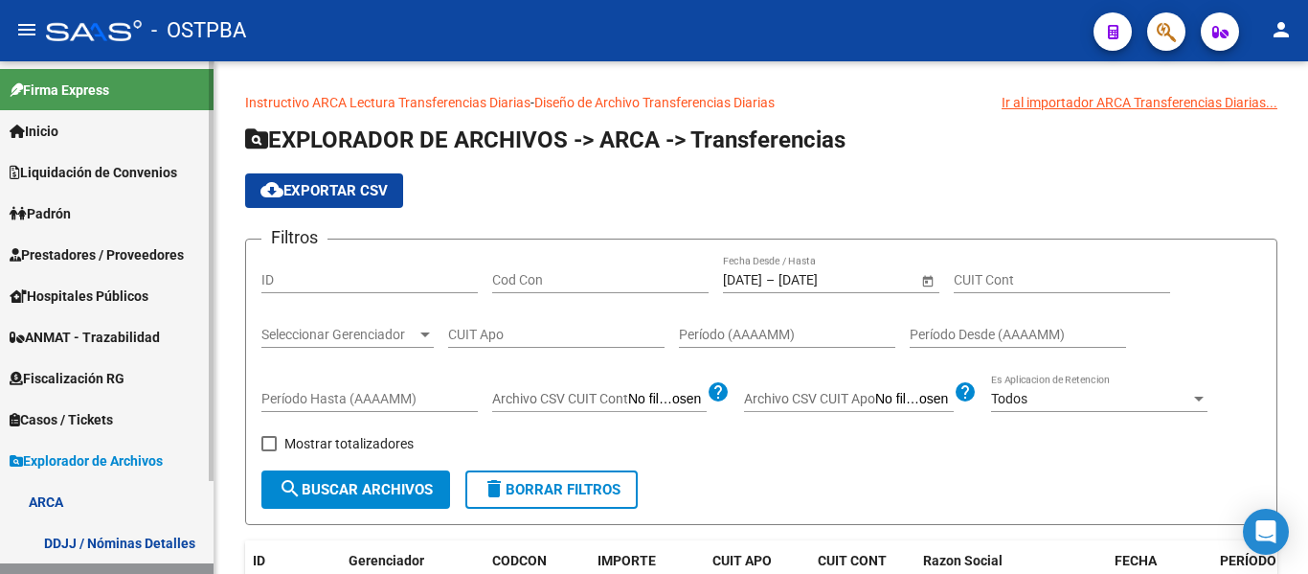
click at [126, 174] on span "Liquidación de Convenios" at bounding box center [94, 172] width 168 height 21
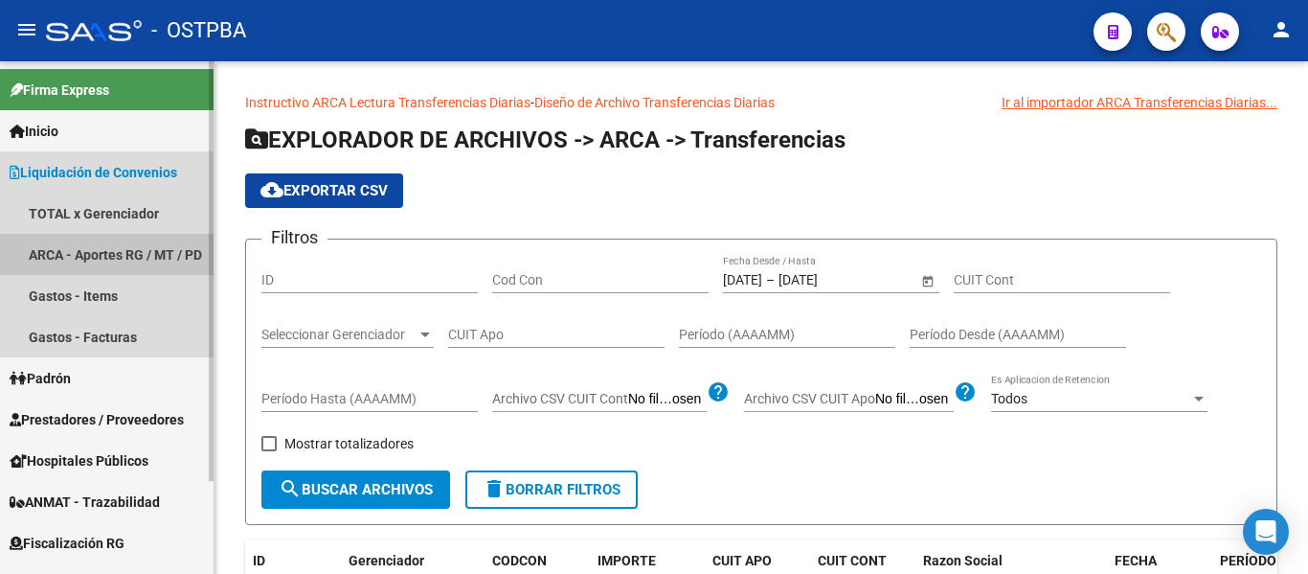
click at [120, 250] on link "ARCA - Aportes RG / MT / PD" at bounding box center [107, 254] width 214 height 41
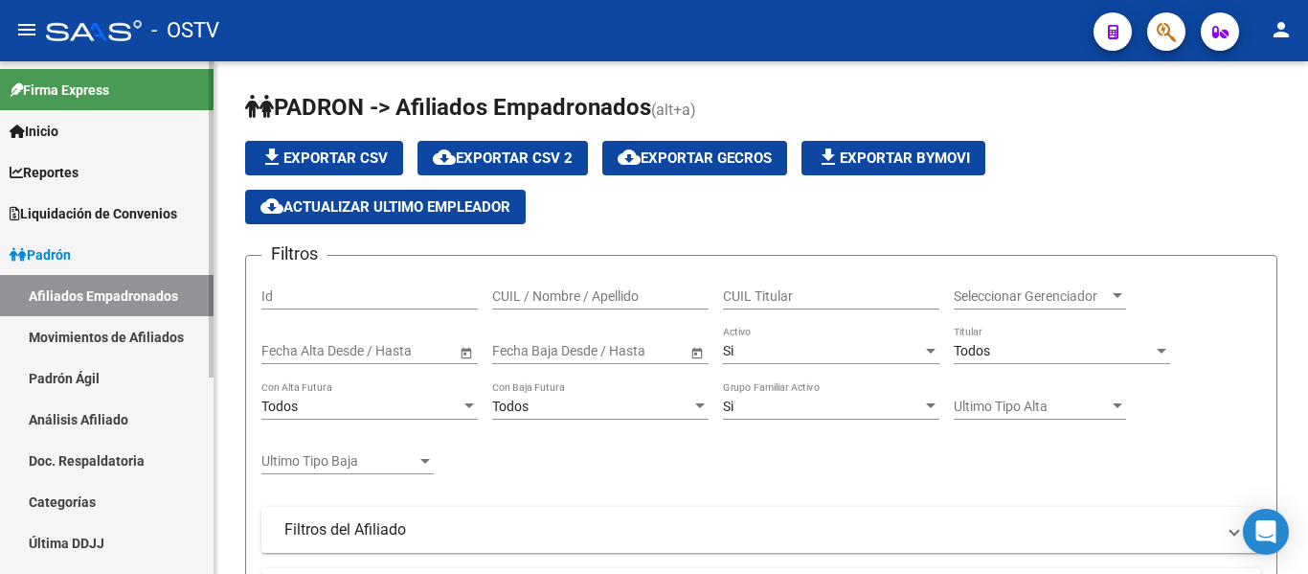
click at [93, 211] on span "Liquidación de Convenios" at bounding box center [94, 213] width 168 height 21
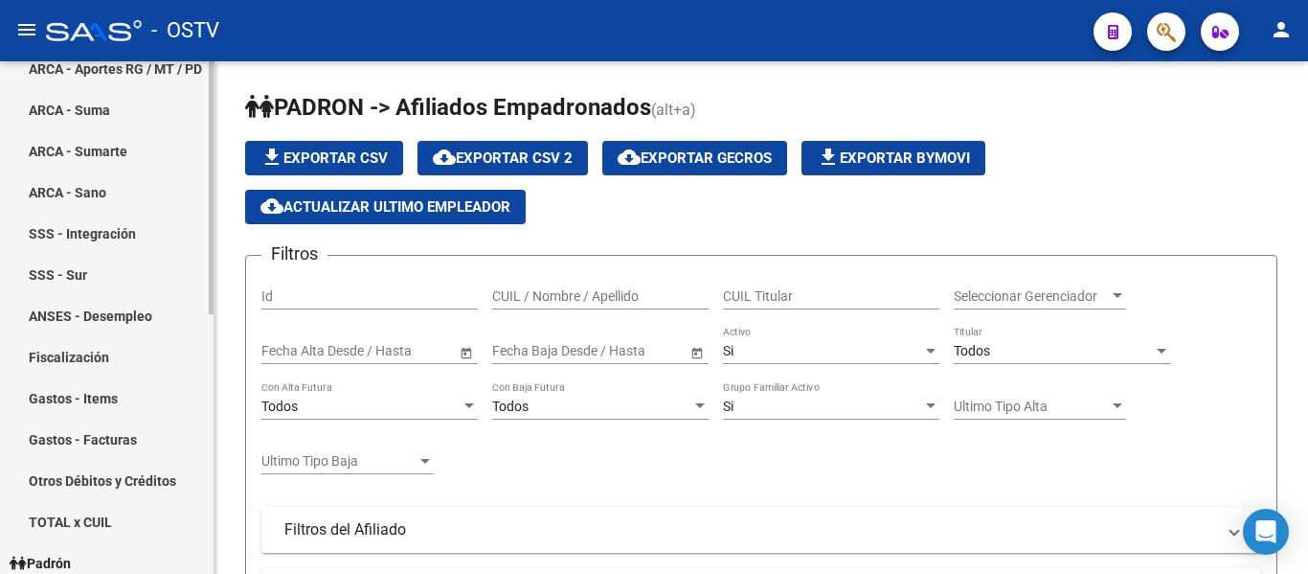
scroll to position [212, 0]
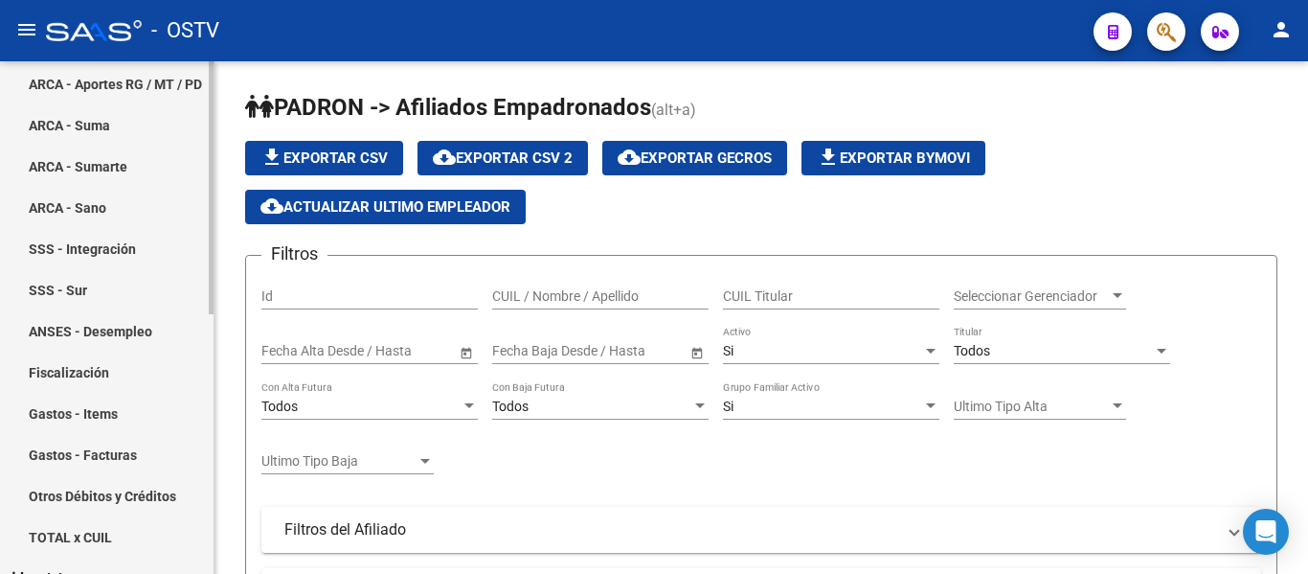
click at [207, 292] on div "Firma Express Inicio Instructivos Contacto OS Reportes Ingresos Devengados Deta…" at bounding box center [109, 368] width 218 height 1037
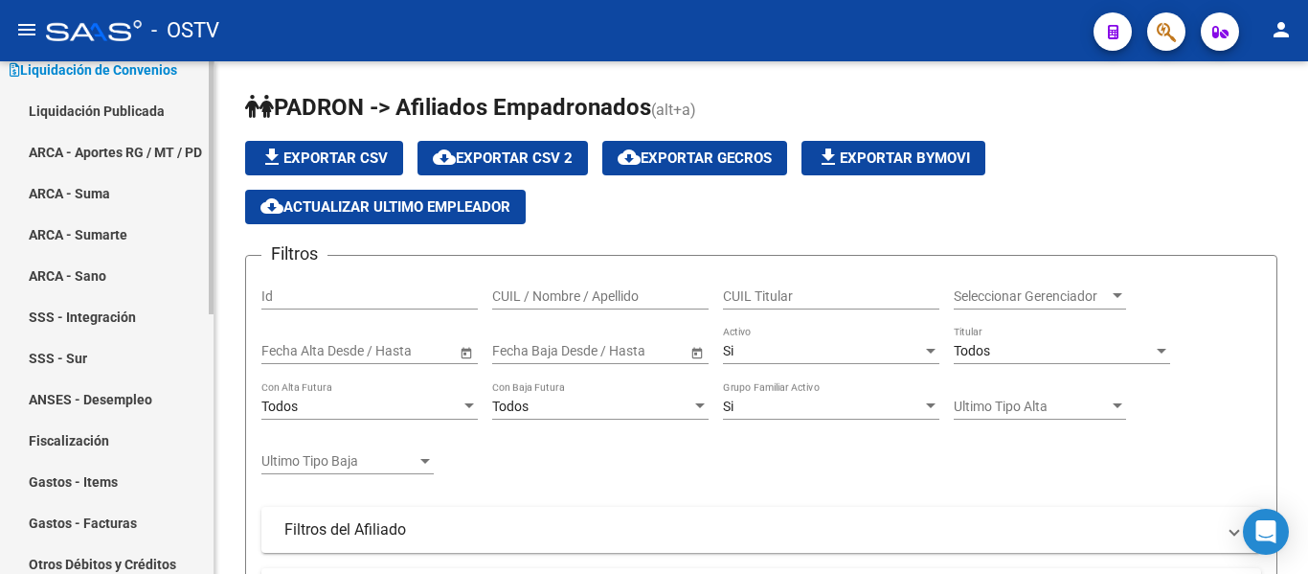
scroll to position [146, 0]
click at [210, 186] on div at bounding box center [211, 259] width 5 height 253
click at [102, 239] on link "ARCA - Sumarte" at bounding box center [107, 232] width 214 height 41
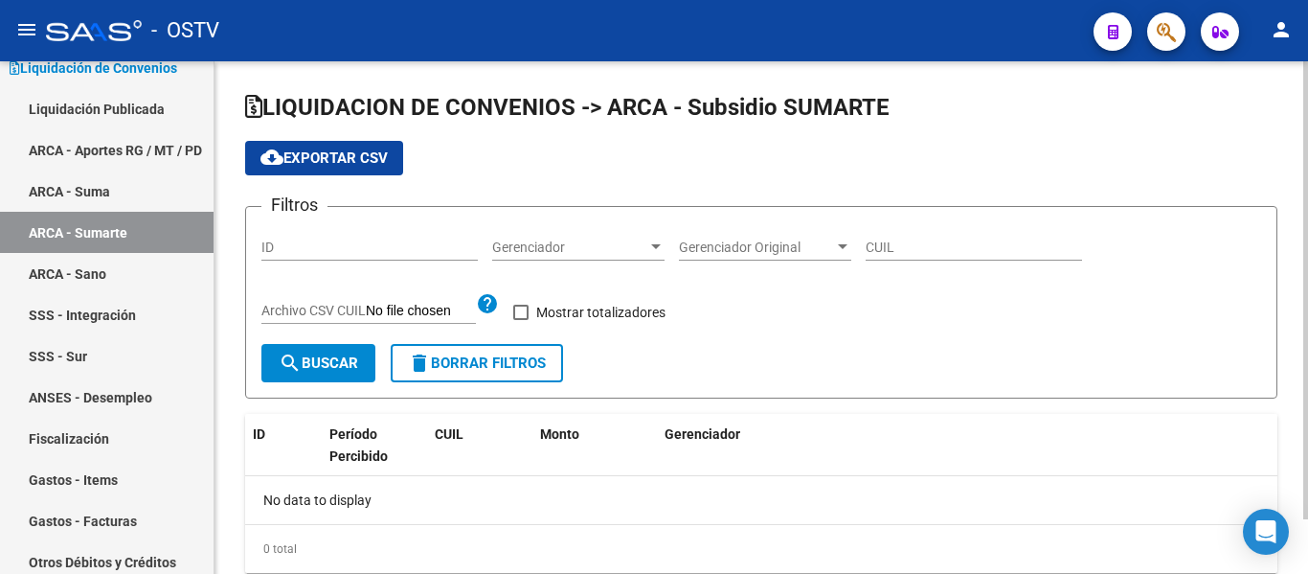
checkbox input "true"
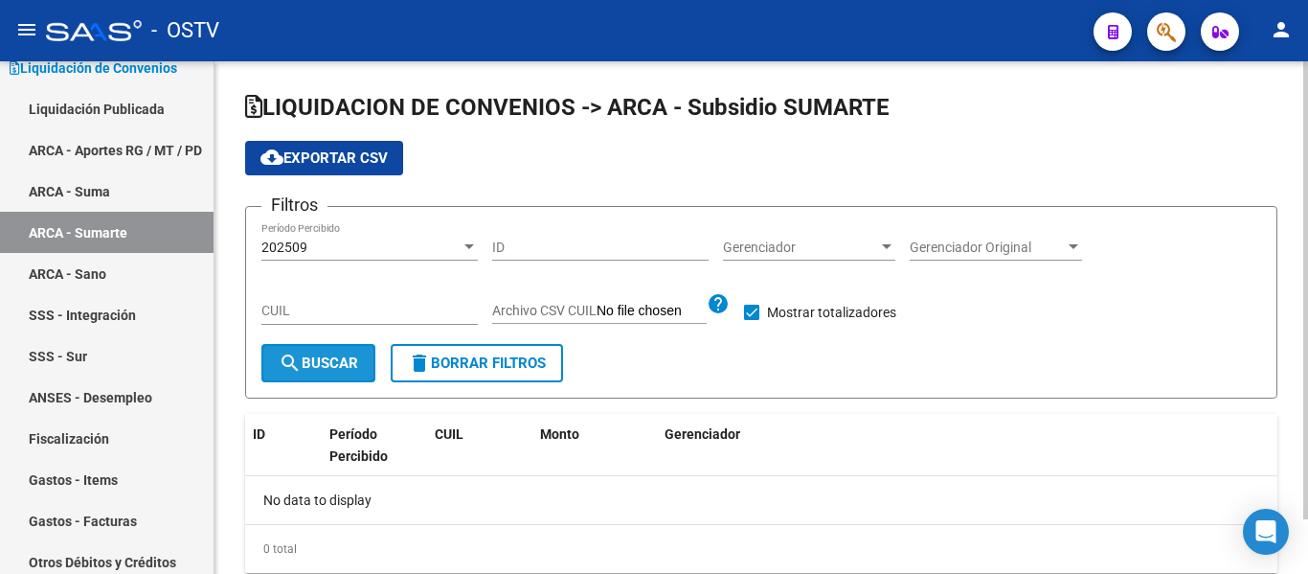
click at [305, 366] on span "search Buscar" at bounding box center [319, 362] width 80 height 17
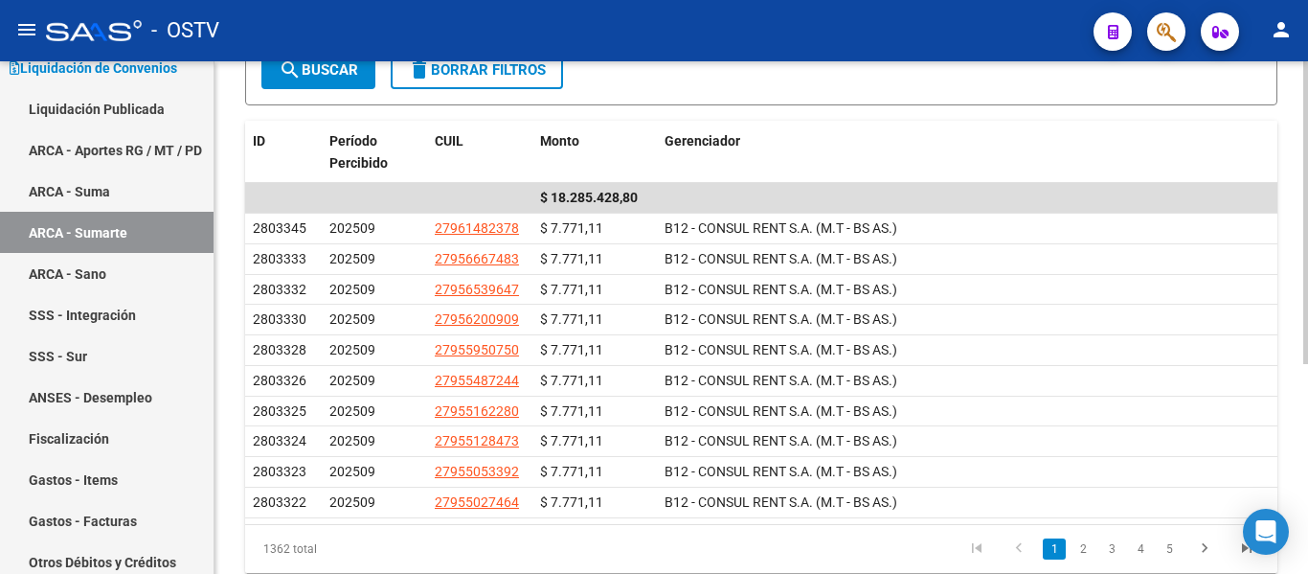
scroll to position [355, 0]
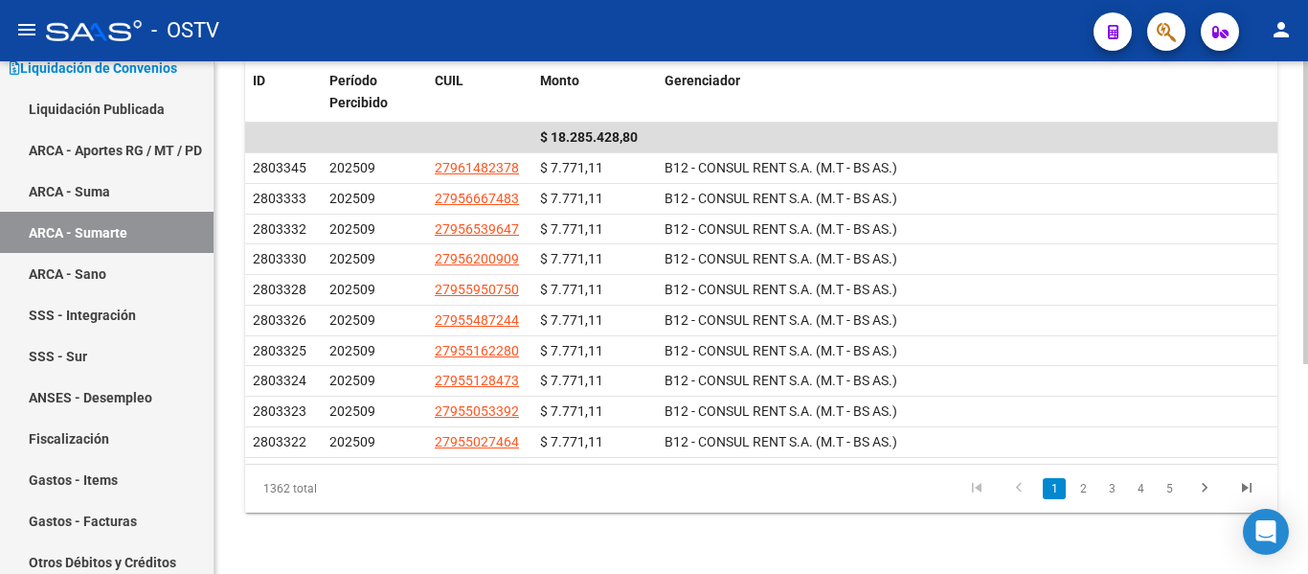
click at [1308, 409] on div at bounding box center [1306, 422] width 5 height 303
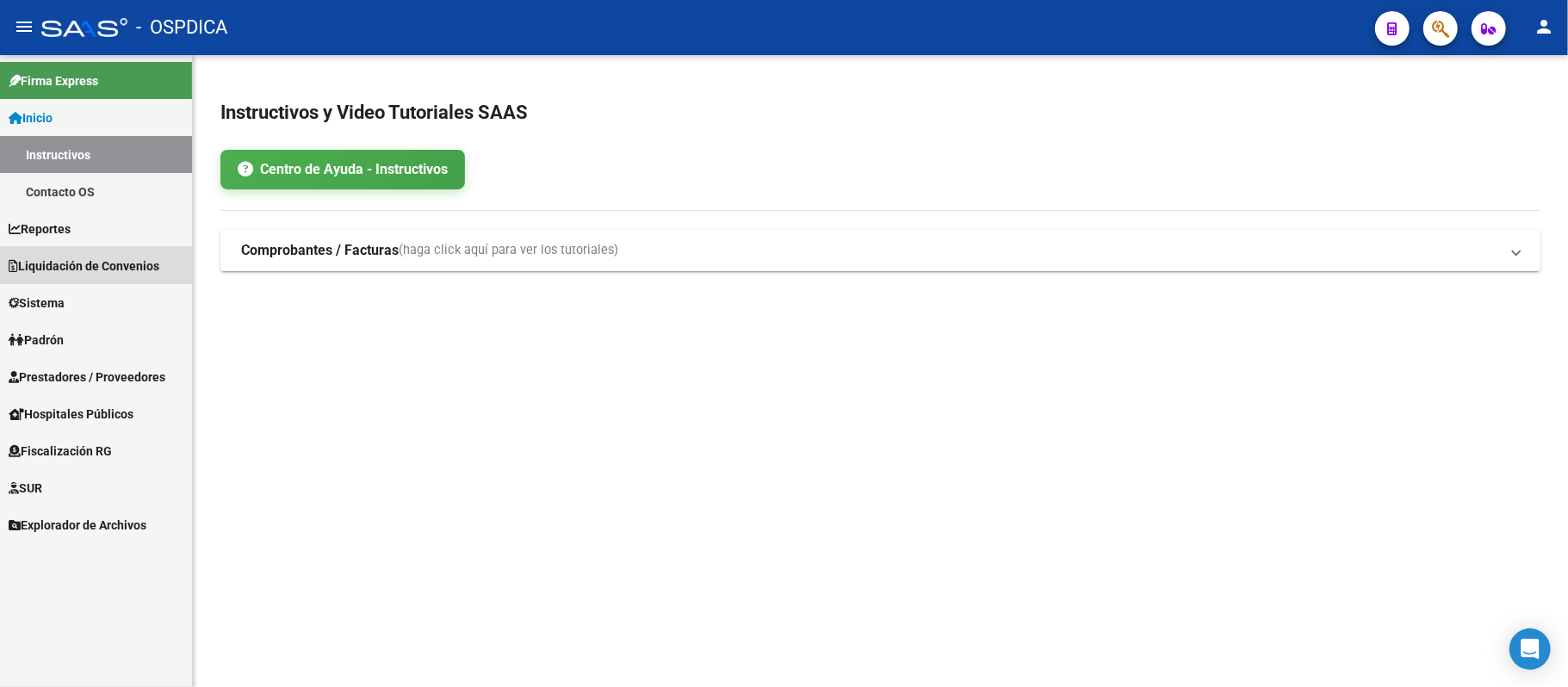
click at [60, 262] on span "Liquidación de Convenios" at bounding box center [85, 265] width 151 height 19
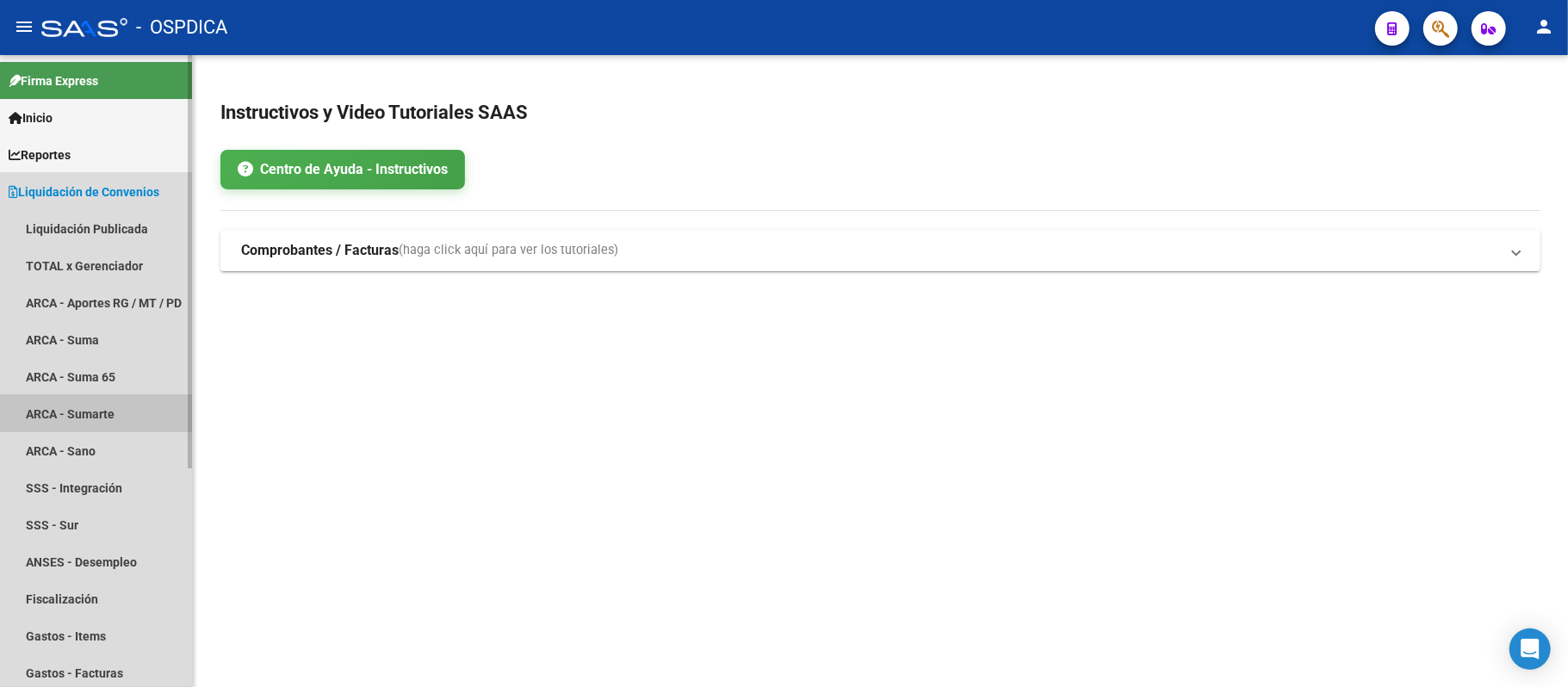
click at [117, 408] on link "ARCA - Sumarte" at bounding box center [96, 414] width 192 height 37
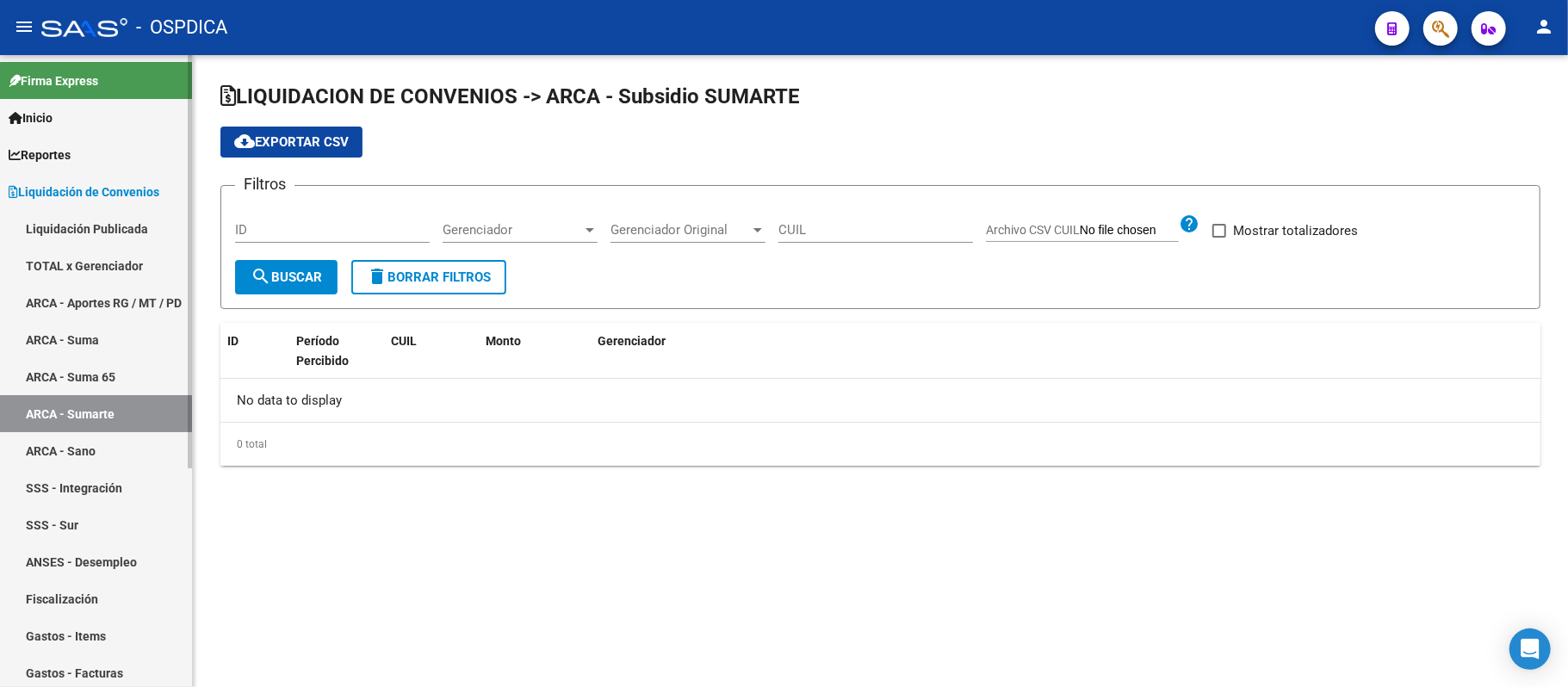
checkbox input "true"
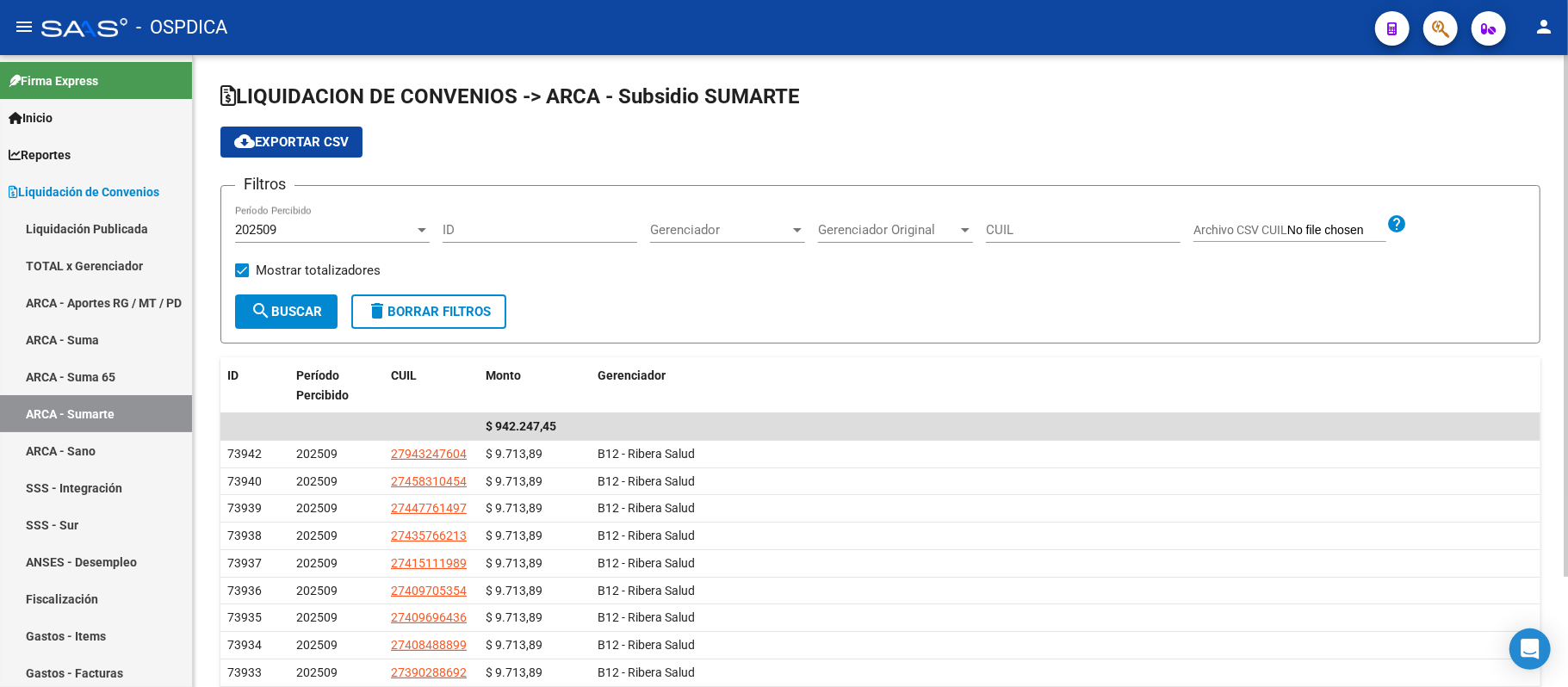
scroll to position [134, 0]
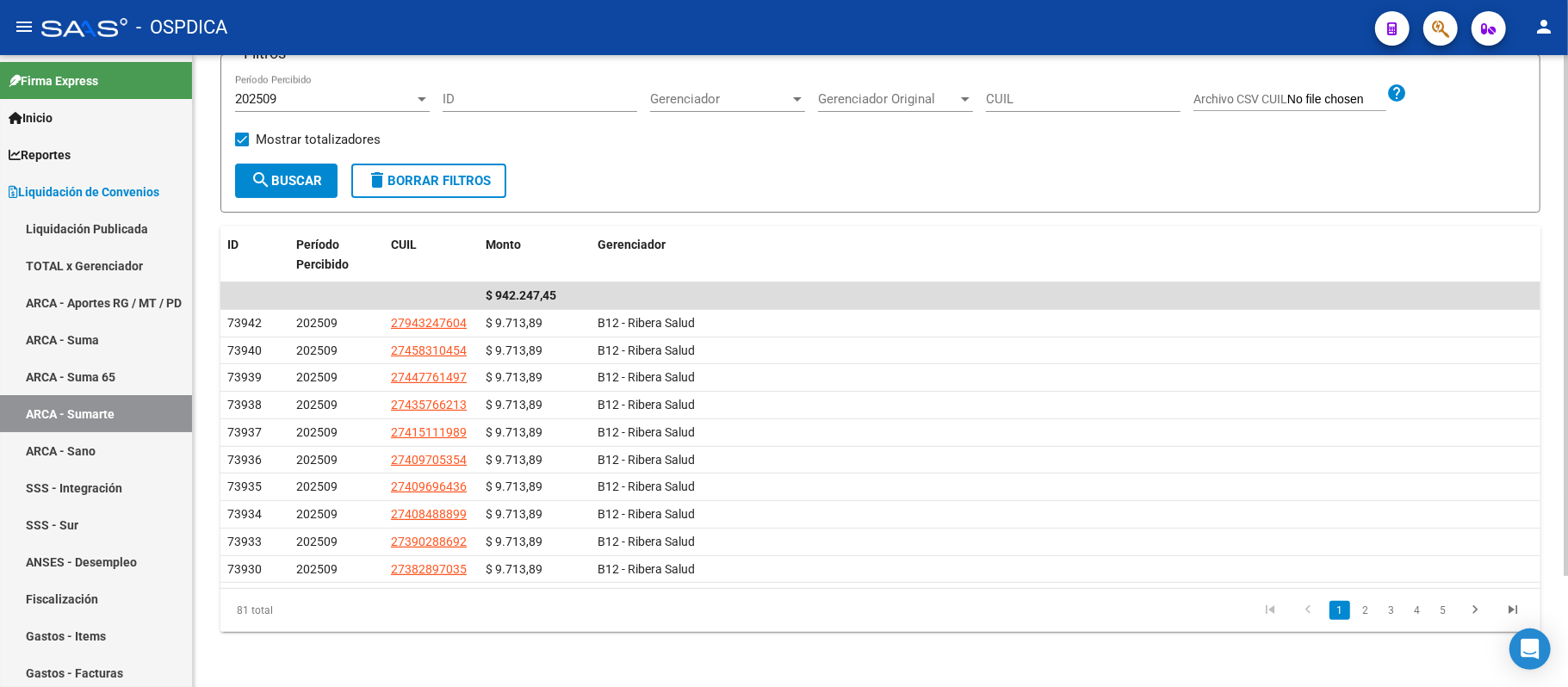
click at [1567, 455] on div at bounding box center [1566, 426] width 4 height 522
